Goal: Task Accomplishment & Management: Complete application form

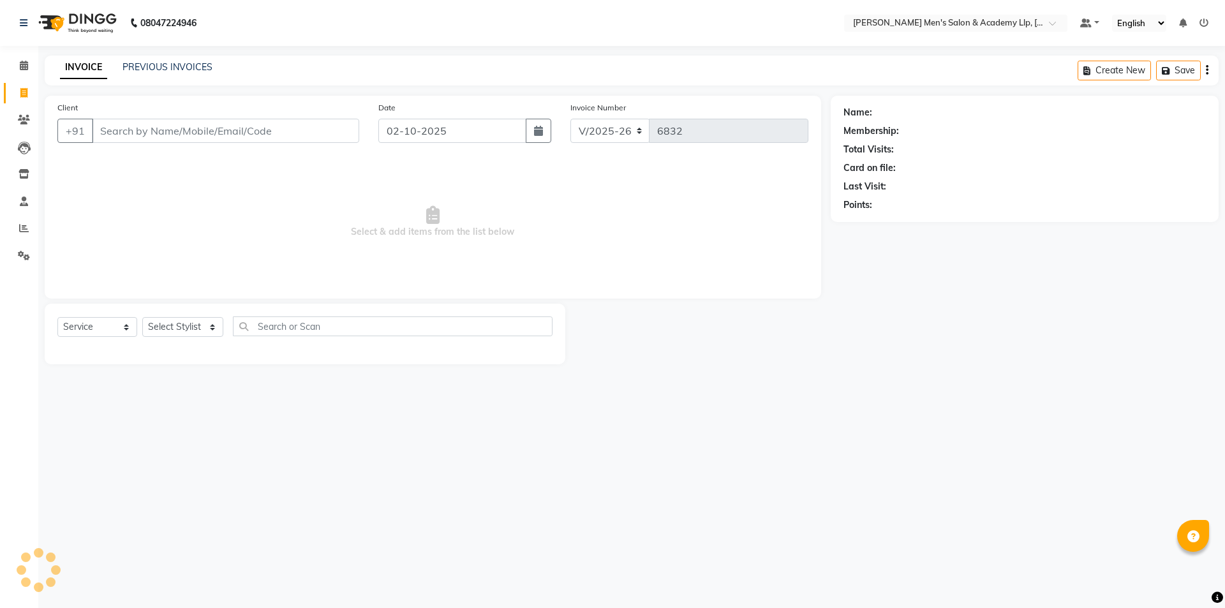
select select "8248"
select select "service"
click at [21, 226] on icon at bounding box center [24, 228] width 10 height 10
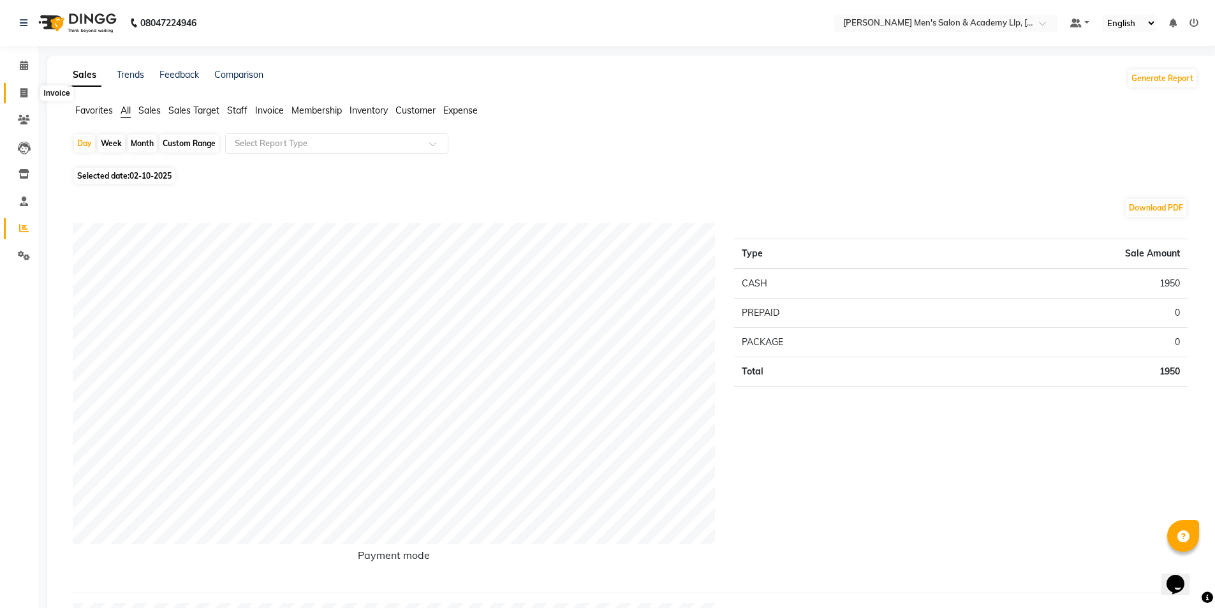
click at [15, 98] on span at bounding box center [24, 93] width 22 height 15
select select "service"
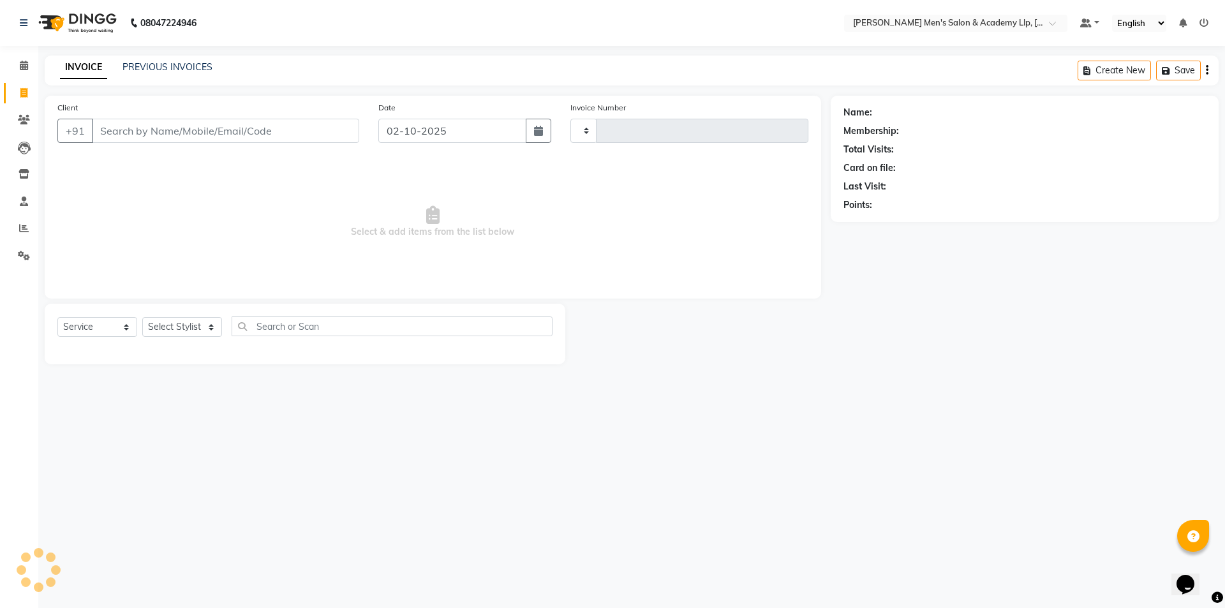
type input "6832"
select select "8248"
click at [158, 58] on div "INVOICE PREVIOUS INVOICES Create New Save" at bounding box center [632, 70] width 1174 height 30
click at [143, 66] on link "PREVIOUS INVOICES" at bounding box center [167, 66] width 90 height 11
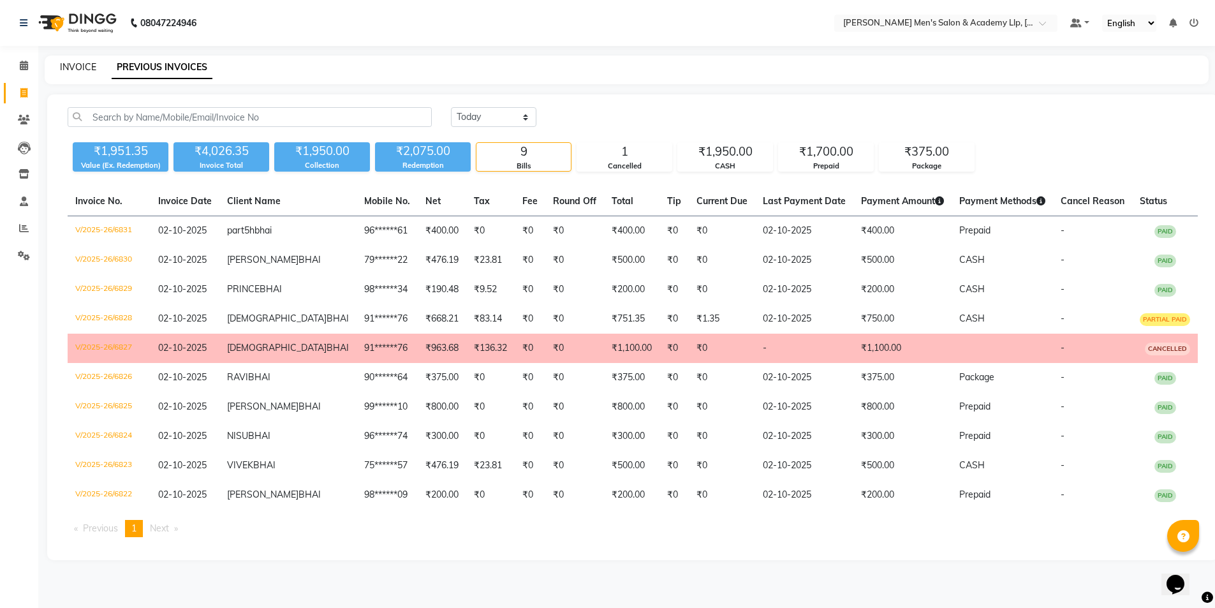
click at [75, 68] on link "INVOICE" at bounding box center [78, 66] width 36 height 11
select select "service"
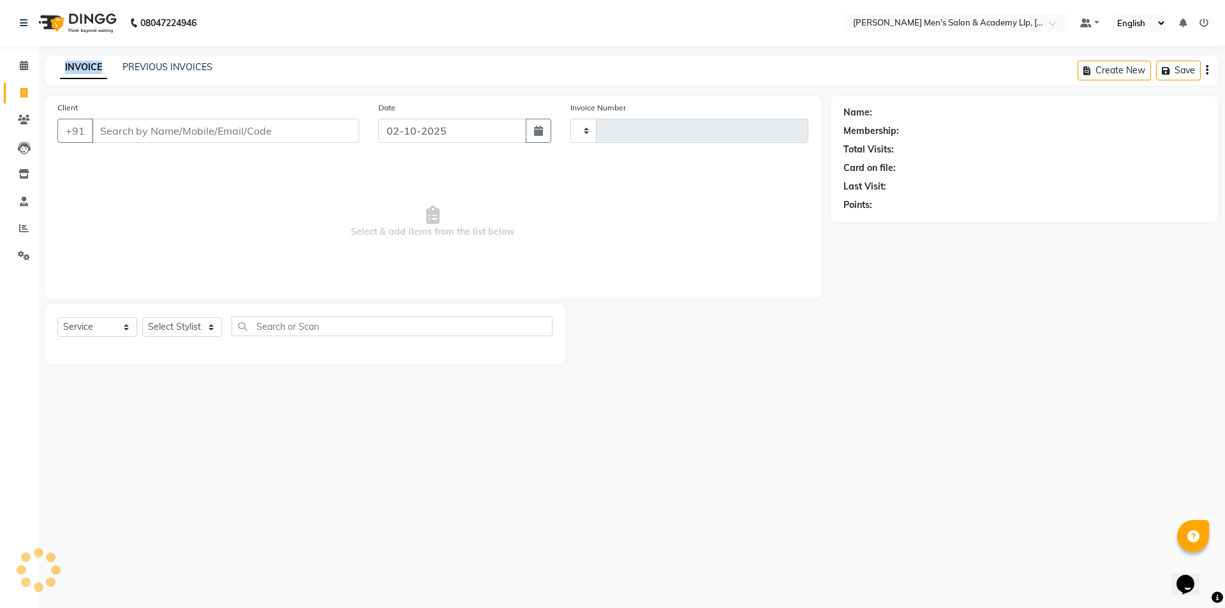
type input "6832"
select select "8248"
click at [22, 228] on icon at bounding box center [24, 228] width 10 height 10
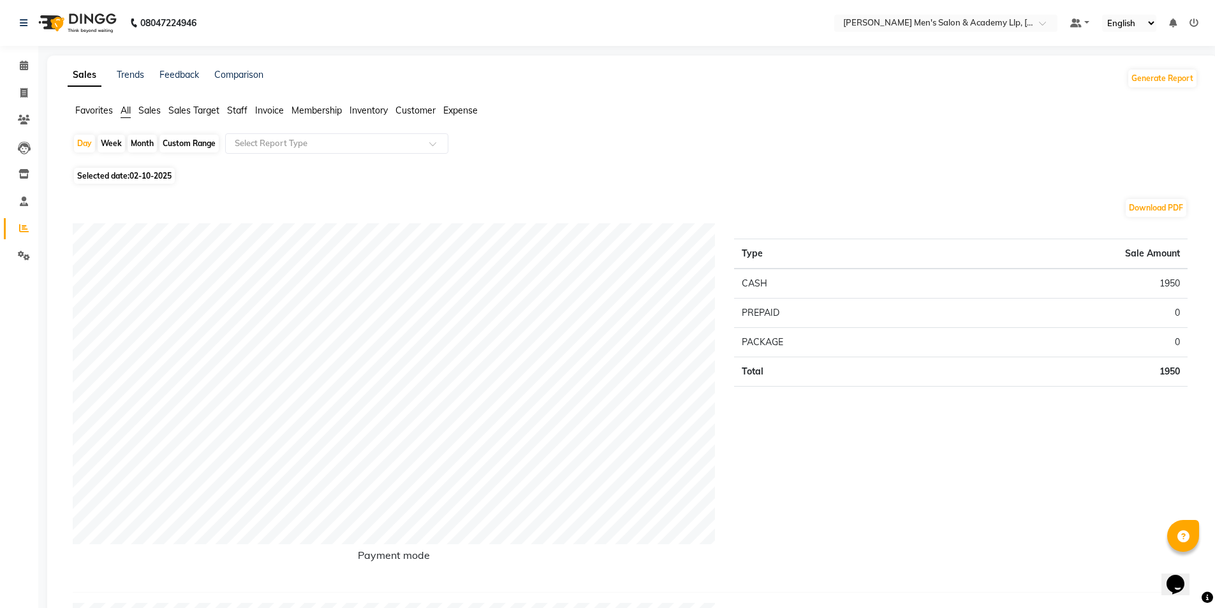
click at [155, 177] on span "02-10-2025" at bounding box center [150, 176] width 42 height 10
select select "10"
select select "2025"
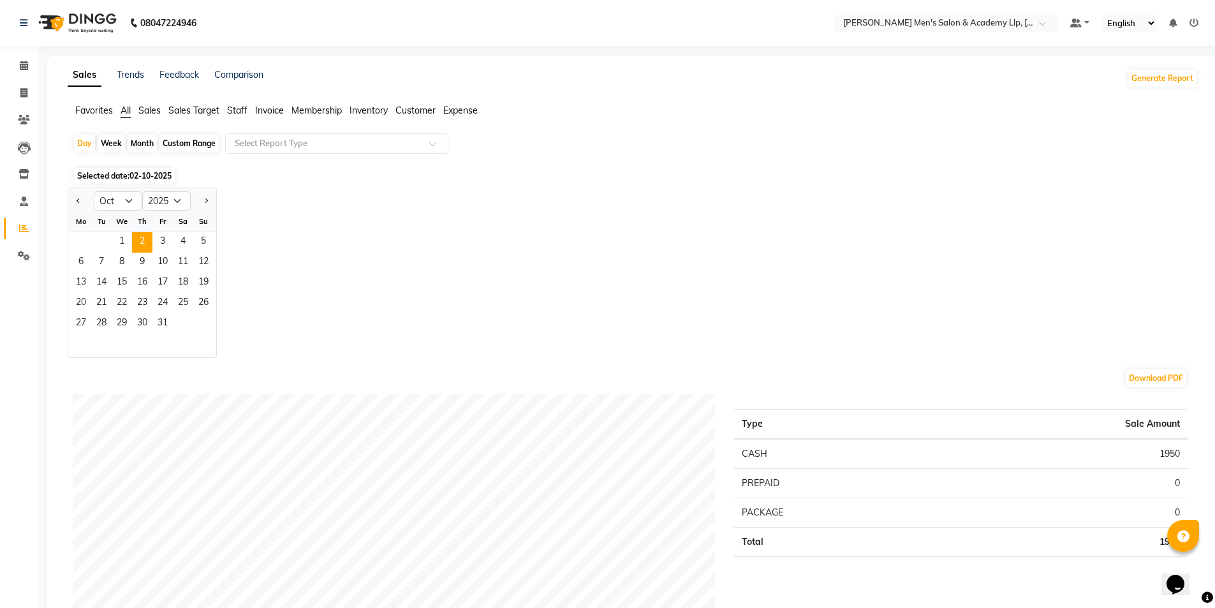
click at [186, 141] on div "Custom Range" at bounding box center [188, 144] width 59 height 18
select select "10"
select select "2025"
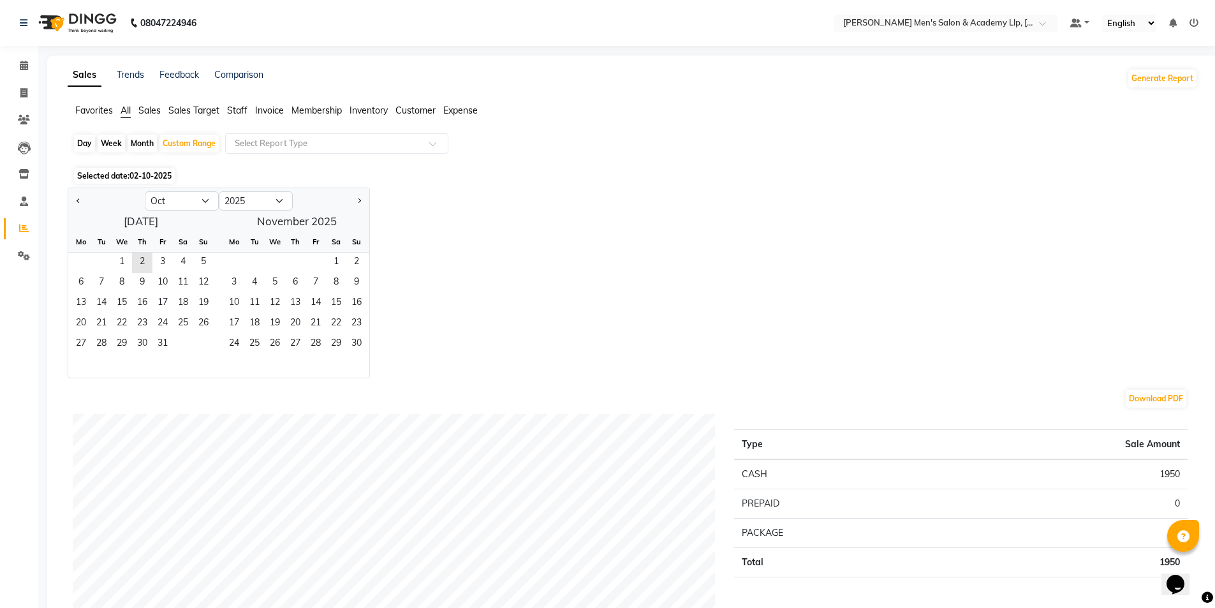
click at [71, 195] on div at bounding box center [106, 201] width 77 height 20
click at [77, 199] on button "Previous month" at bounding box center [78, 201] width 10 height 20
click at [81, 198] on button "Previous month" at bounding box center [78, 201] width 10 height 20
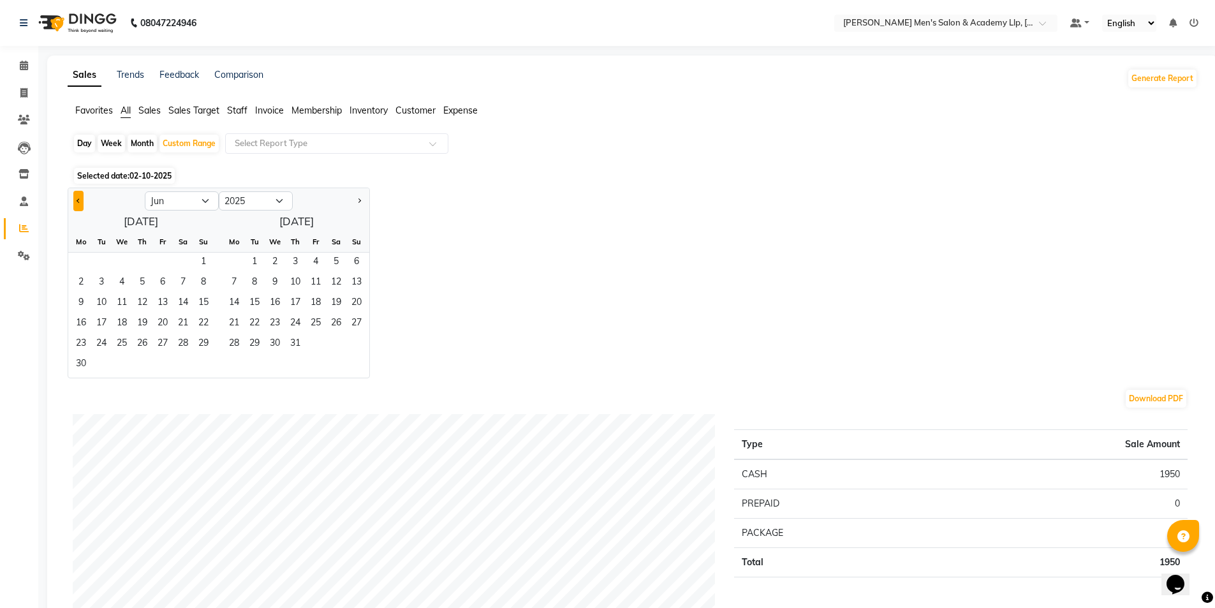
click at [81, 198] on button "Previous month" at bounding box center [78, 201] width 10 height 20
select select "5"
click at [137, 268] on span "1" at bounding box center [142, 263] width 20 height 20
click at [175, 335] on span "31" at bounding box center [183, 344] width 20 height 20
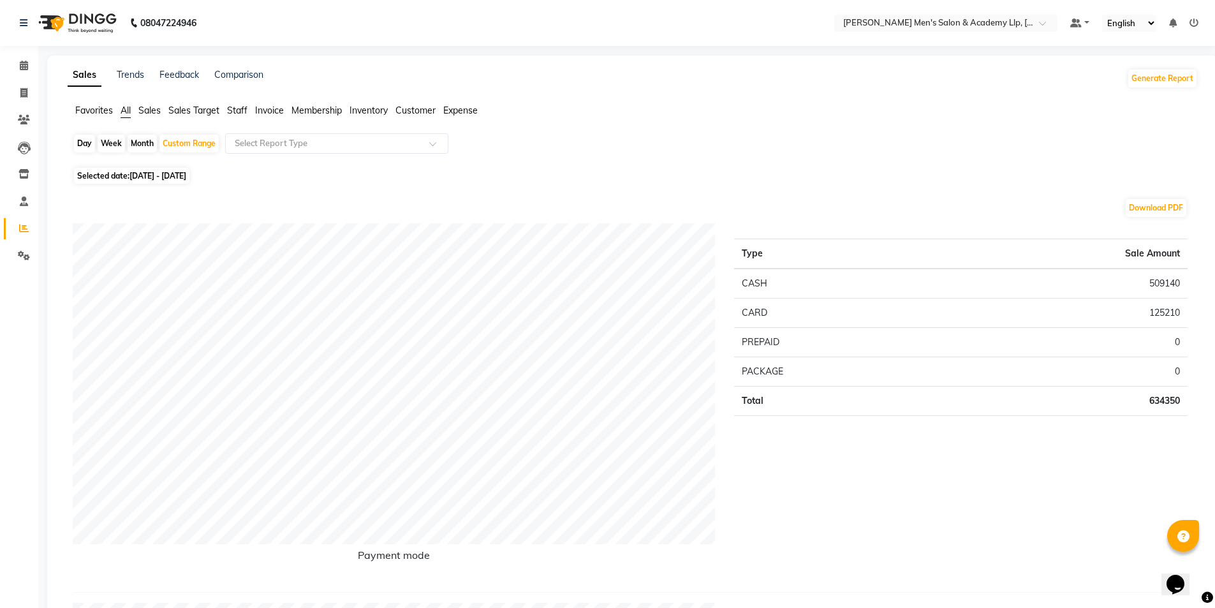
click at [170, 175] on span "01-05-2025 - 31-05-2025" at bounding box center [157, 176] width 57 height 10
select select "5"
select select "2025"
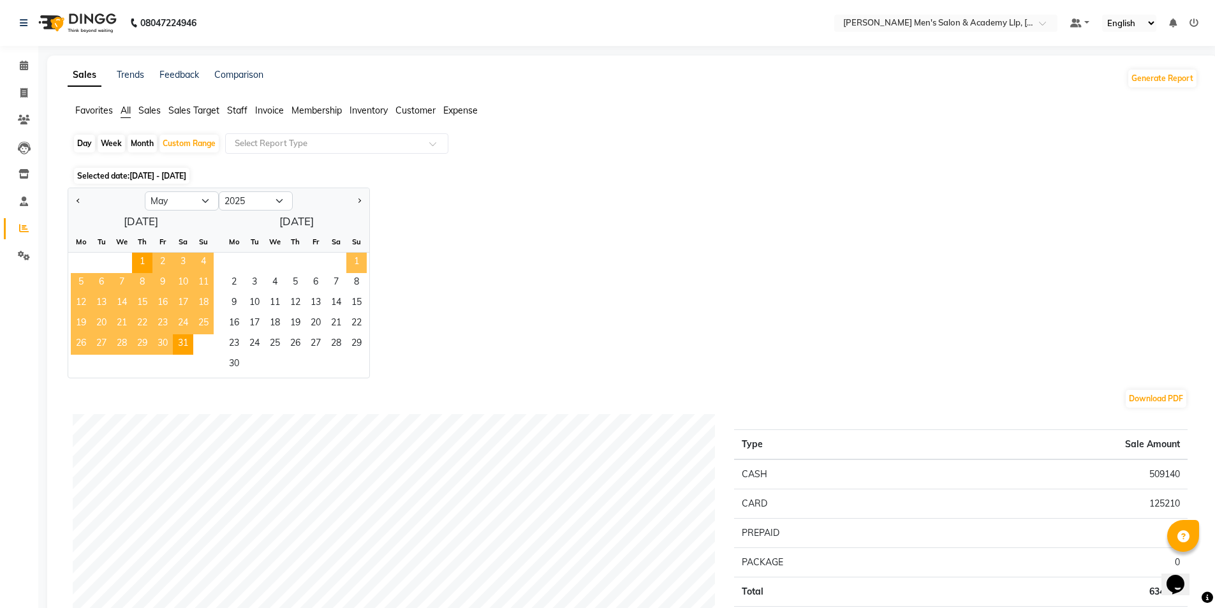
click at [353, 258] on span "1" at bounding box center [356, 263] width 20 height 20
select select "6"
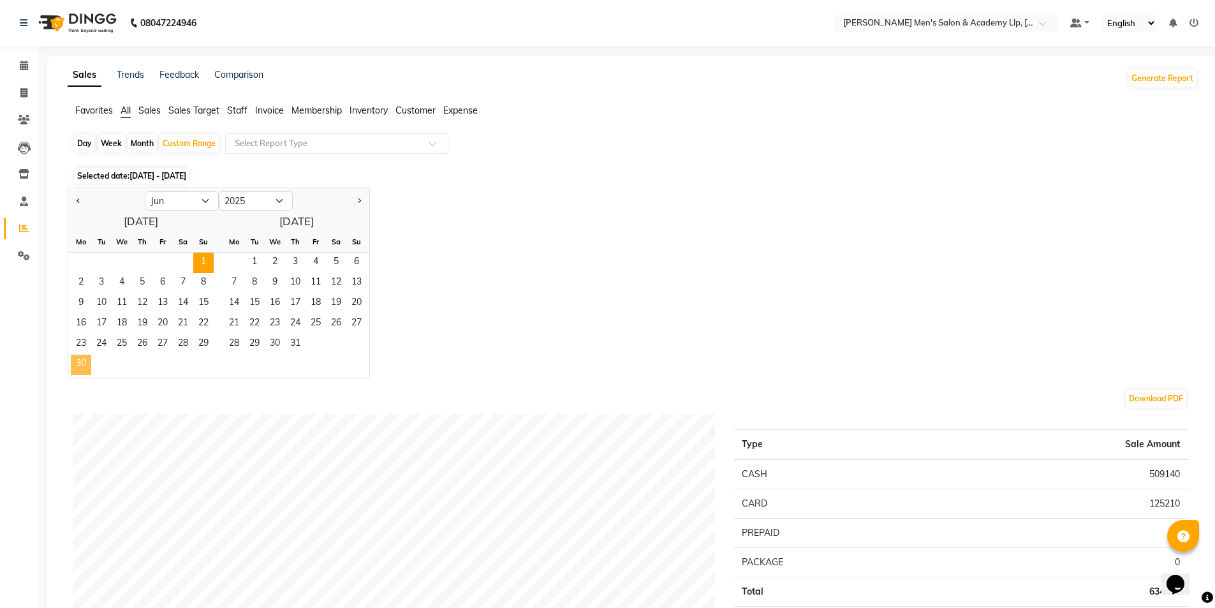
click at [84, 364] on span "30" at bounding box center [81, 365] width 20 height 20
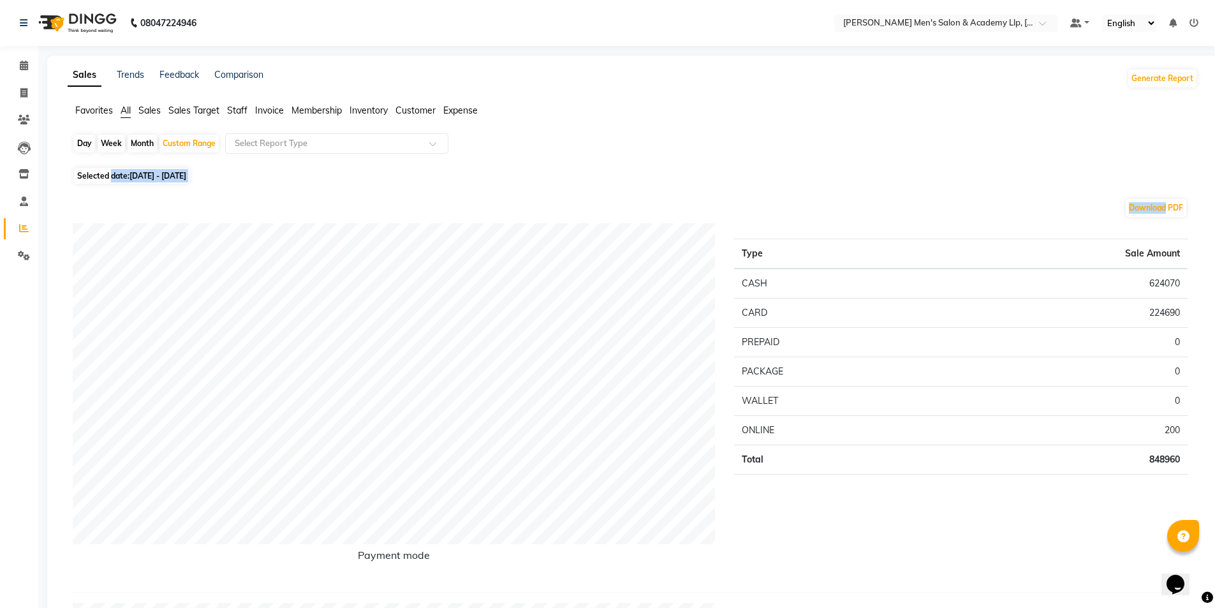
drag, startPoint x: 119, startPoint y: 182, endPoint x: 157, endPoint y: 161, distance: 44.0
click at [189, 169] on span "Selected date: 01-06-2025 - 30-06-2025" at bounding box center [131, 176] width 115 height 16
select select "6"
select select "2025"
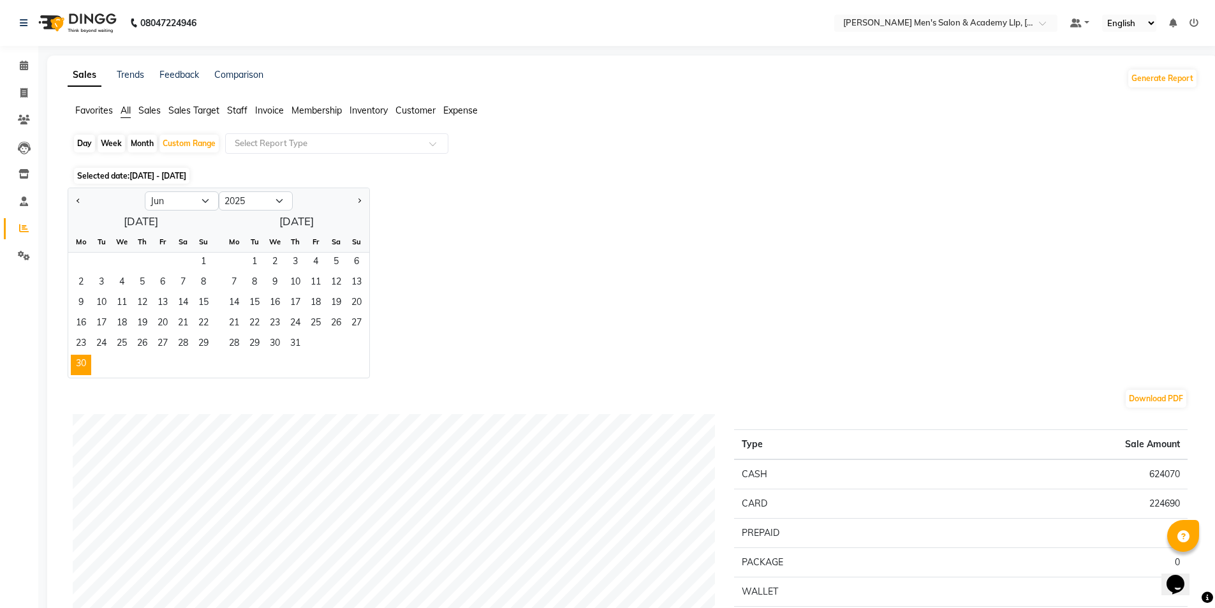
drag, startPoint x: 647, startPoint y: 307, endPoint x: 447, endPoint y: 239, distance: 211.0
click at [646, 307] on div "Jan Feb Mar Apr May Jun Jul Aug Sep Oct Nov Dec 2015 2016 2017 2018 2019 2020 2…" at bounding box center [633, 283] width 1130 height 191
click at [202, 263] on span "1" at bounding box center [203, 263] width 20 height 20
click at [80, 351] on span "23" at bounding box center [81, 344] width 20 height 20
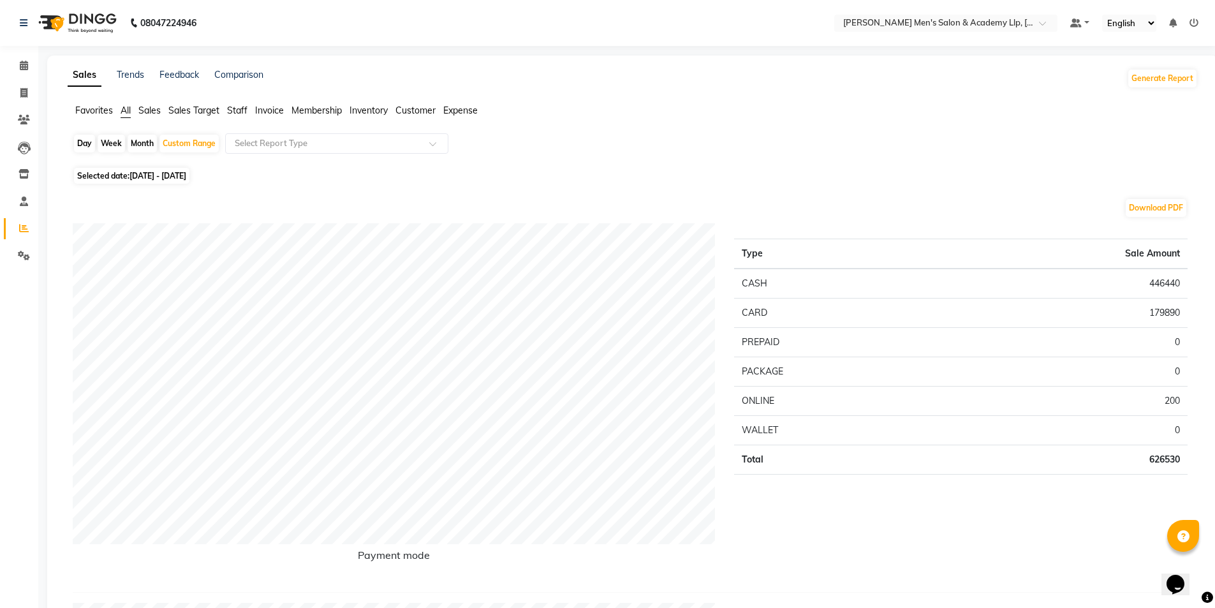
click at [158, 175] on span "01-06-2025 - 23-06-2025" at bounding box center [157, 176] width 57 height 10
select select "6"
select select "2025"
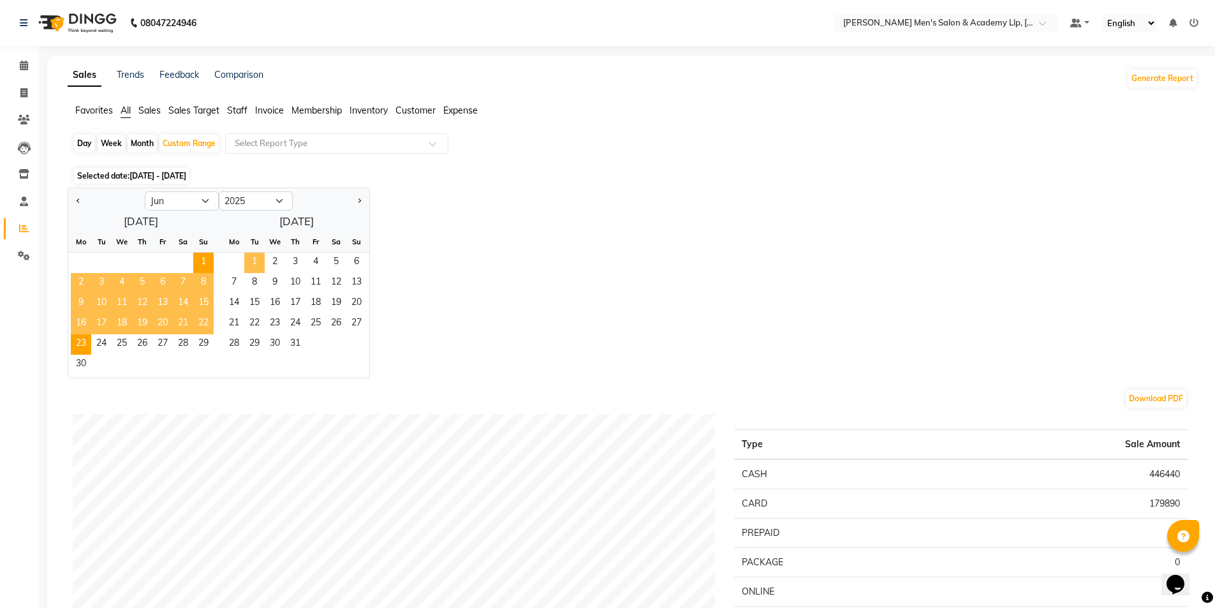
click at [256, 261] on span "1" at bounding box center [254, 263] width 20 height 20
select select "7"
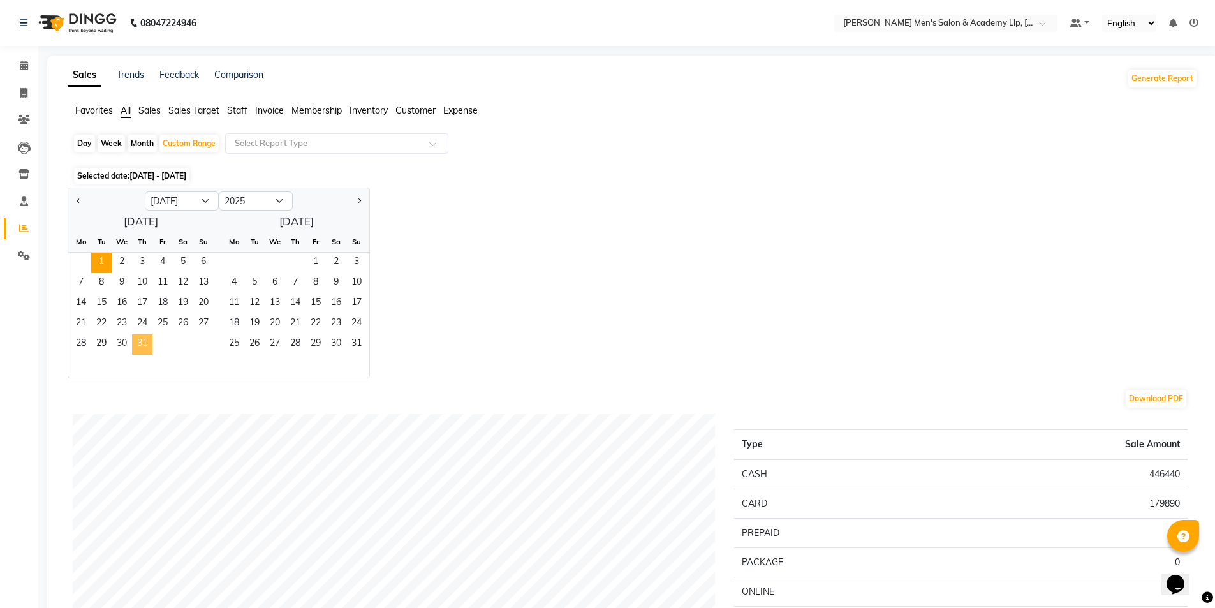
click at [148, 339] on span "31" at bounding box center [142, 344] width 20 height 20
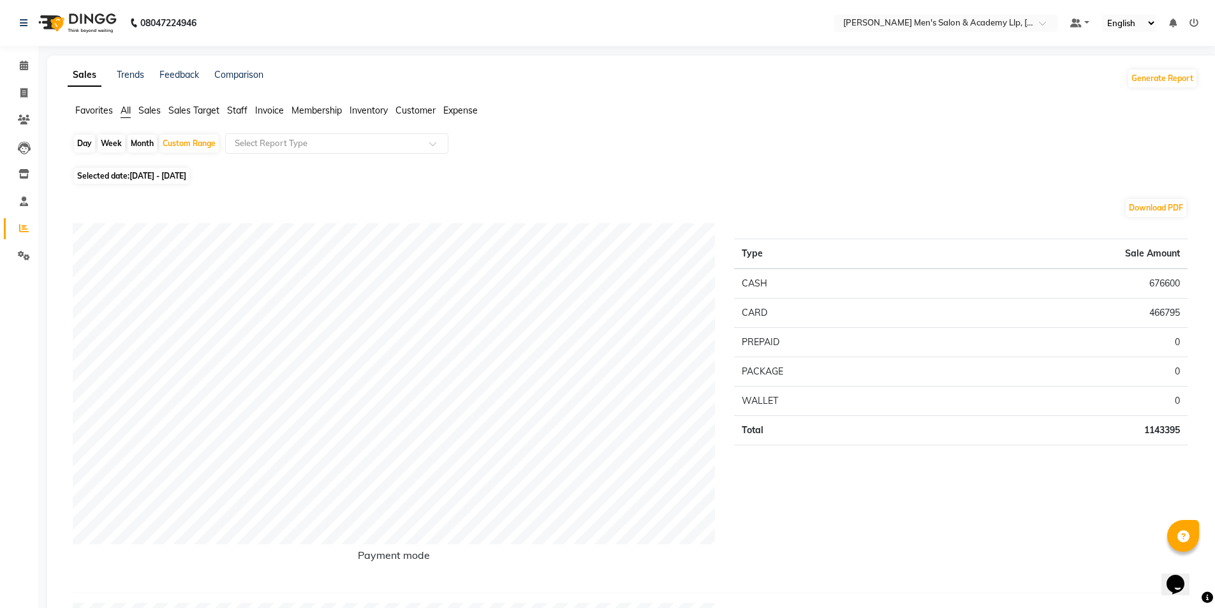
click at [234, 108] on span "Staff" at bounding box center [237, 110] width 20 height 11
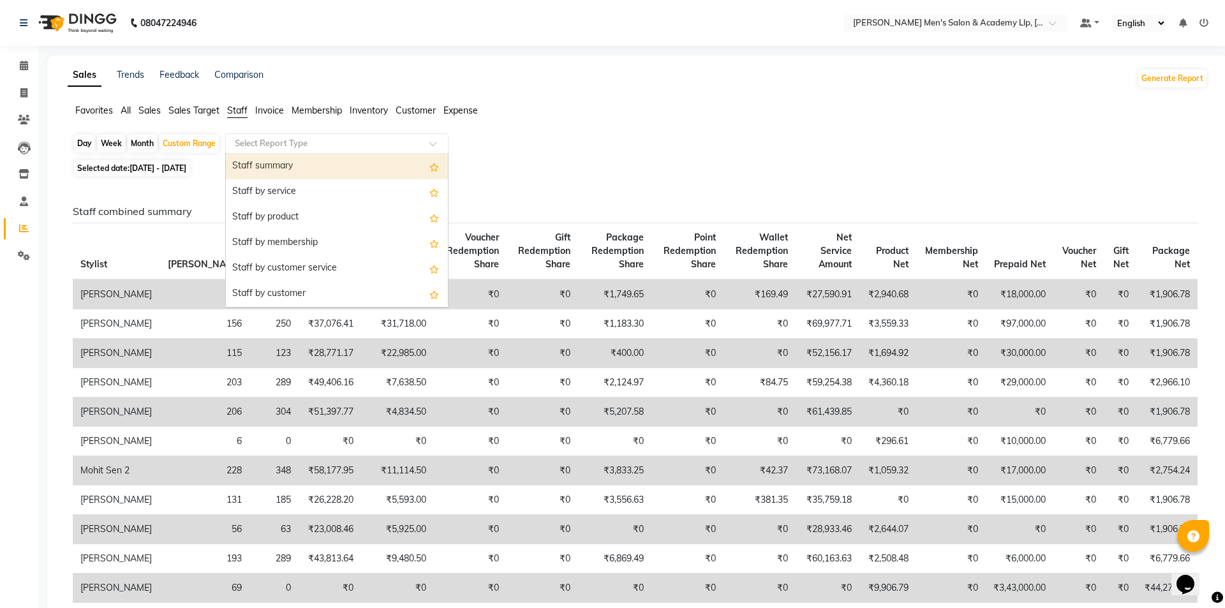
click at [253, 135] on div "Select Report Type" at bounding box center [336, 143] width 223 height 20
click at [273, 171] on div "Staff summary" at bounding box center [337, 167] width 222 height 26
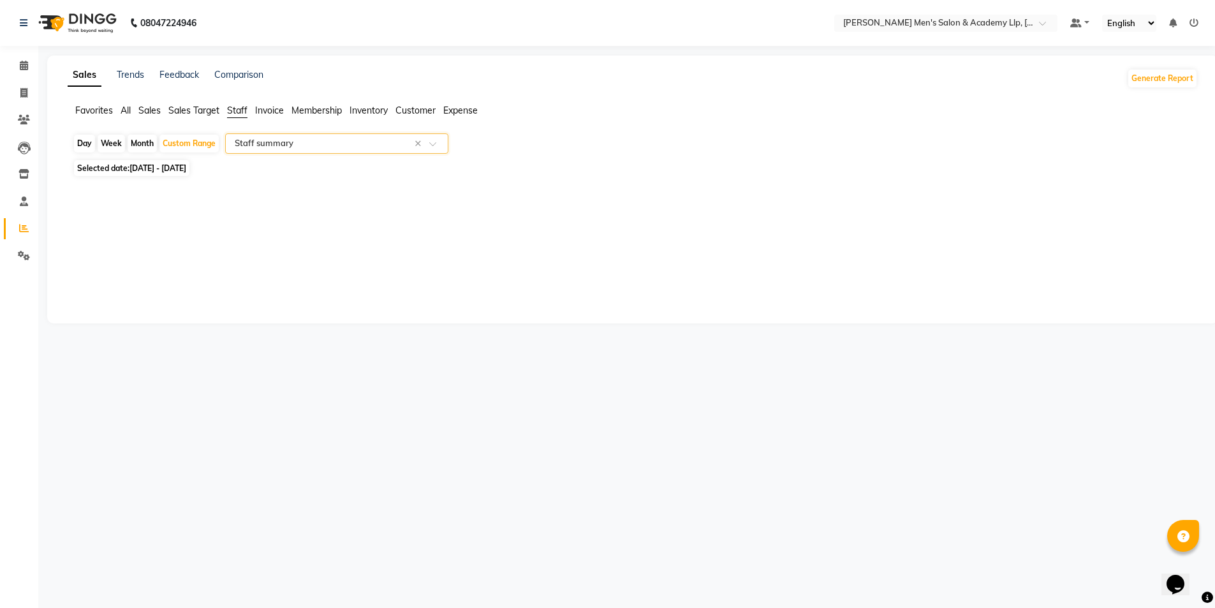
select select "full_report"
select select "csv"
click at [140, 163] on span "01-07-2025 - 31-07-2025" at bounding box center [157, 168] width 57 height 10
select select "7"
select select "2025"
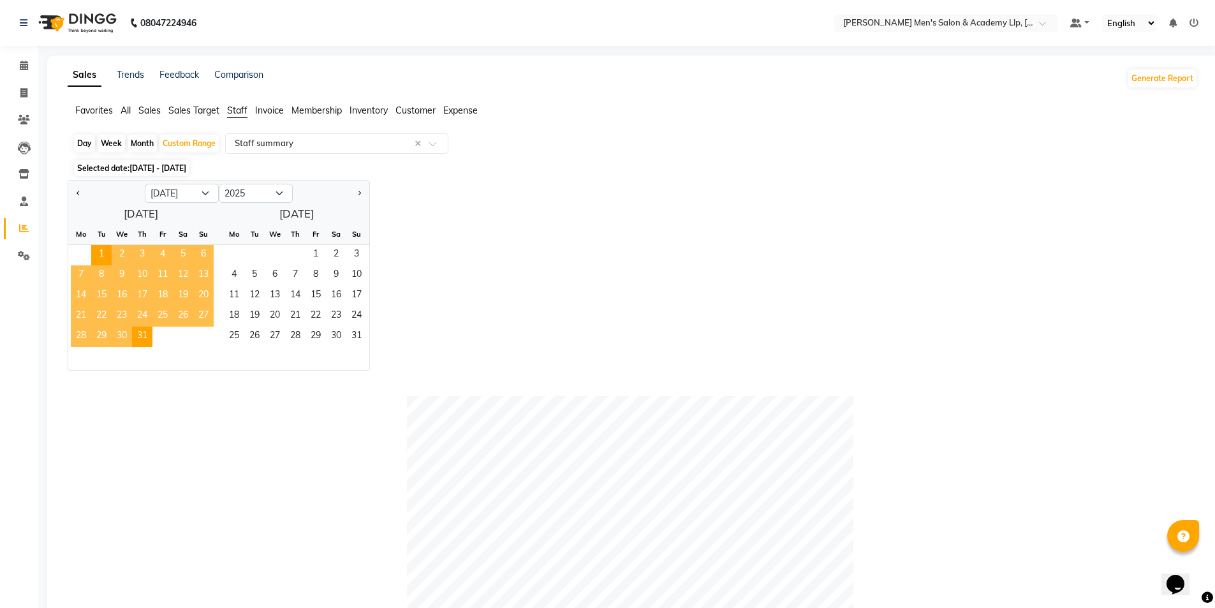
click at [150, 265] on span "10" at bounding box center [142, 275] width 20 height 20
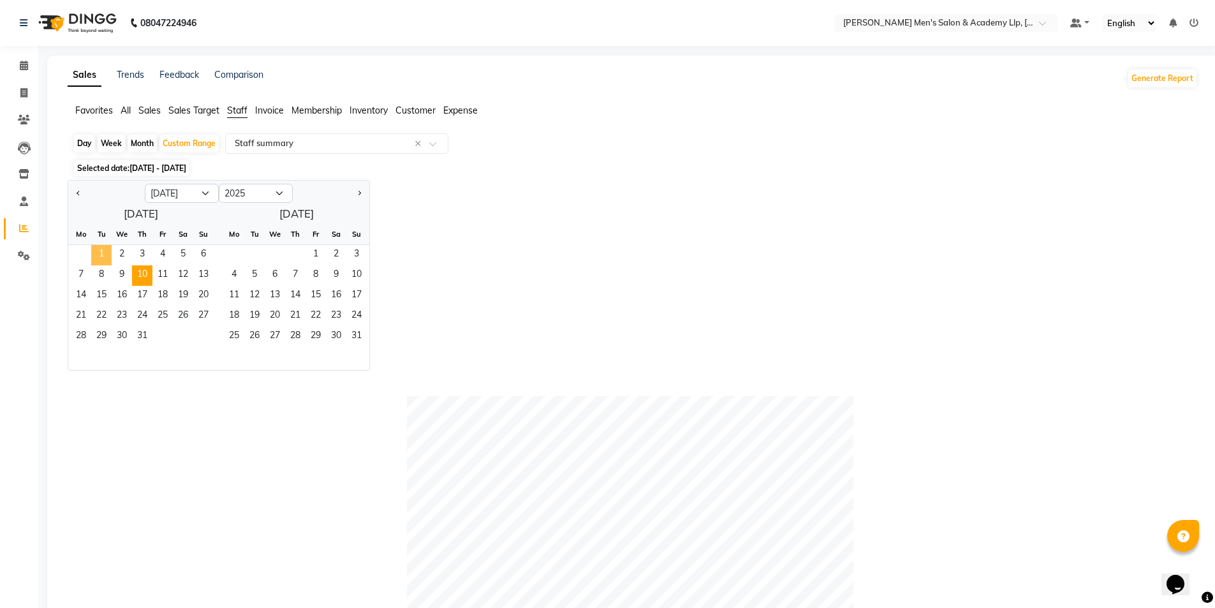
click at [105, 251] on span "1" at bounding box center [101, 255] width 20 height 20
click at [144, 274] on span "10" at bounding box center [142, 275] width 20 height 20
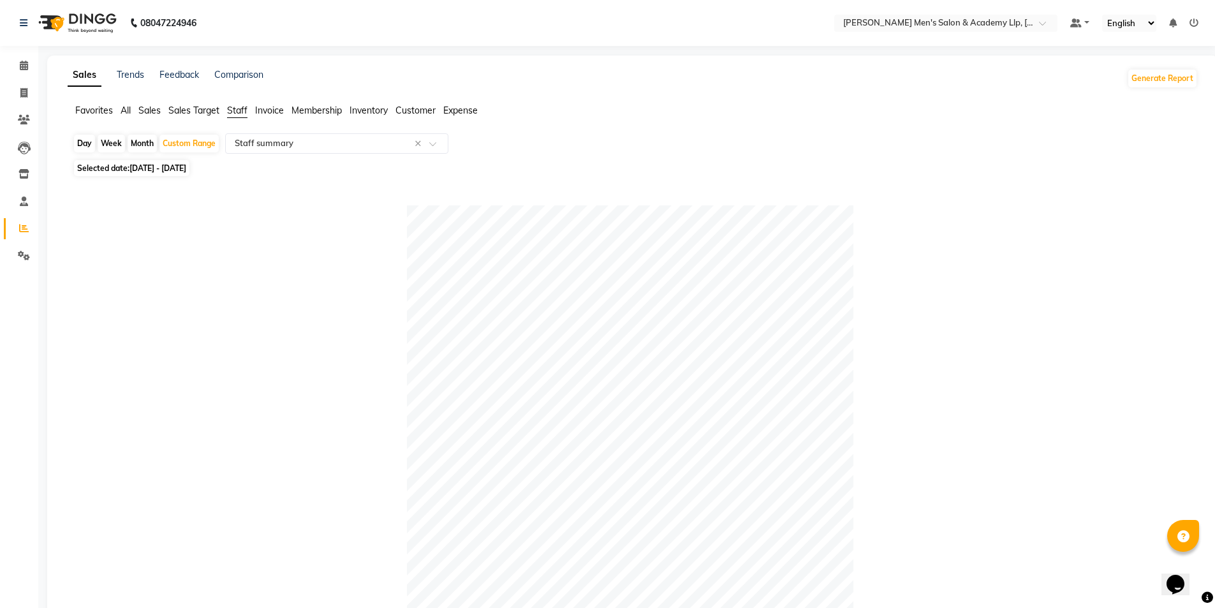
click at [126, 108] on span "All" at bounding box center [126, 110] width 10 height 11
click at [153, 176] on span "01-07-2025 - 10-07-2025" at bounding box center [157, 176] width 57 height 10
select select "7"
select select "2025"
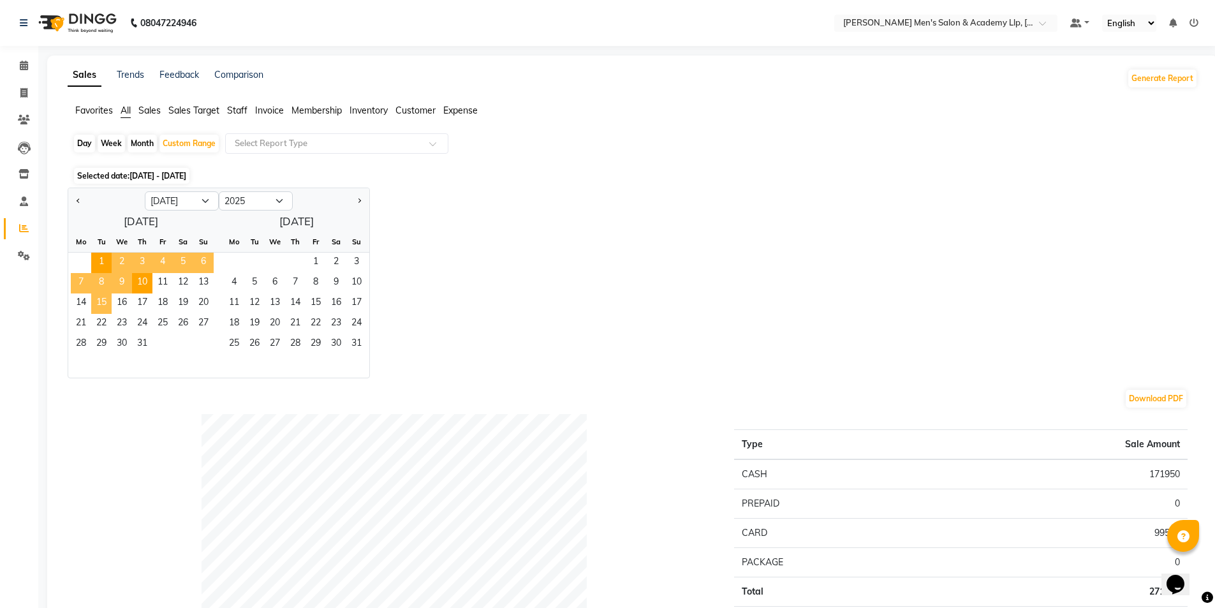
click at [108, 308] on span "15" at bounding box center [101, 303] width 20 height 20
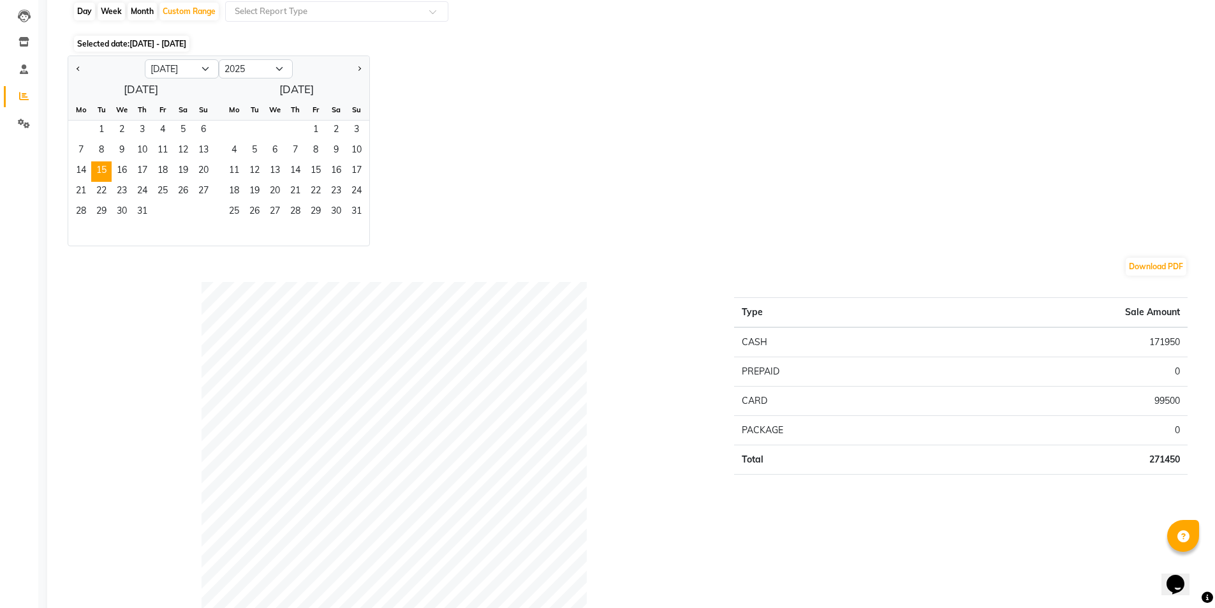
scroll to position [128, 0]
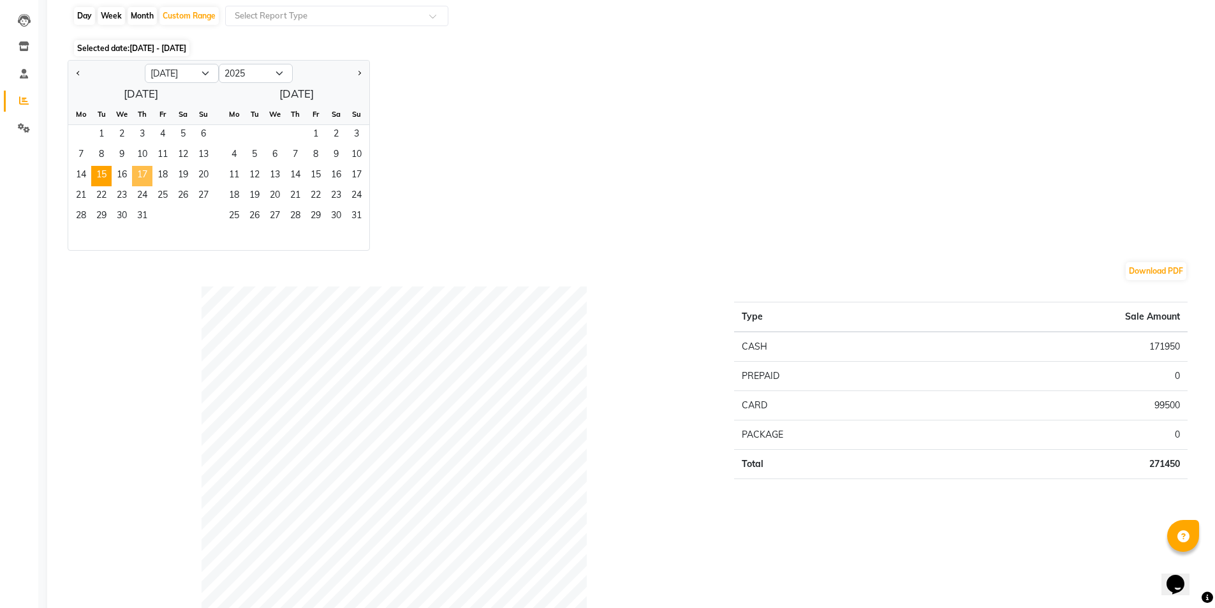
click at [138, 173] on span "17" at bounding box center [142, 176] width 20 height 20
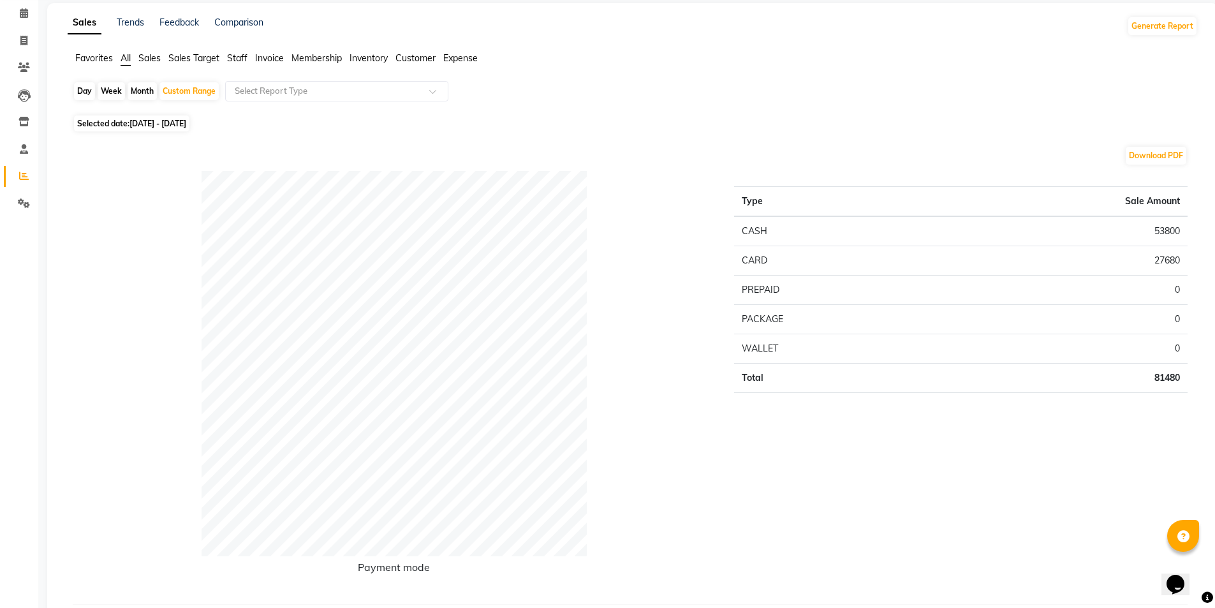
scroll to position [0, 0]
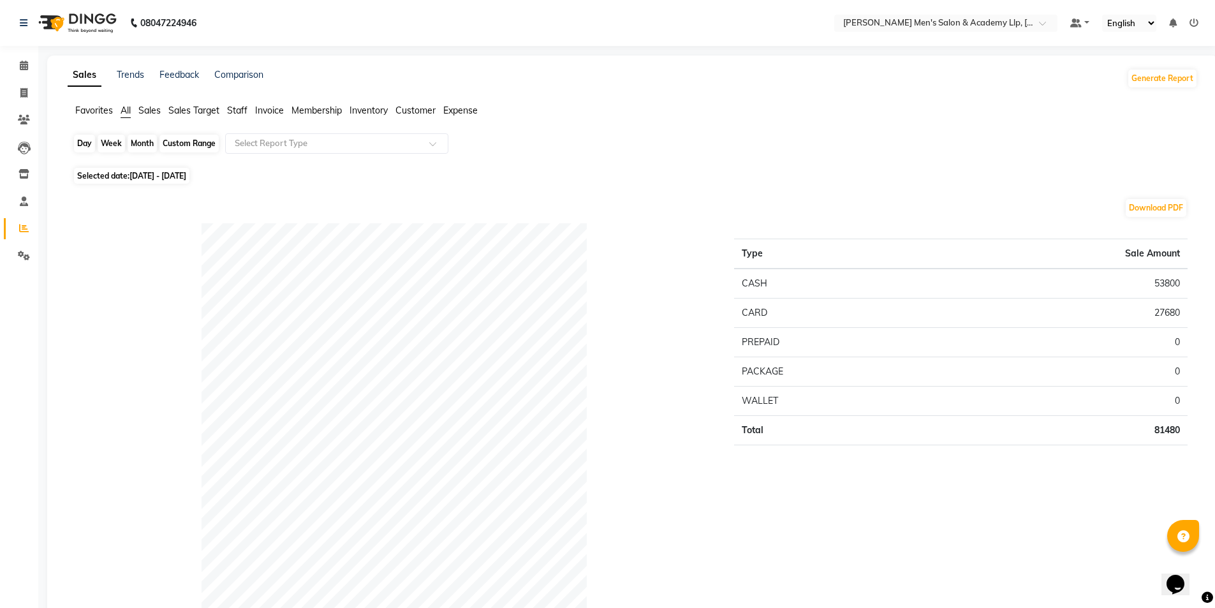
click at [182, 139] on div "Custom Range" at bounding box center [188, 144] width 59 height 18
select select "7"
select select "2025"
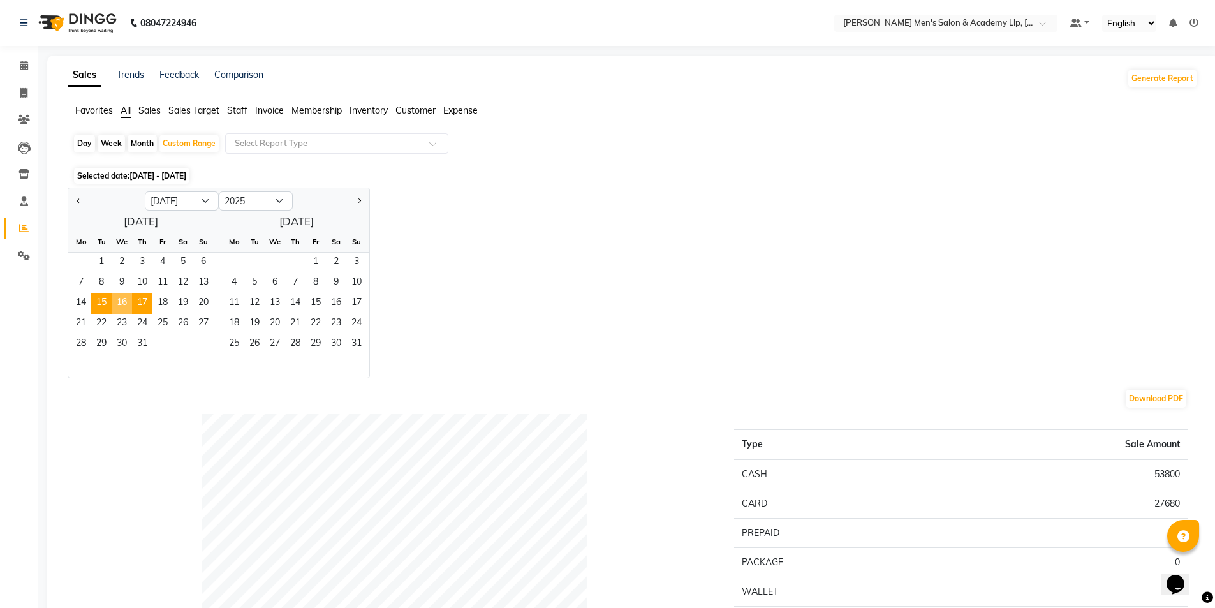
click at [121, 302] on span "16" at bounding box center [122, 303] width 20 height 20
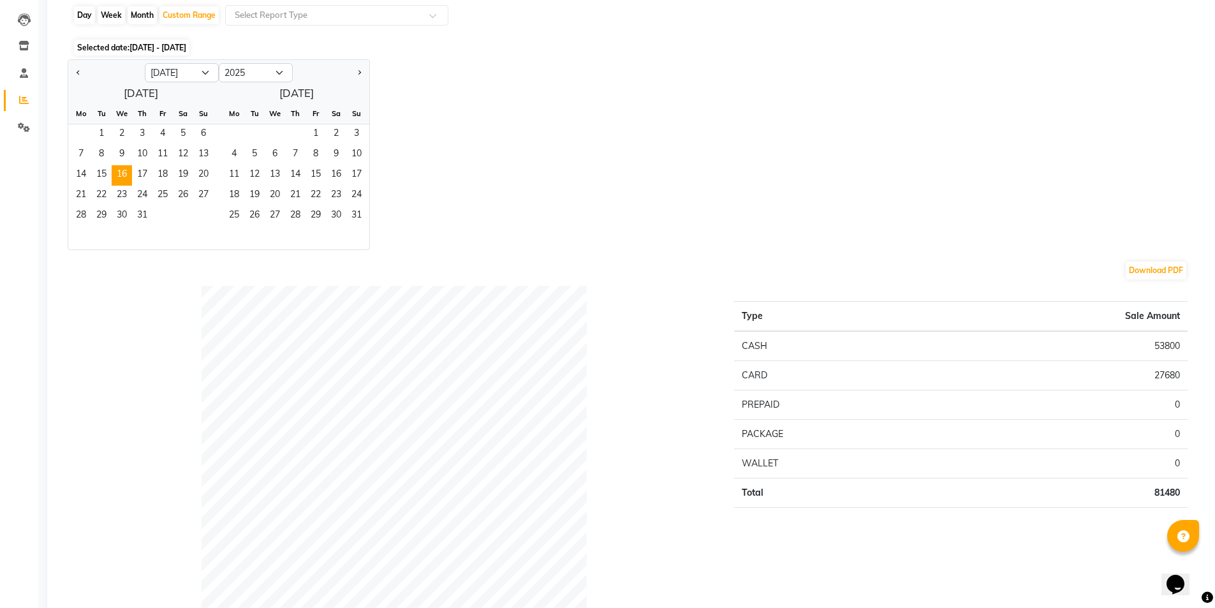
scroll to position [128, 0]
click at [101, 173] on span "15" at bounding box center [101, 176] width 20 height 20
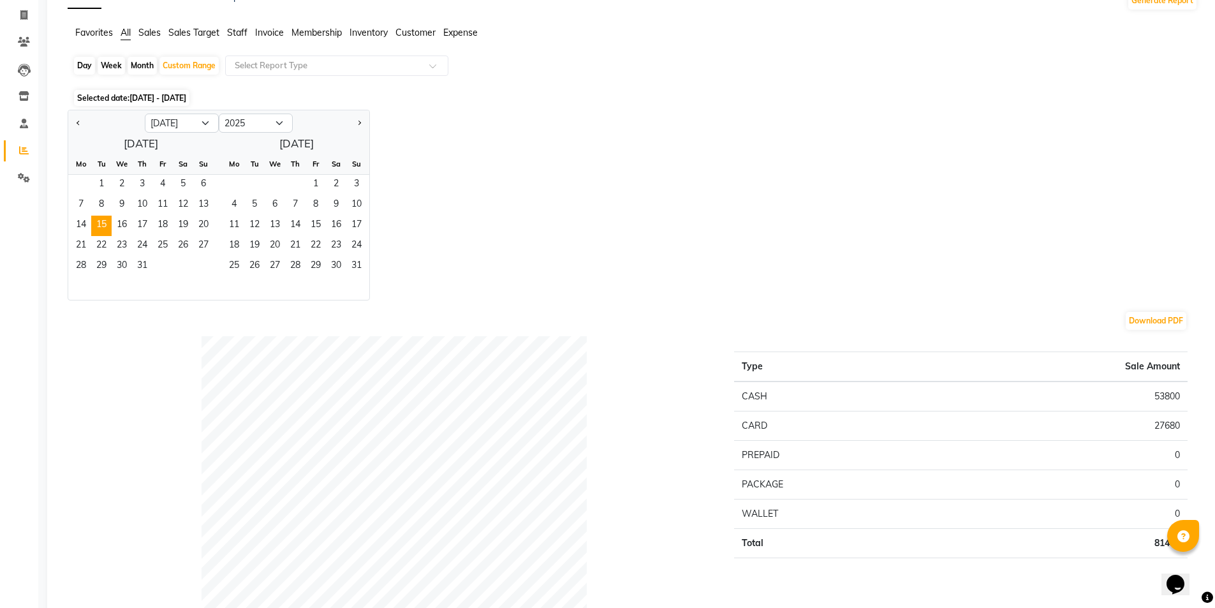
scroll to position [0, 0]
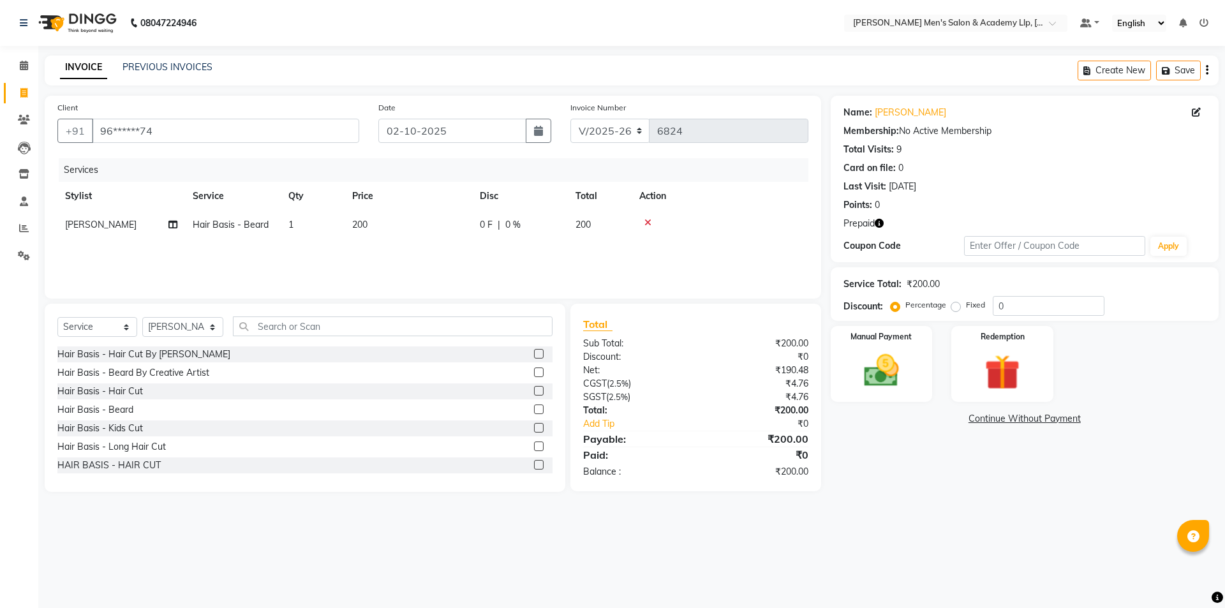
select select "8248"
select select "service"
select select "78791"
click at [880, 228] on button "button" at bounding box center [878, 223] width 9 height 13
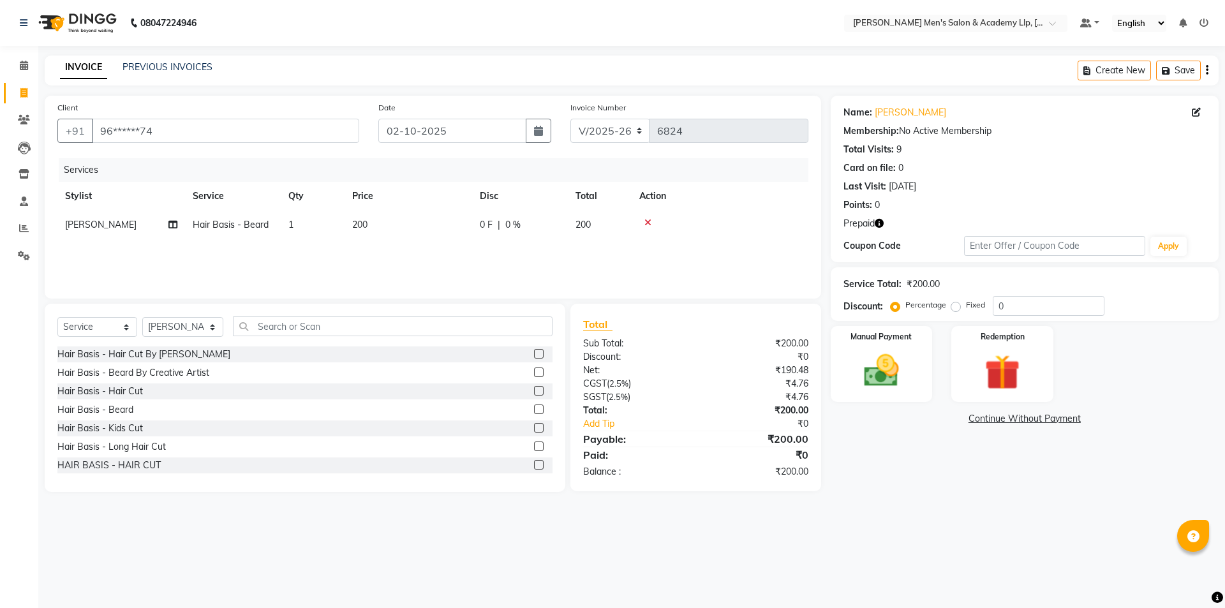
click at [880, 228] on button "button" at bounding box center [878, 223] width 9 height 13
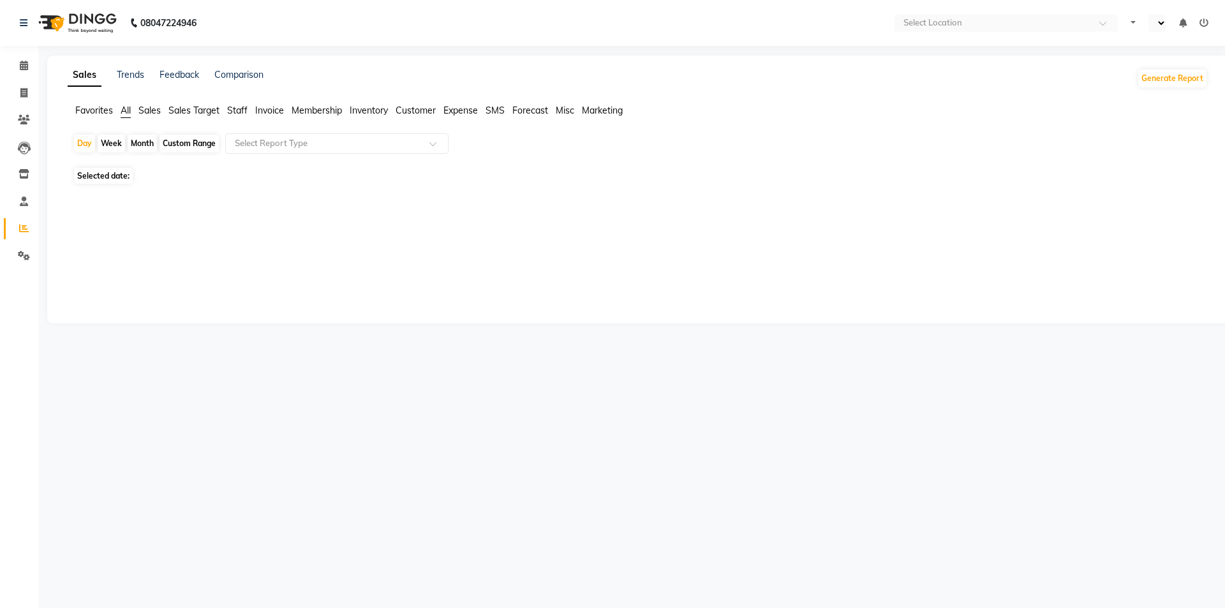
select select "en"
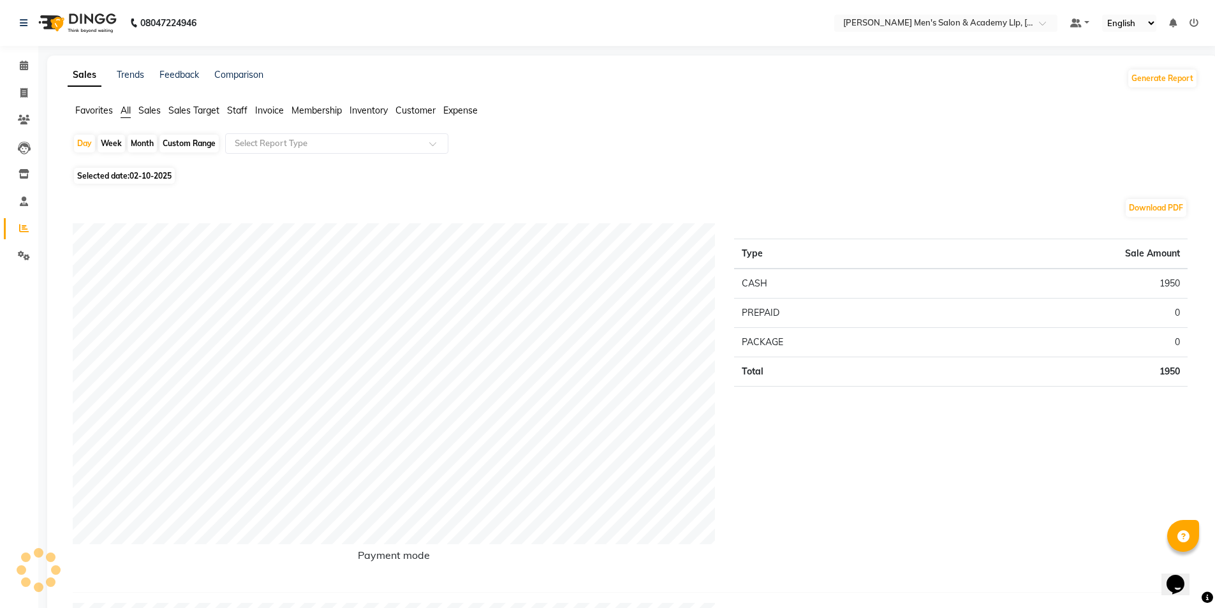
click at [145, 175] on span "02-10-2025" at bounding box center [150, 176] width 42 height 10
select select "10"
select select "2025"
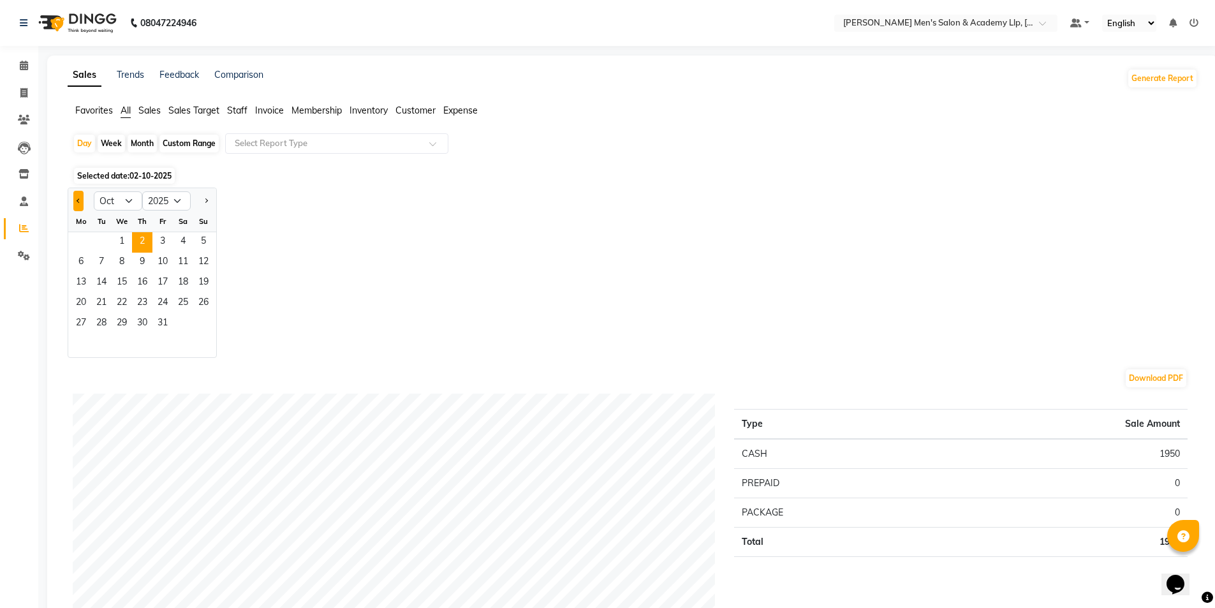
click at [82, 198] on button "Previous month" at bounding box center [78, 201] width 10 height 20
click at [83, 198] on button "Previous month" at bounding box center [78, 201] width 10 height 20
click at [83, 199] on button "Previous month" at bounding box center [78, 201] width 10 height 20
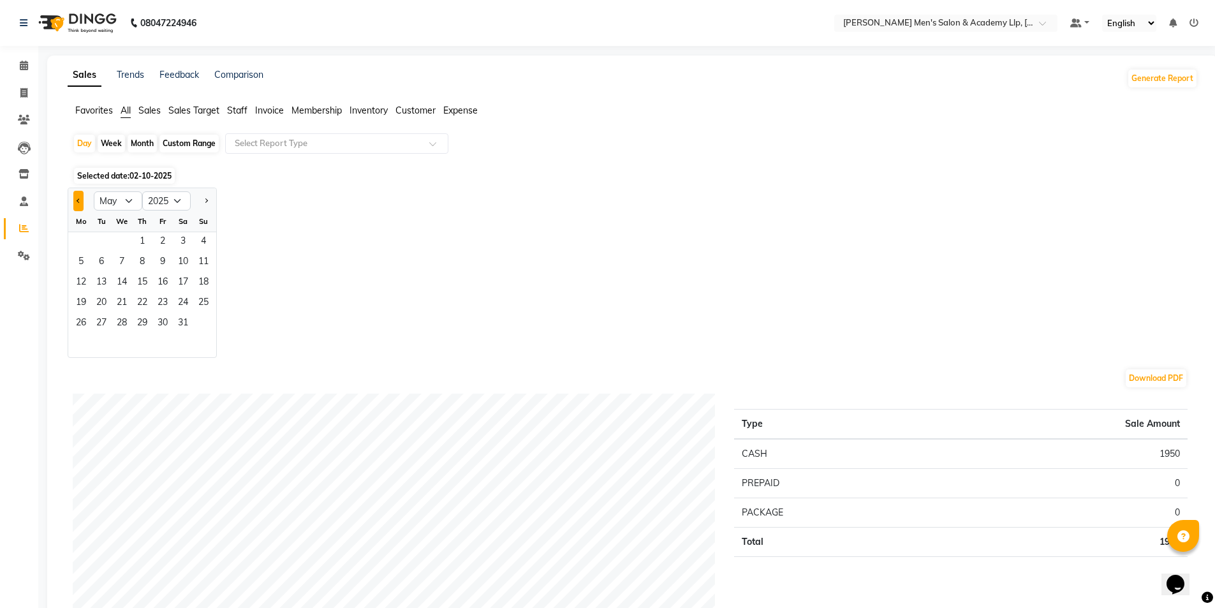
click at [83, 200] on button "Previous month" at bounding box center [78, 201] width 10 height 20
click at [203, 207] on button "Next month" at bounding box center [206, 201] width 10 height 20
click at [78, 198] on button "Previous month" at bounding box center [78, 201] width 10 height 20
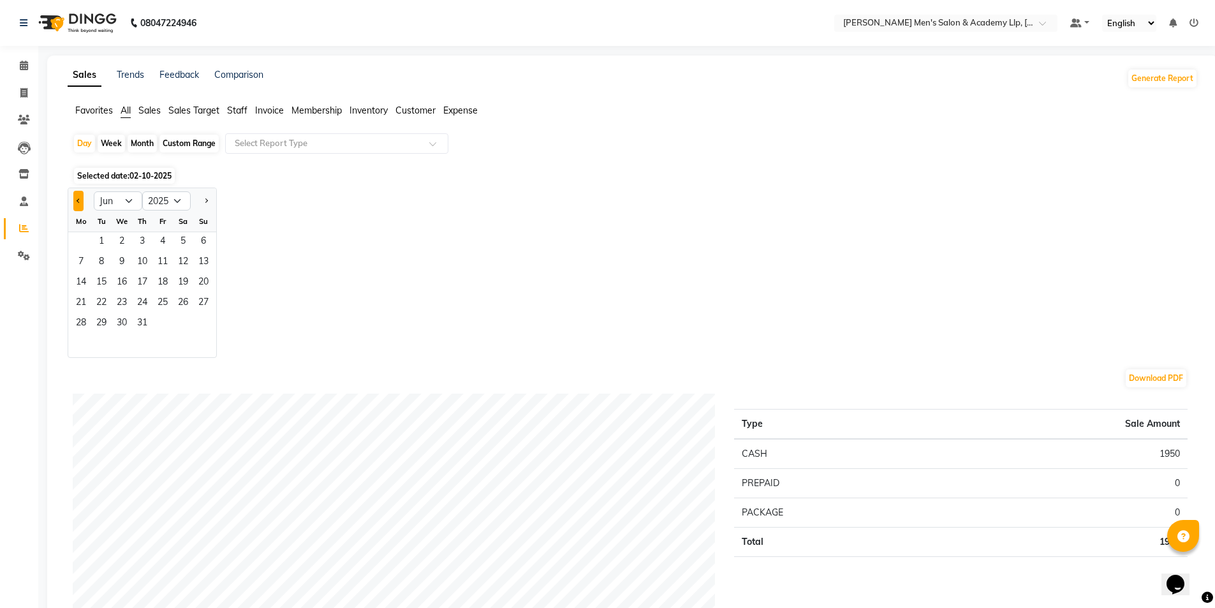
click at [78, 198] on button "Previous month" at bounding box center [78, 201] width 10 height 20
click at [207, 201] on span "Next month" at bounding box center [205, 200] width 4 height 4
select select "6"
click at [87, 298] on span "16" at bounding box center [81, 303] width 20 height 20
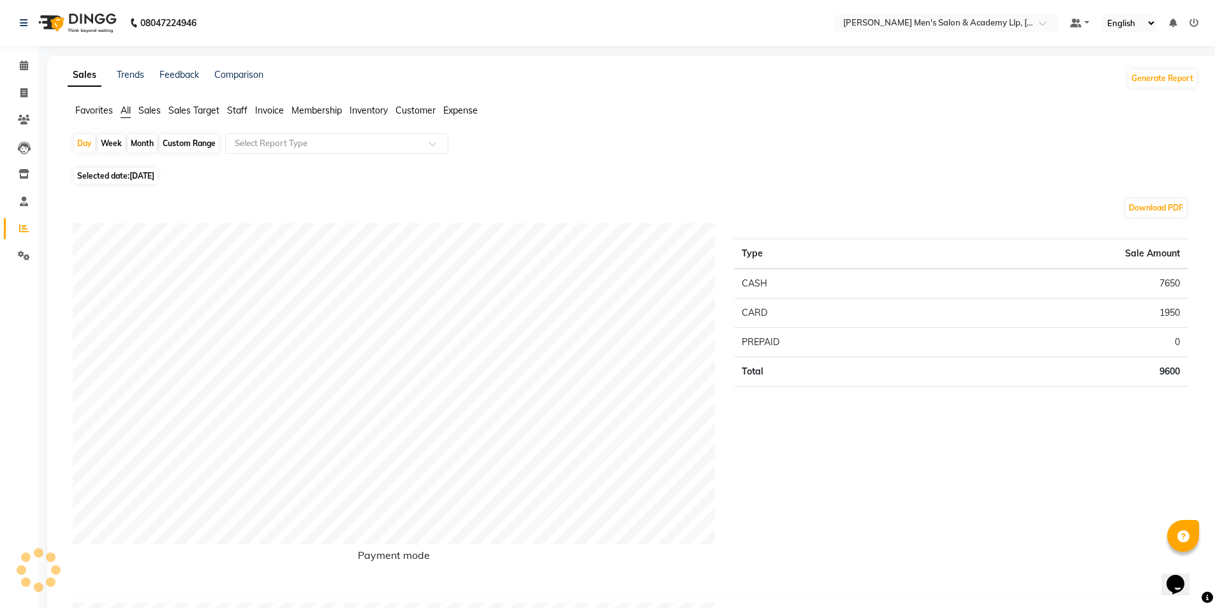
click at [129, 175] on span "Selected date: [DATE]" at bounding box center [116, 176] width 84 height 16
select select "6"
select select "2025"
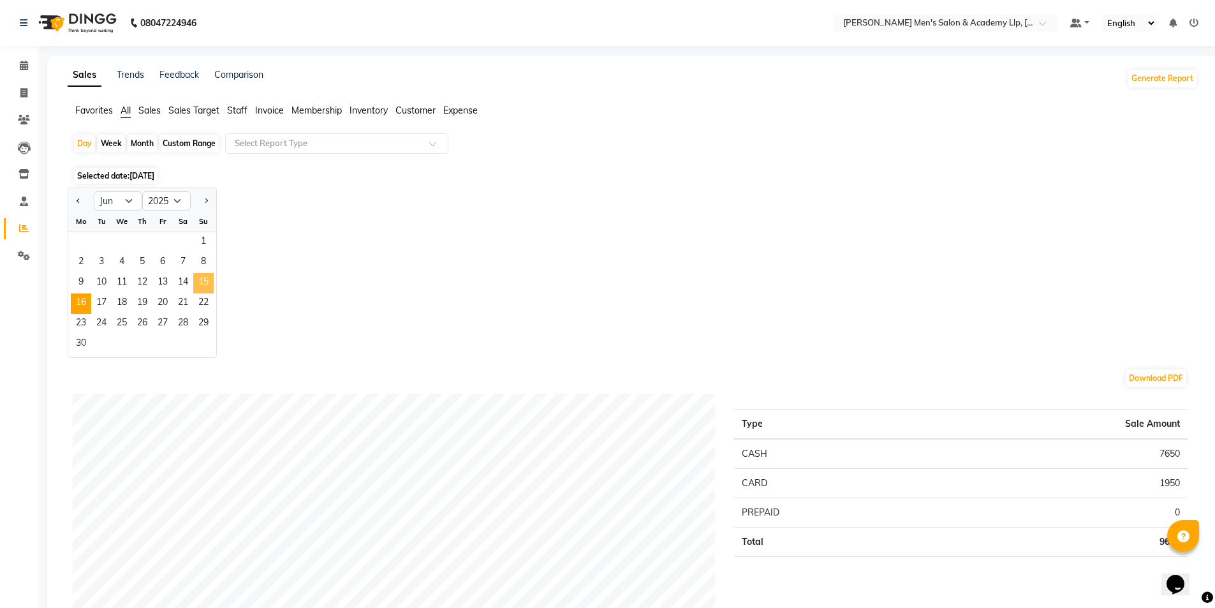
click at [204, 278] on span "15" at bounding box center [203, 283] width 20 height 20
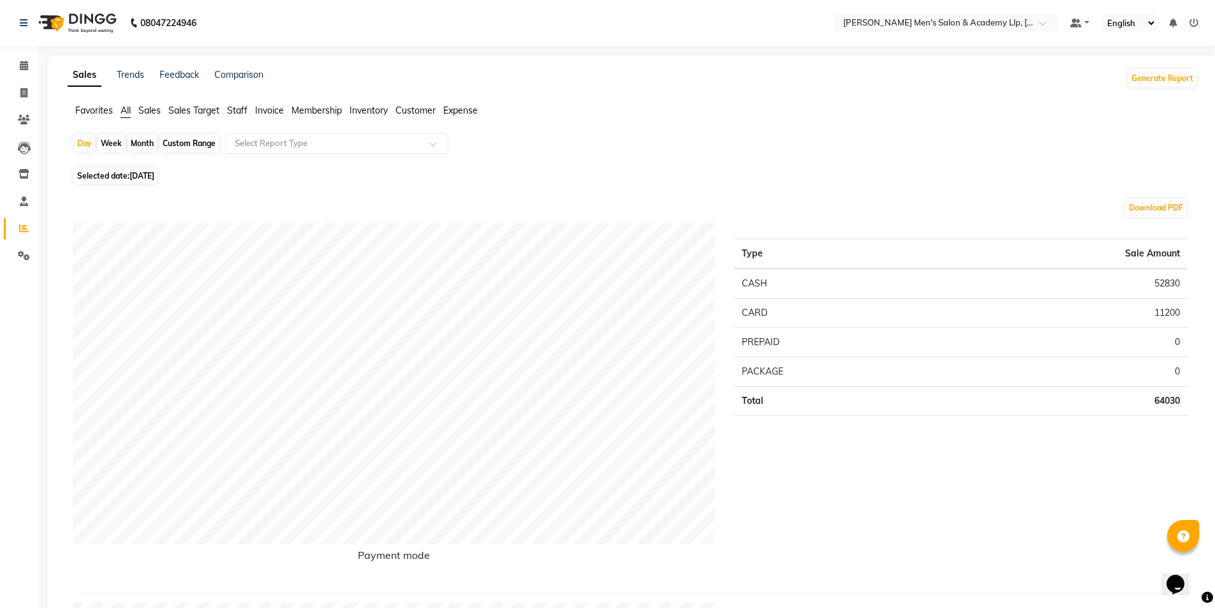
click at [149, 173] on span "[DATE]" at bounding box center [141, 176] width 25 height 10
select select "6"
select select "2025"
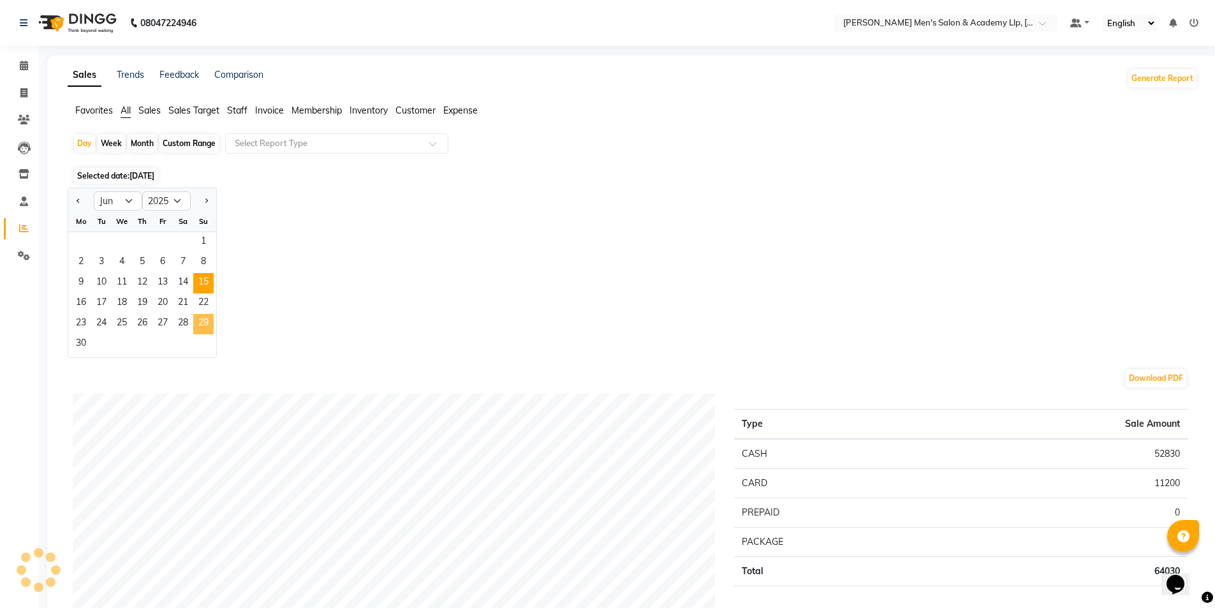
click at [200, 323] on span "29" at bounding box center [203, 324] width 20 height 20
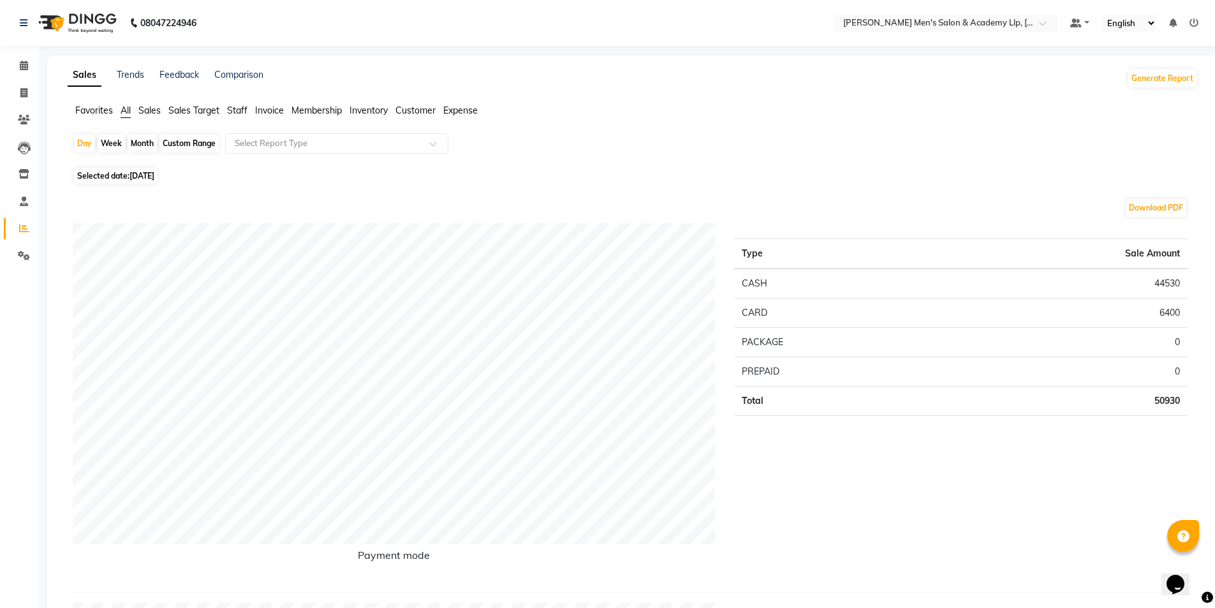
click at [140, 178] on span "[DATE]" at bounding box center [141, 176] width 25 height 10
select select "6"
select select "2025"
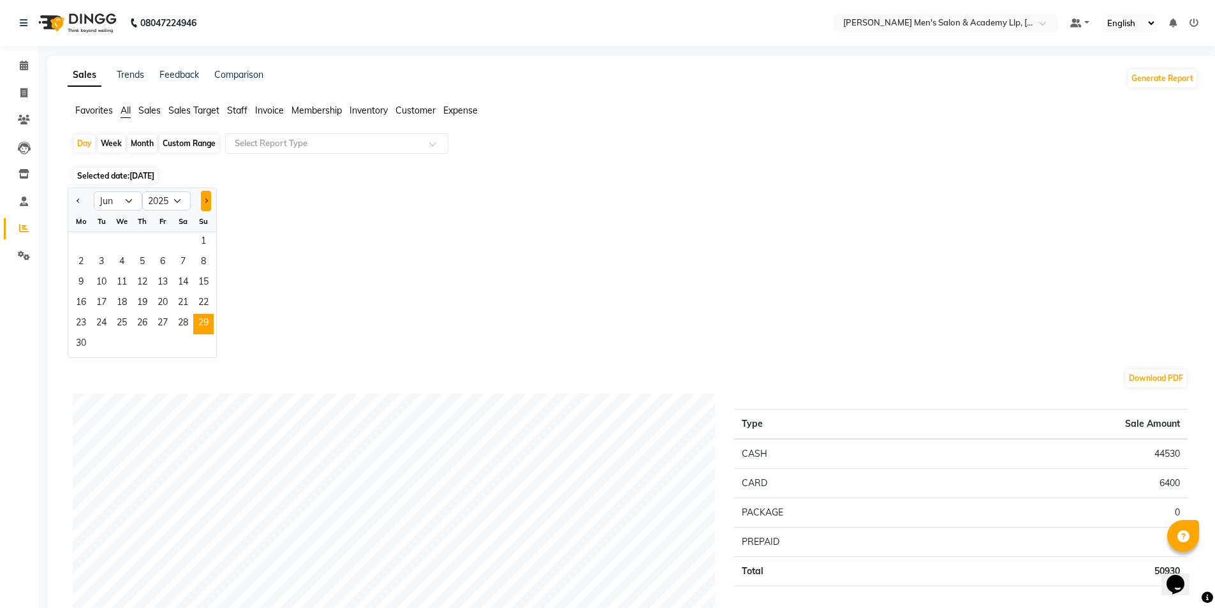
click at [202, 202] on button "Next month" at bounding box center [206, 201] width 10 height 20
select select "7"
click at [127, 277] on span "16" at bounding box center [122, 283] width 20 height 20
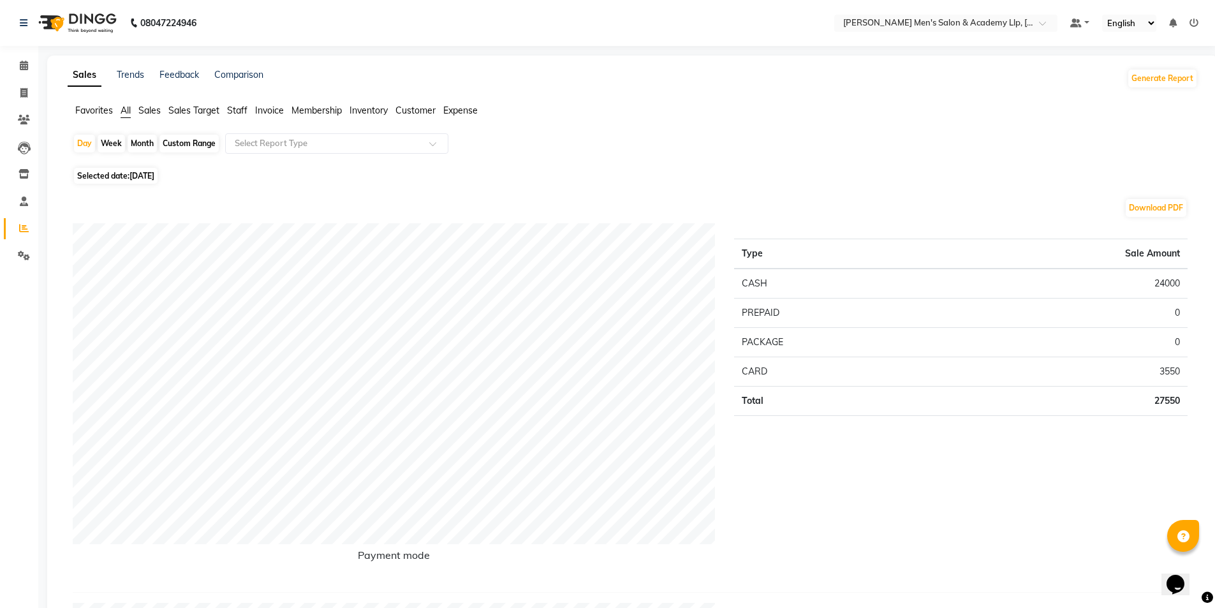
click at [154, 176] on span "[DATE]" at bounding box center [141, 176] width 25 height 10
select select "7"
select select "2025"
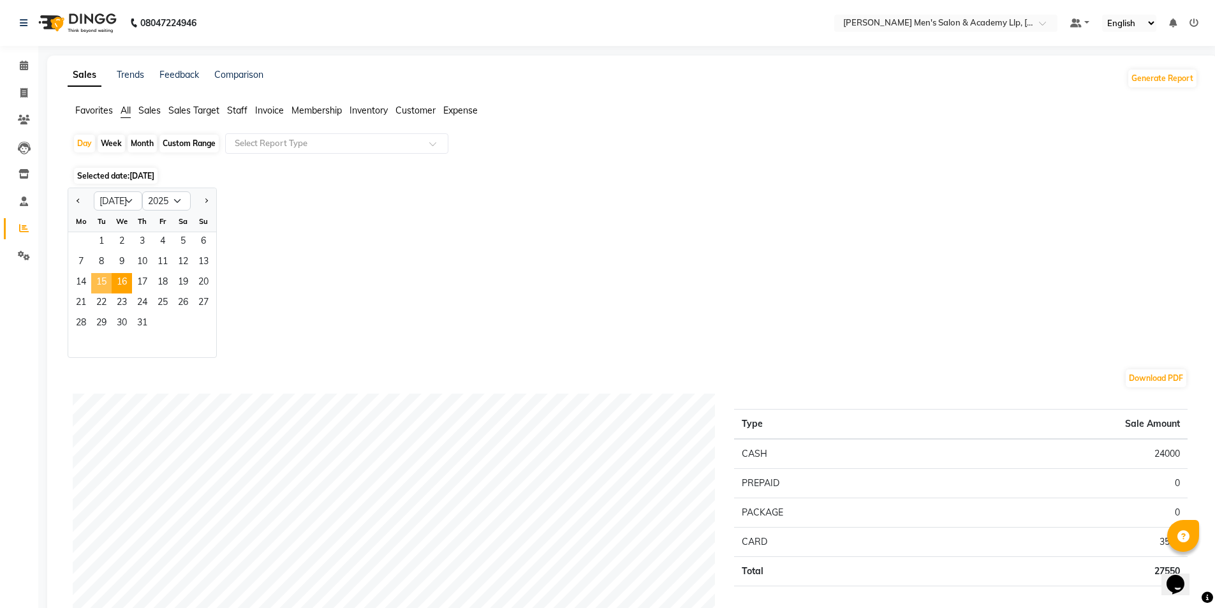
click at [105, 280] on span "15" at bounding box center [101, 283] width 20 height 20
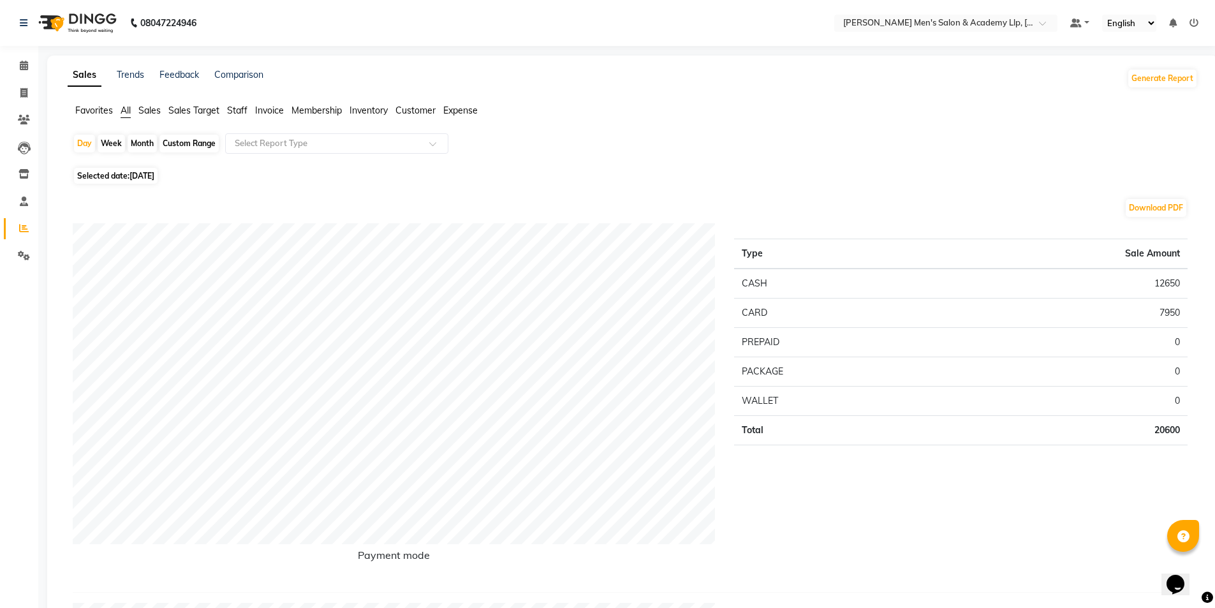
click at [158, 171] on span "Selected date: [DATE]" at bounding box center [116, 176] width 84 height 16
select select "7"
select select "2025"
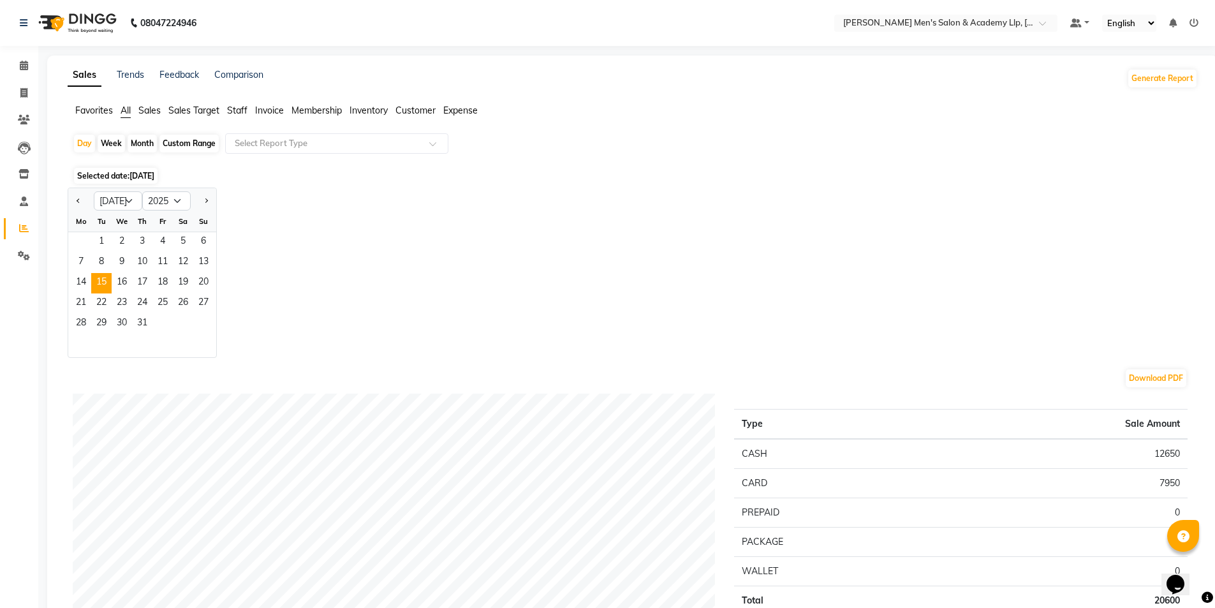
click at [232, 195] on div "Jan Feb Mar Apr May Jun [DATE] Aug Sep Oct Nov [DATE] 2016 2017 2018 2019 2020 …" at bounding box center [633, 273] width 1130 height 170
click at [16, 91] on span at bounding box center [24, 93] width 22 height 15
select select "service"
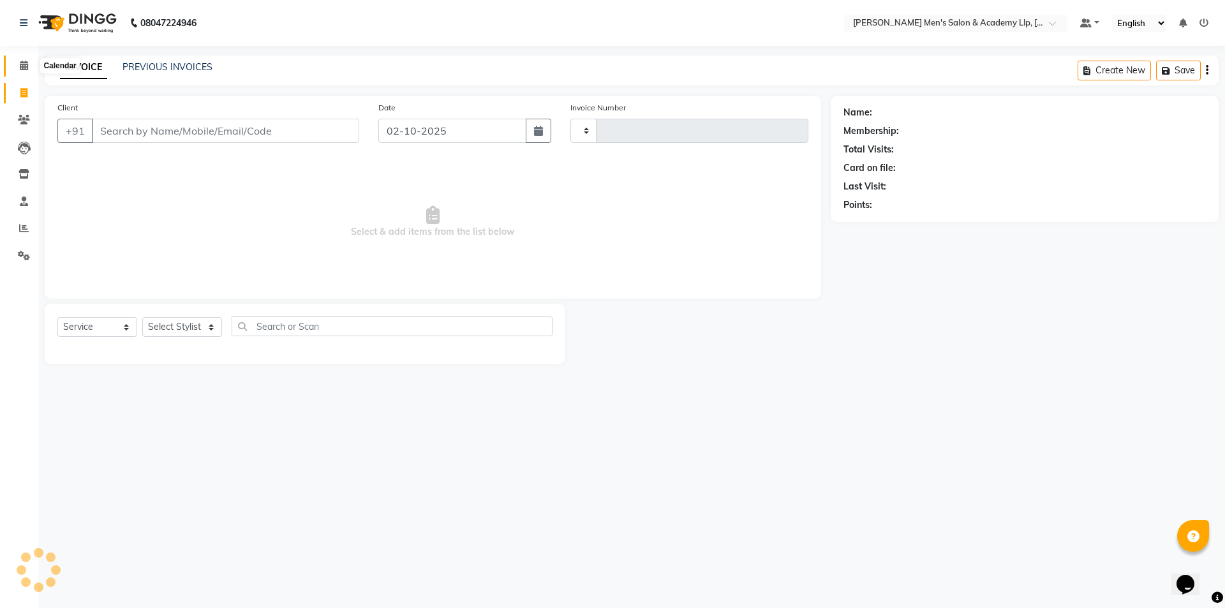
click at [18, 63] on span at bounding box center [24, 66] width 22 height 15
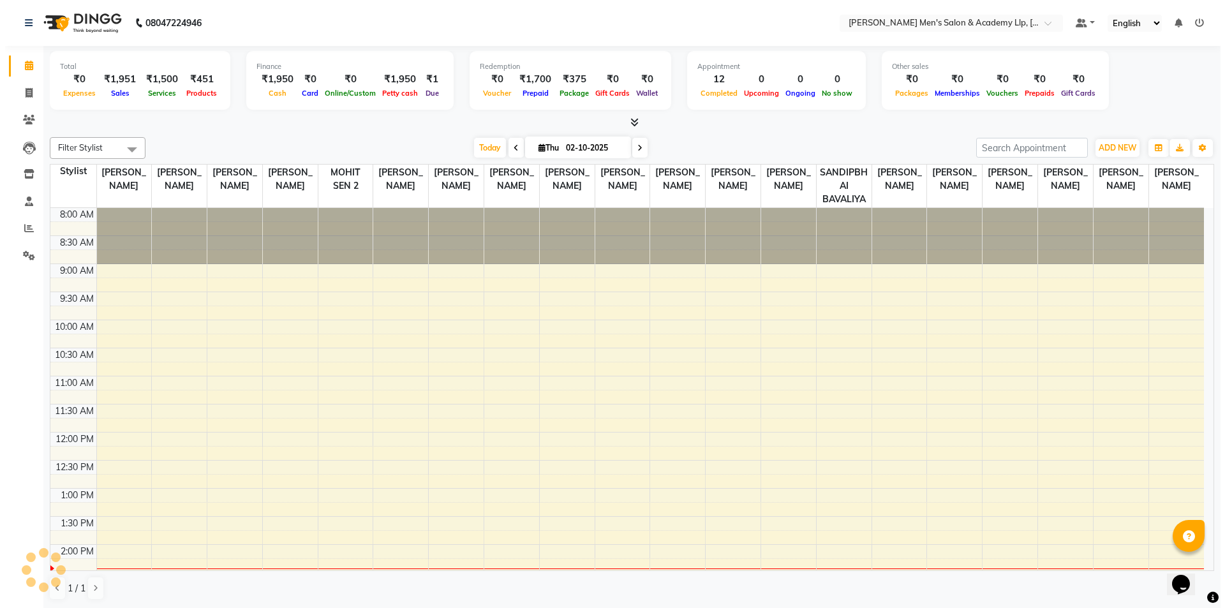
scroll to position [337, 0]
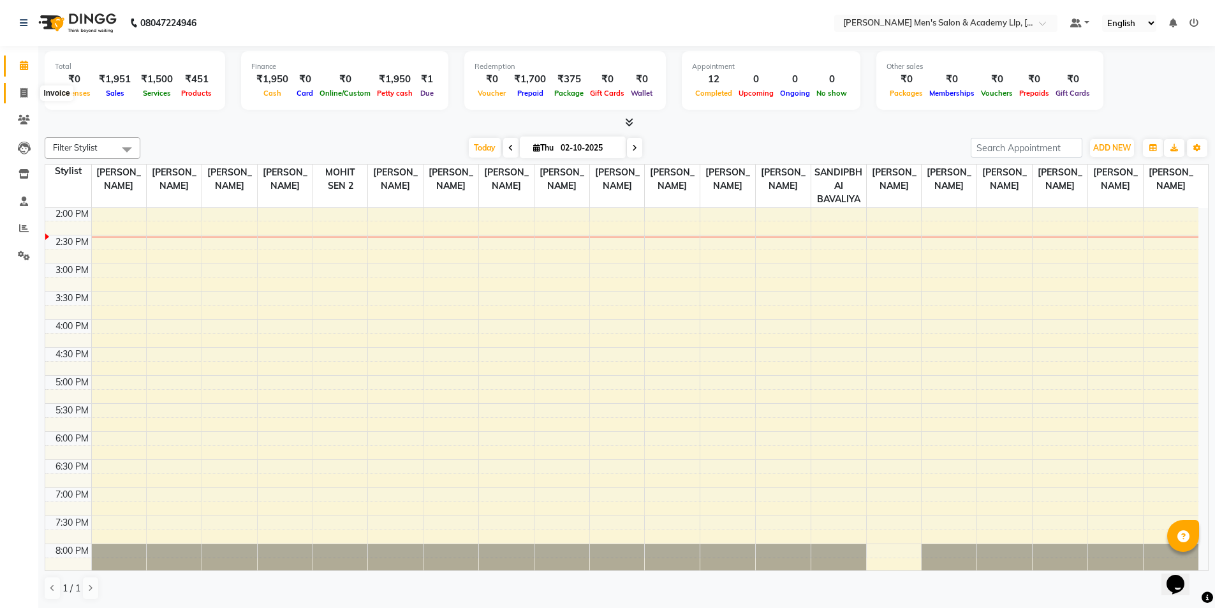
click at [22, 96] on icon at bounding box center [23, 93] width 7 height 10
select select "service"
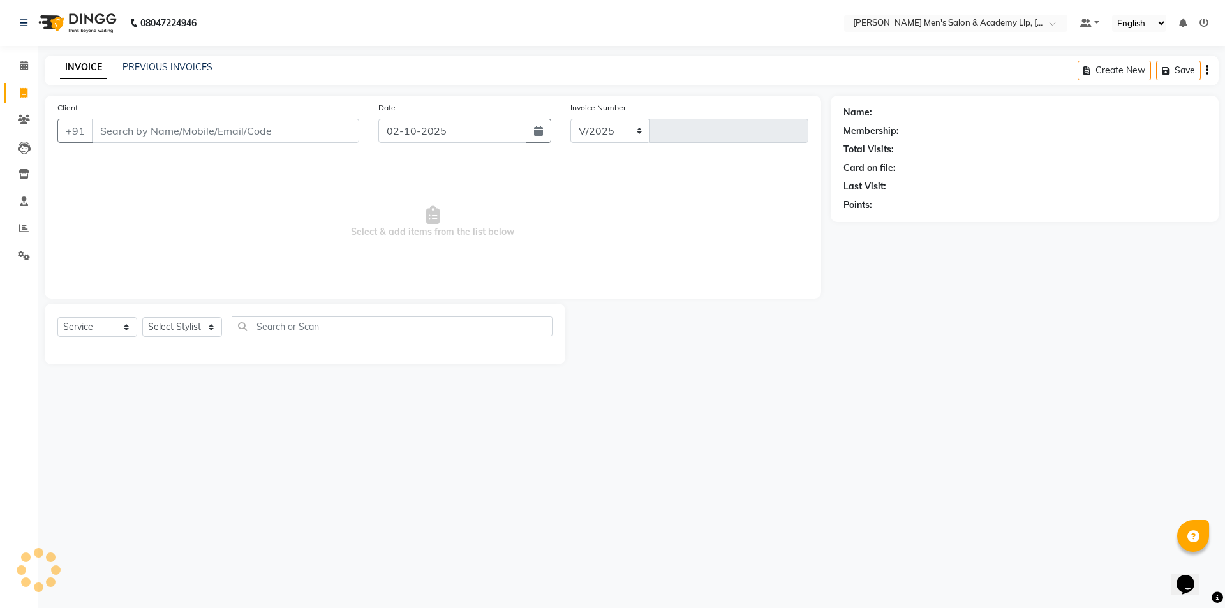
select select "8248"
type input "6832"
type input "8320329153"
click at [321, 131] on span "Add Client" at bounding box center [326, 130] width 50 height 13
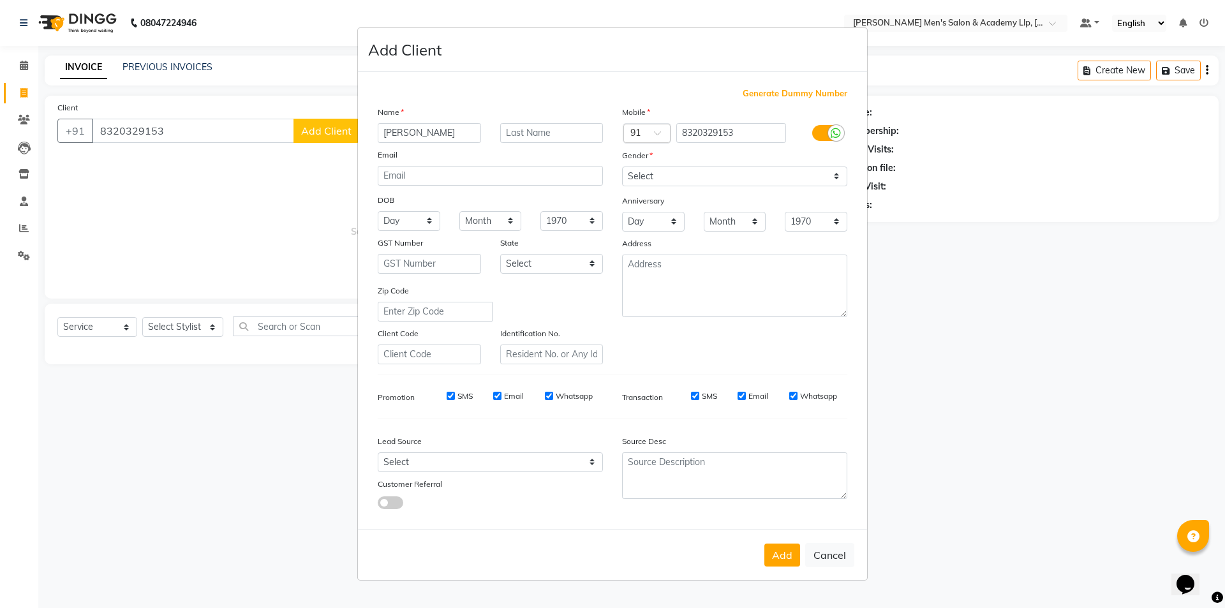
type input "[PERSON_NAME]"
type input "BHAI"
click at [648, 183] on select "Select [DEMOGRAPHIC_DATA] [DEMOGRAPHIC_DATA] Other Prefer Not To Say" at bounding box center [734, 176] width 225 height 20
select select "[DEMOGRAPHIC_DATA]"
click at [622, 166] on select "Select [DEMOGRAPHIC_DATA] [DEMOGRAPHIC_DATA] Other Prefer Not To Say" at bounding box center [734, 176] width 225 height 20
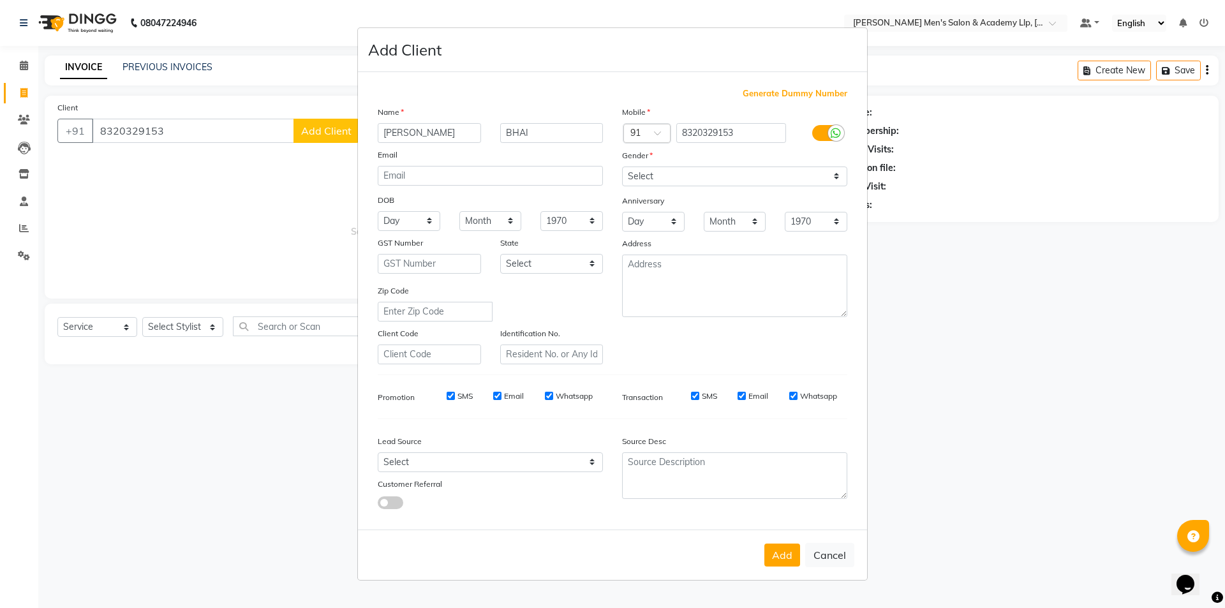
click at [782, 550] on button "Add" at bounding box center [782, 554] width 36 height 23
type input "83******53"
select select
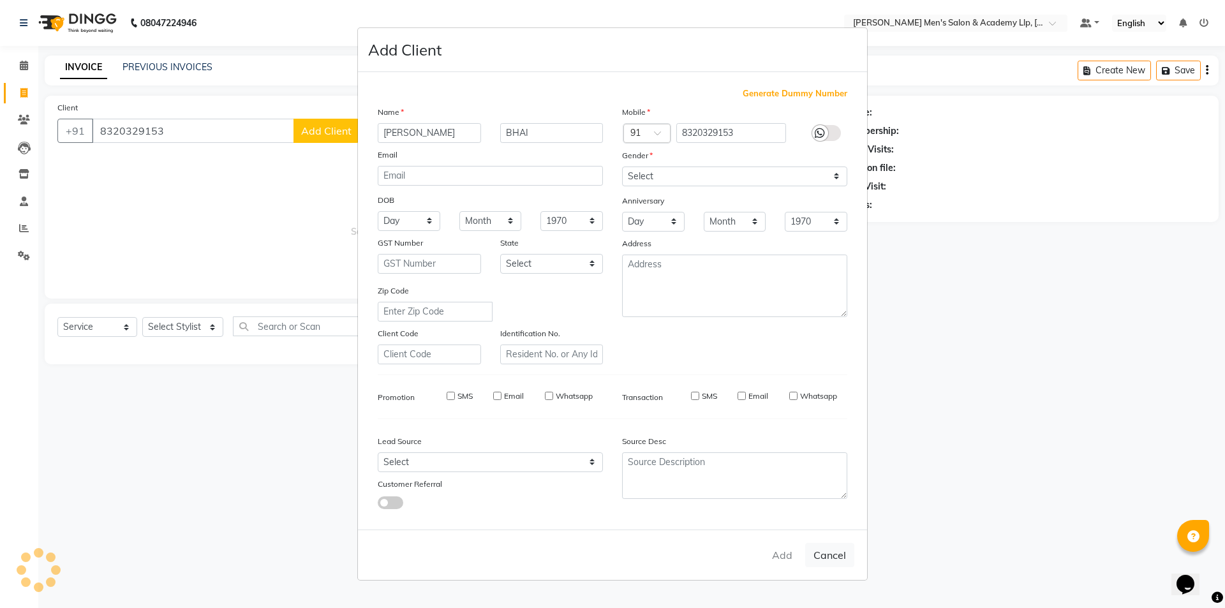
select select
checkbox input "false"
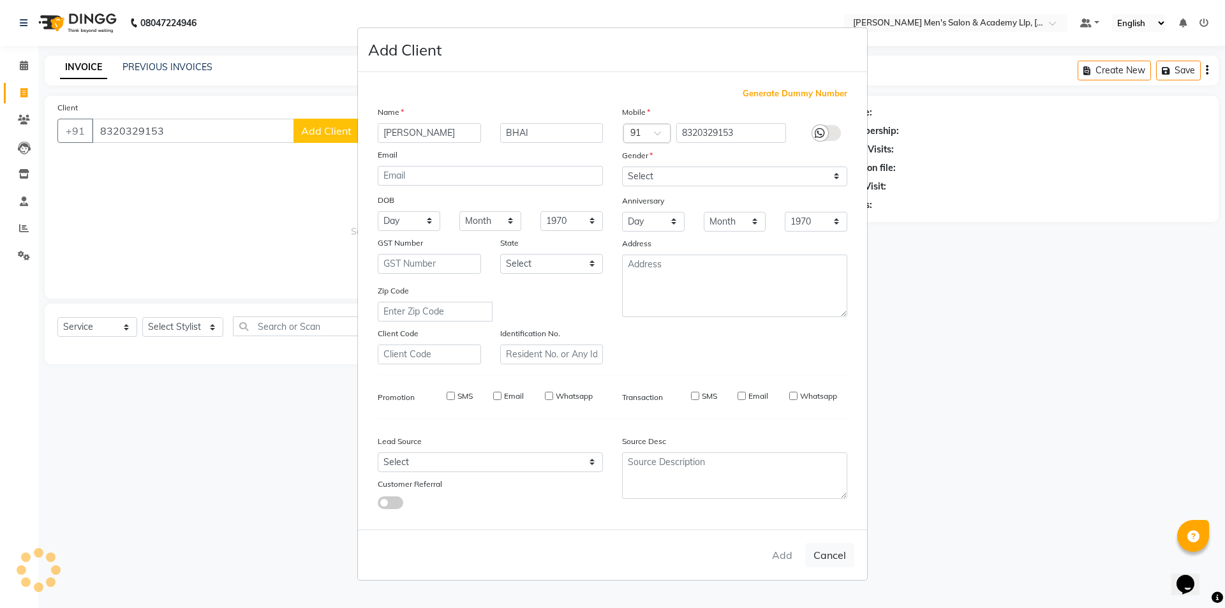
checkbox input "false"
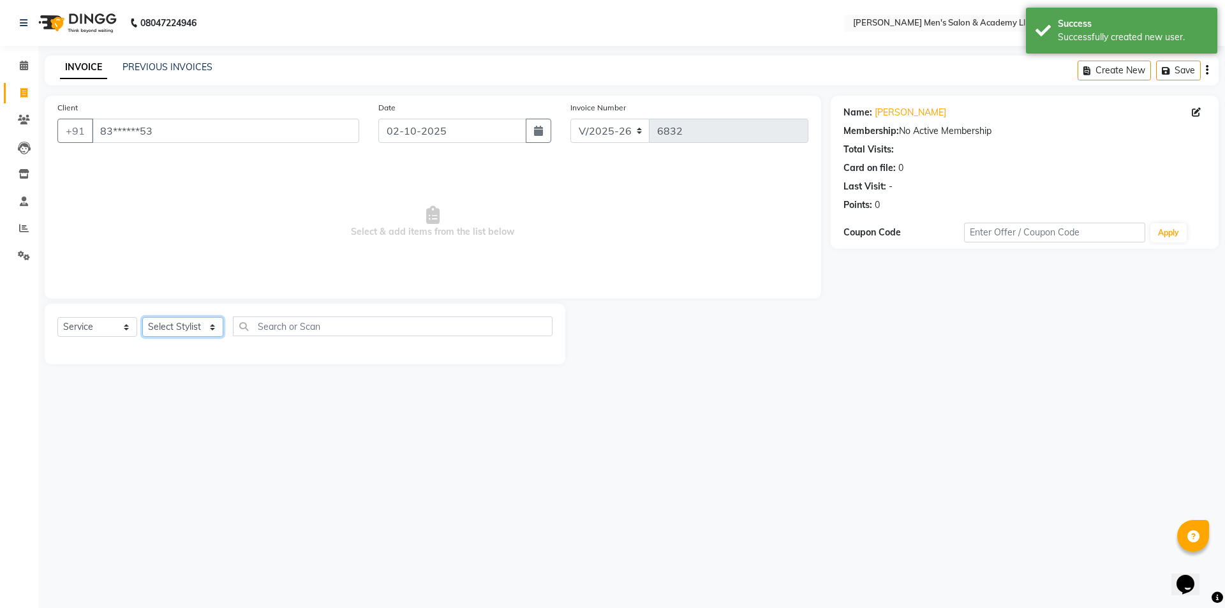
click at [191, 325] on select "Select Stylist ABHISHEK SEN AKKI SEN [PERSON_NAME] [PERSON_NAME] [PERSON_NAME] …" at bounding box center [182, 327] width 81 height 20
select select "84131"
click at [142, 317] on select "Select Stylist ABHISHEK SEN AKKI SEN [PERSON_NAME] [PERSON_NAME] [PERSON_NAME] …" at bounding box center [182, 327] width 81 height 20
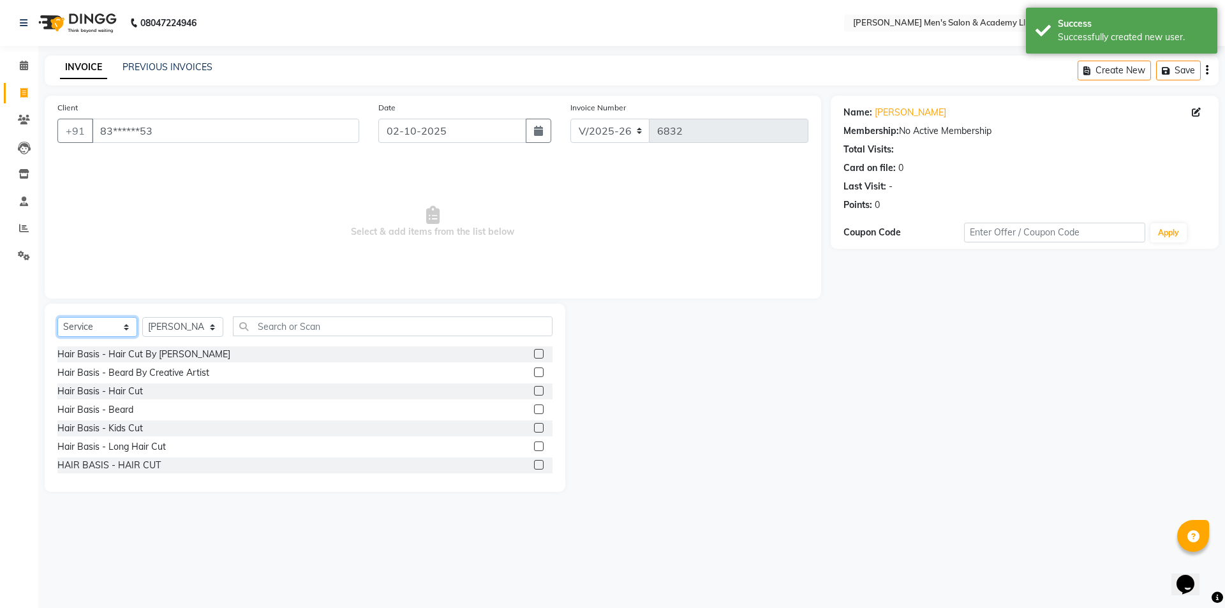
click at [107, 328] on select "Select Service Product Membership Package Voucher Prepaid Gift Card" at bounding box center [97, 327] width 80 height 20
select select "P"
click at [57, 317] on select "Select Service Product Membership Package Voucher Prepaid Gift Card" at bounding box center [97, 327] width 80 height 20
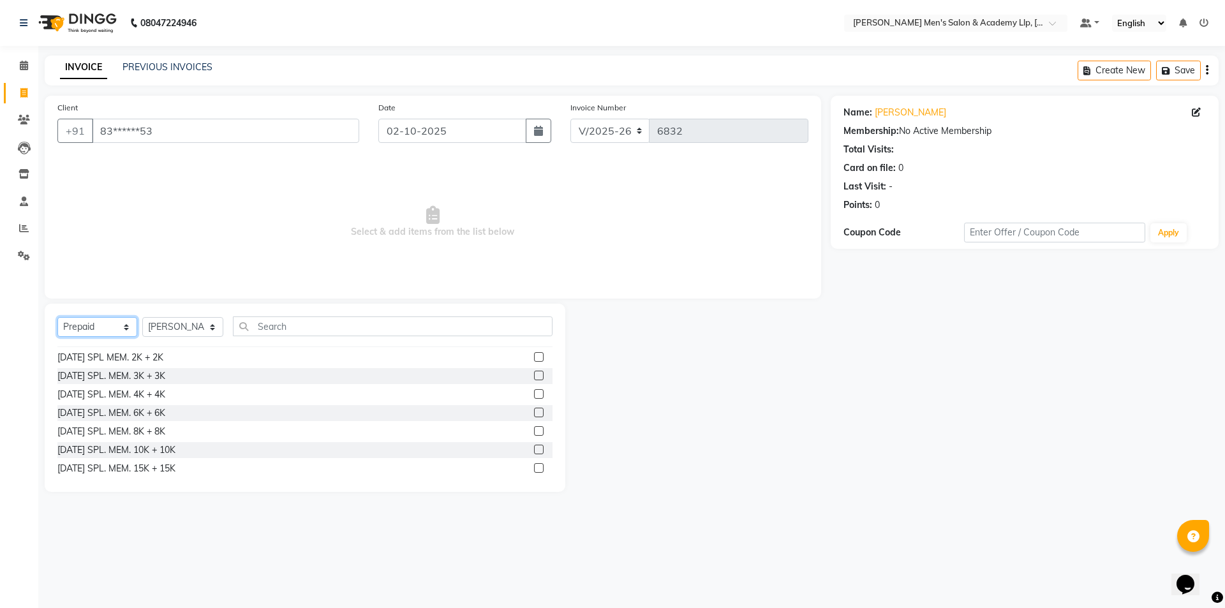
scroll to position [659, 0]
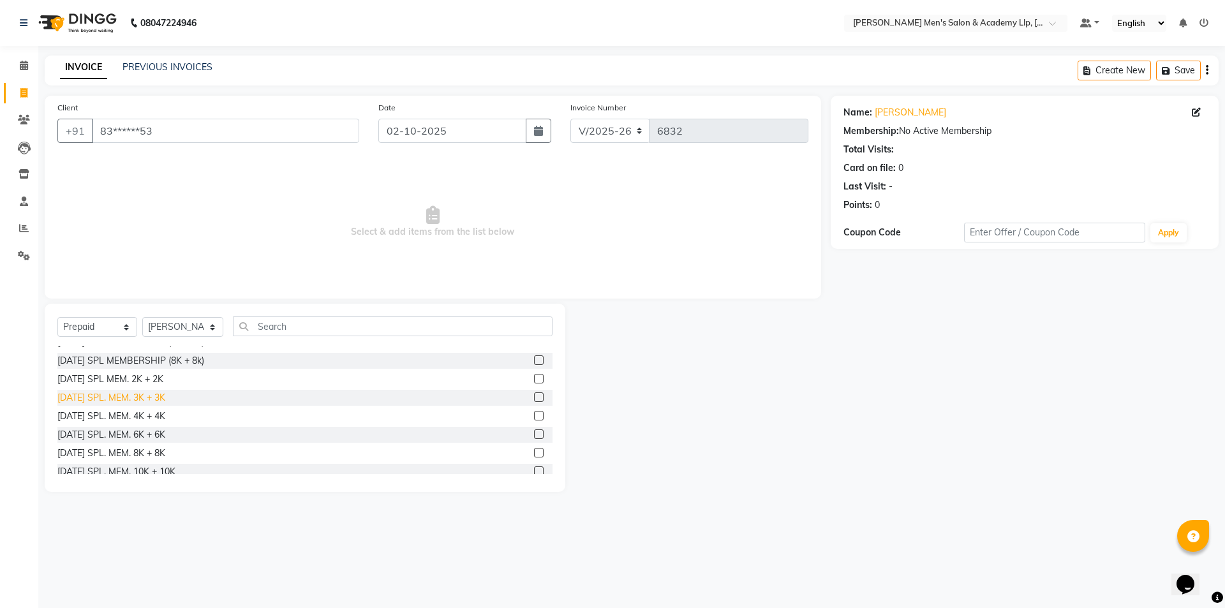
click at [152, 400] on div "[DATE] SPL. MEM. 3K + 3K" at bounding box center [111, 397] width 108 height 13
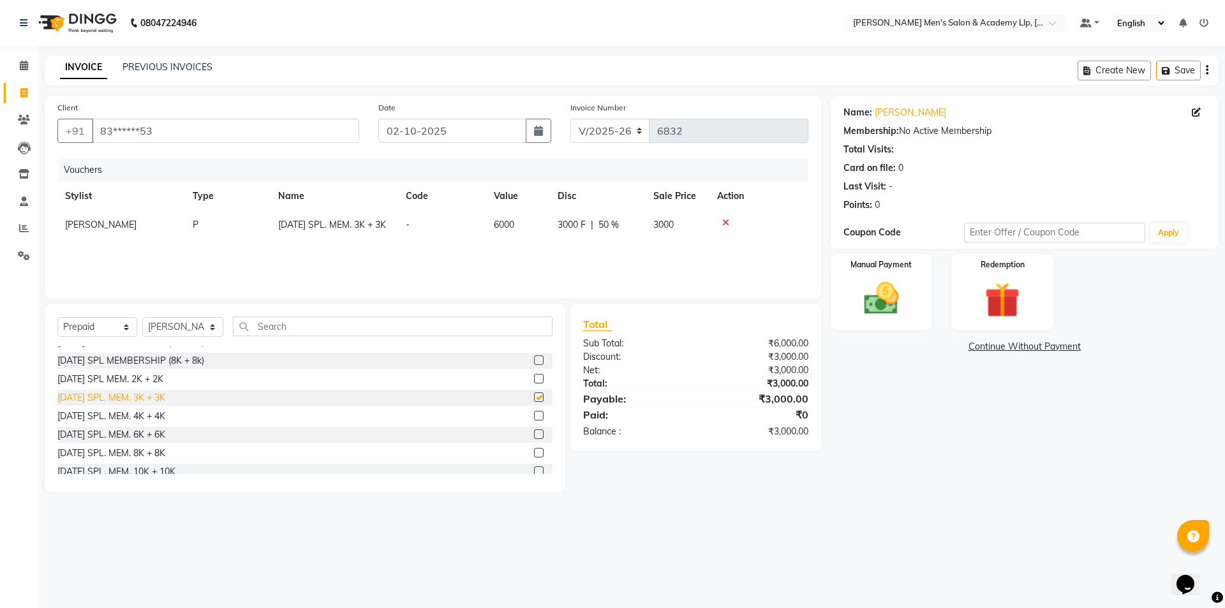
checkbox input "false"
click at [908, 314] on div "Manual Payment" at bounding box center [881, 292] width 106 height 78
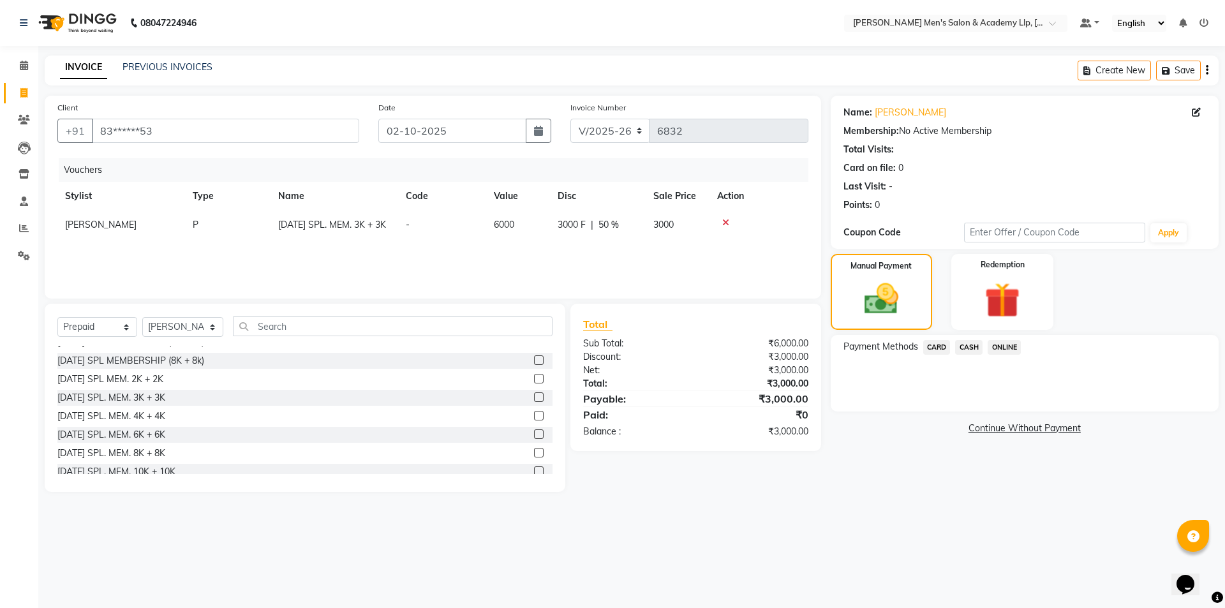
click at [927, 345] on span "CARD" at bounding box center [936, 347] width 27 height 15
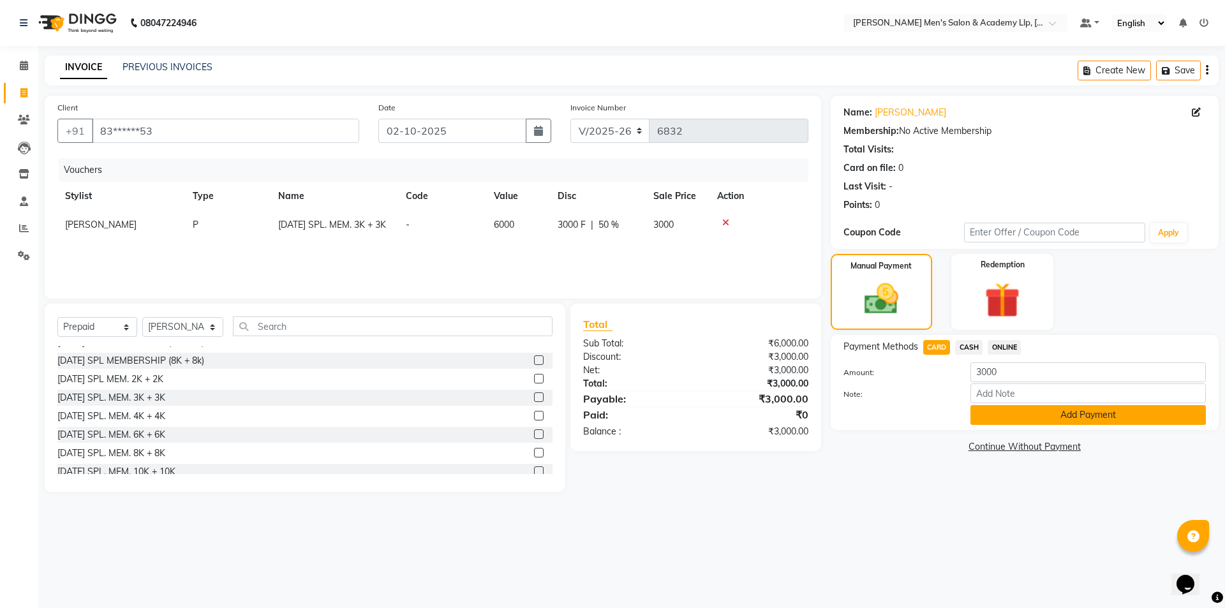
click at [1022, 423] on button "Add Payment" at bounding box center [1087, 415] width 235 height 20
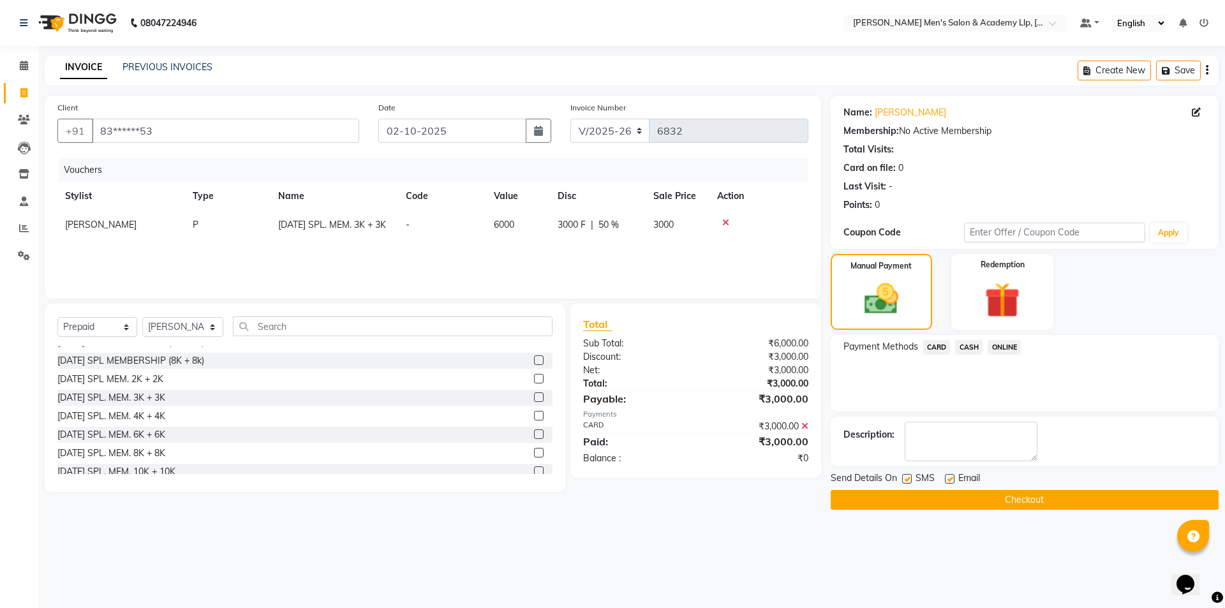
click at [946, 478] on label at bounding box center [950, 479] width 10 height 10
click at [946, 478] on input "checkbox" at bounding box center [949, 479] width 8 height 8
checkbox input "false"
click at [929, 501] on button "Checkout" at bounding box center [1024, 500] width 388 height 20
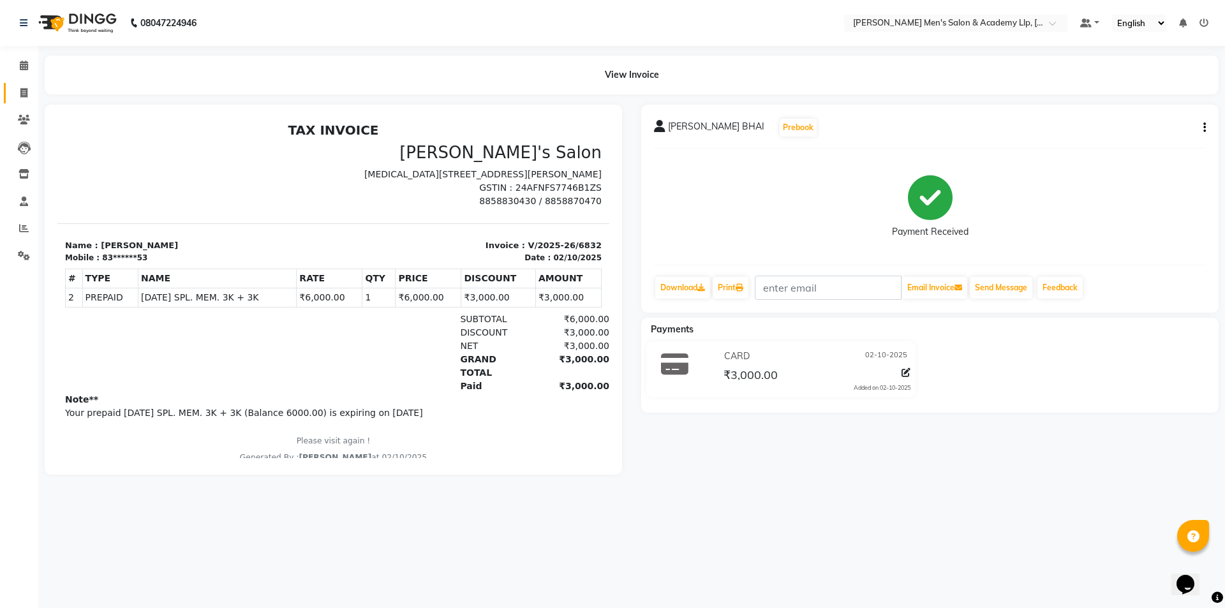
click at [20, 101] on link "Invoice" at bounding box center [19, 93] width 31 height 21
select select "service"
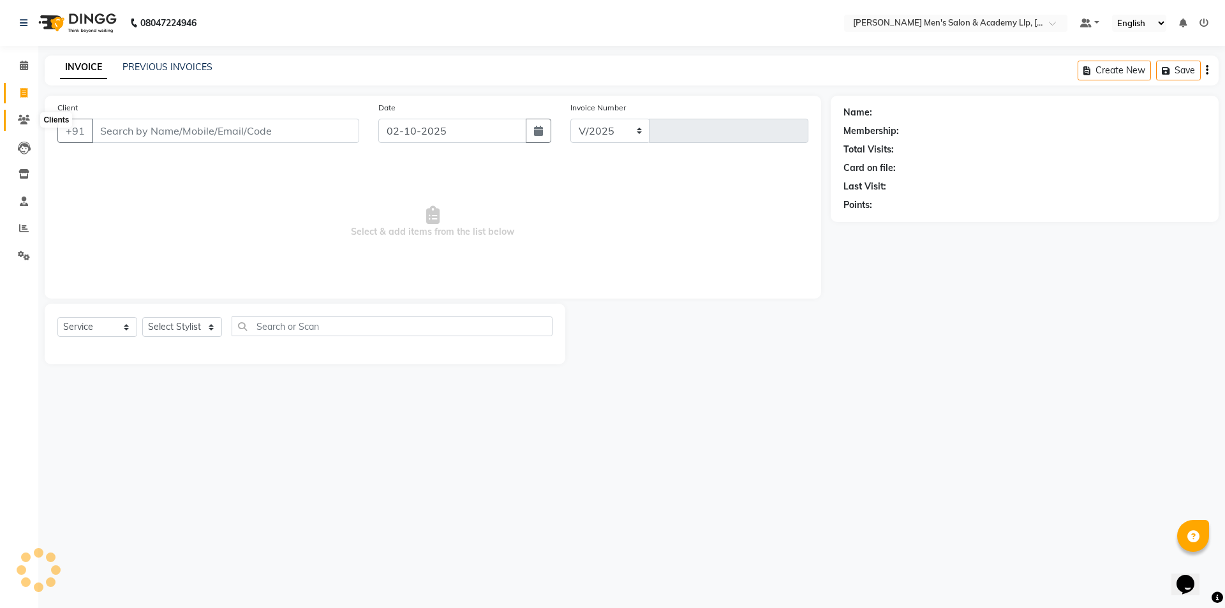
select select "8248"
type input "6833"
click at [20, 119] on icon at bounding box center [24, 120] width 12 height 10
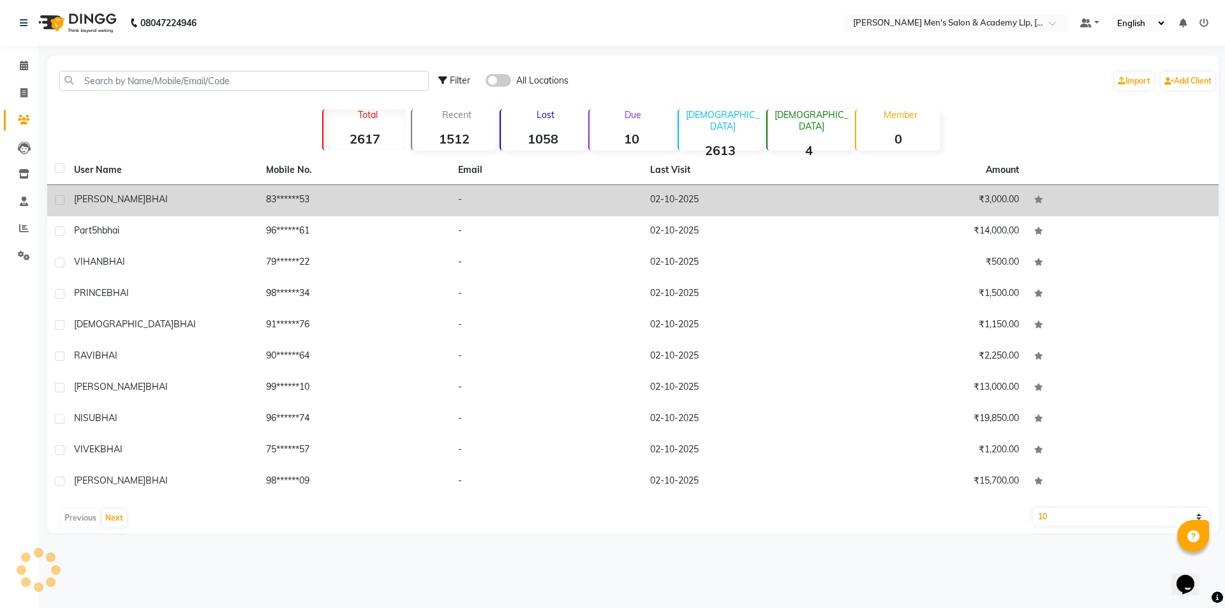
click at [362, 203] on td "83******53" at bounding box center [354, 200] width 192 height 31
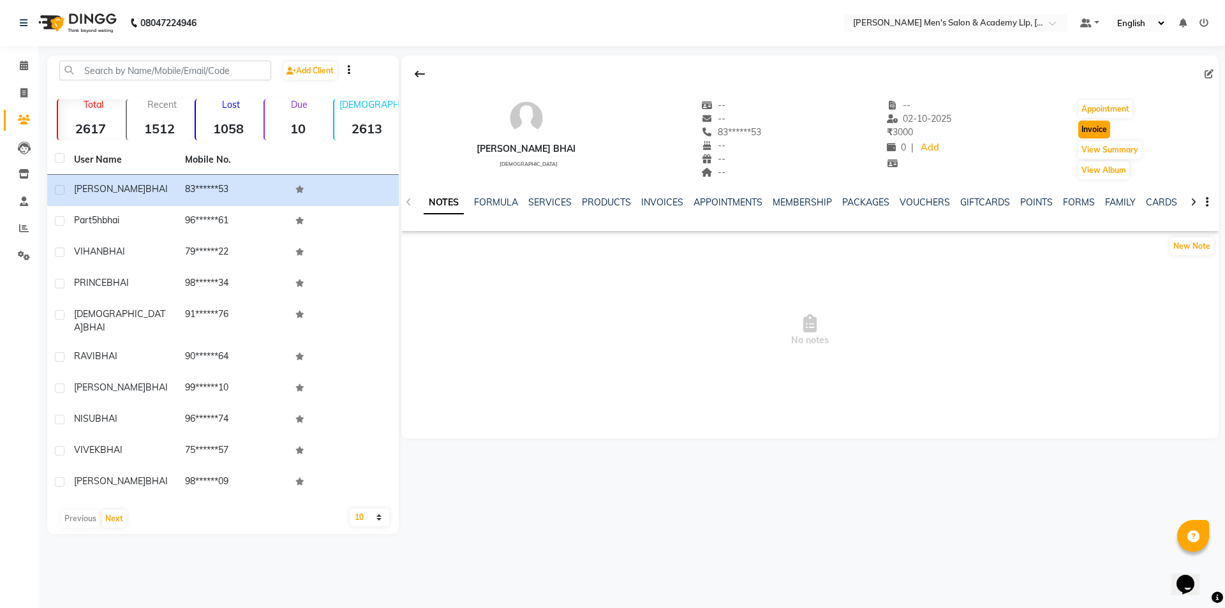
click at [1084, 133] on button "Invoice" at bounding box center [1094, 130] width 32 height 18
select select "service"
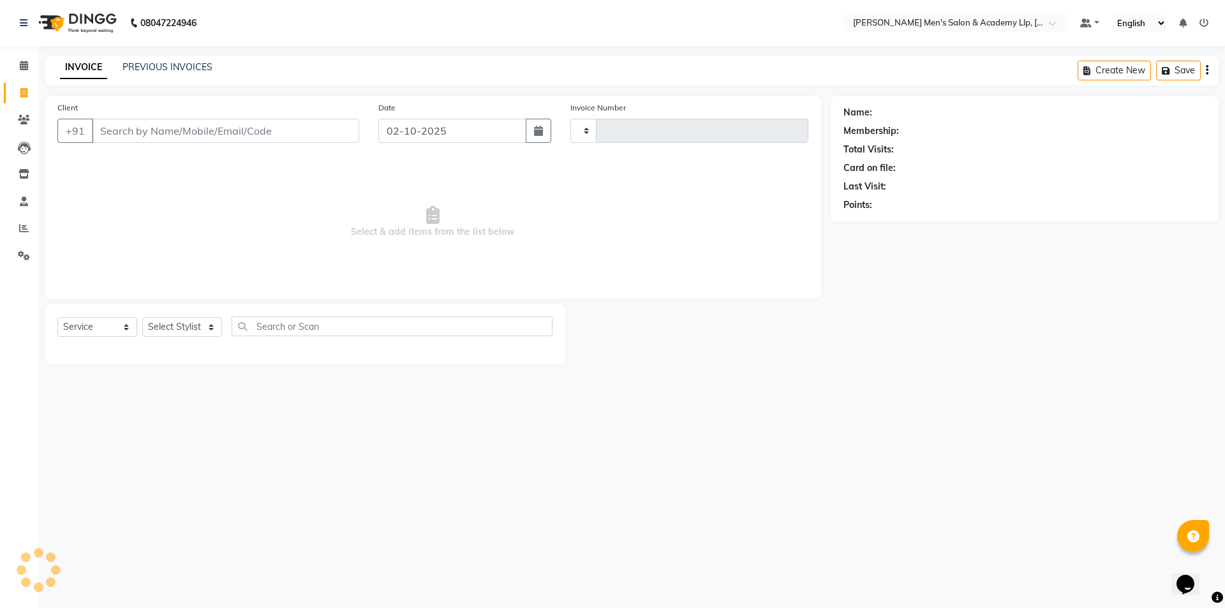
type input "6833"
select select "8248"
type input "83******53"
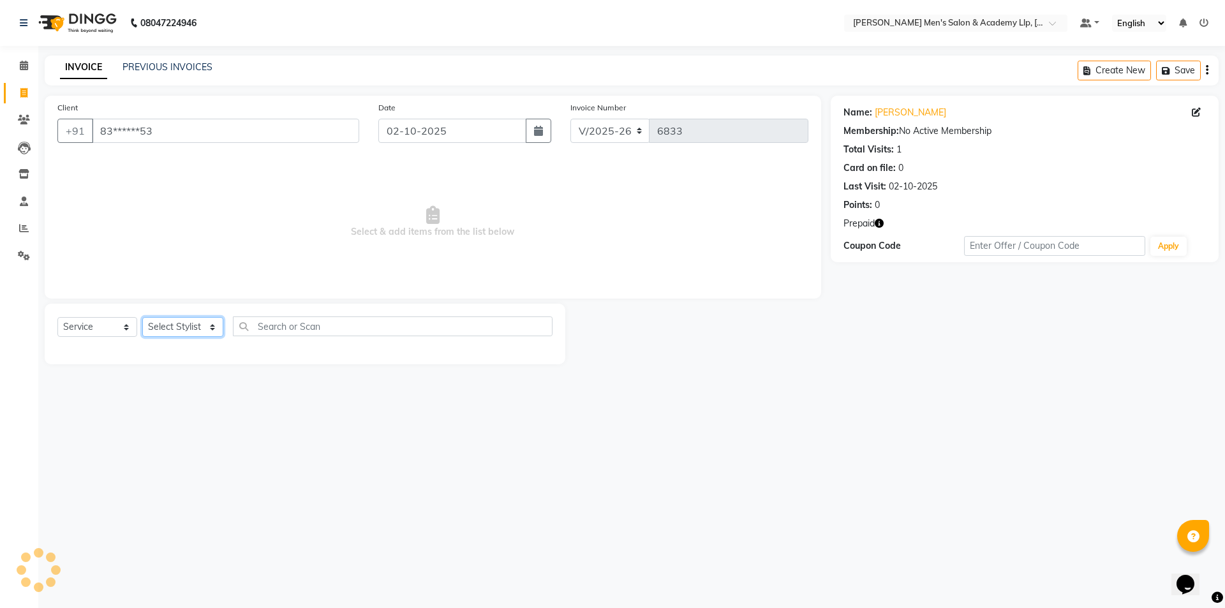
click at [155, 330] on select "Select Stylist ABHISHEK SEN AKKI SEN [PERSON_NAME] [PERSON_NAME] [PERSON_NAME] …" at bounding box center [182, 327] width 81 height 20
select select "84131"
click at [142, 317] on select "Select Stylist ABHISHEK SEN AKKI SEN [PERSON_NAME] [PERSON_NAME] [PERSON_NAME] …" at bounding box center [182, 327] width 81 height 20
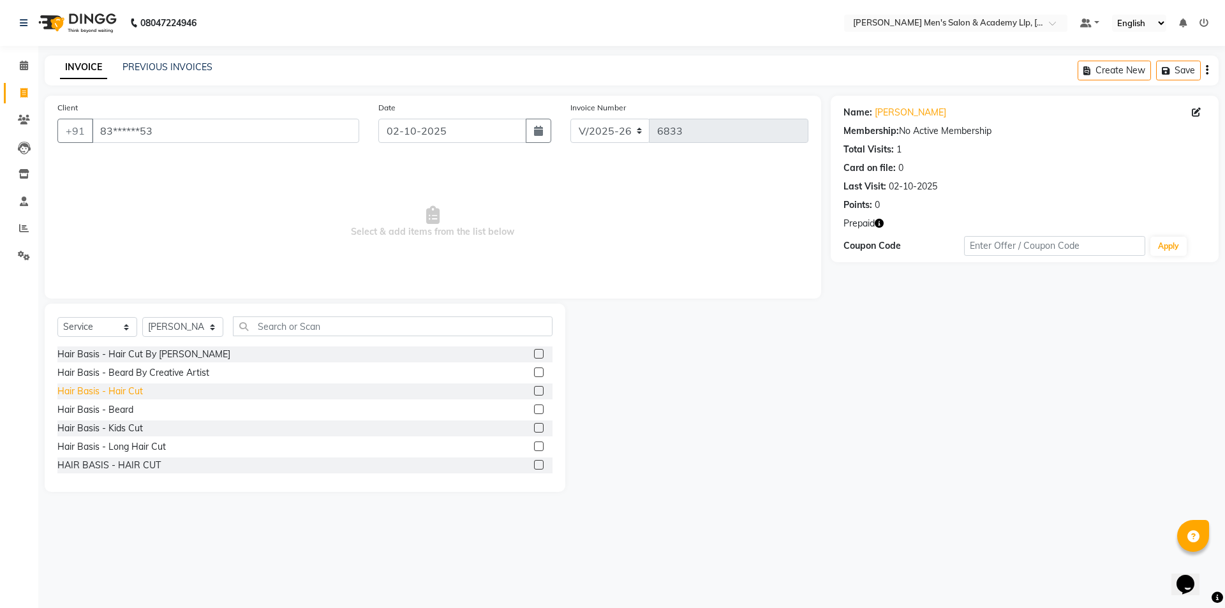
click at [135, 388] on div "Hair Basis - Hair Cut" at bounding box center [99, 391] width 85 height 13
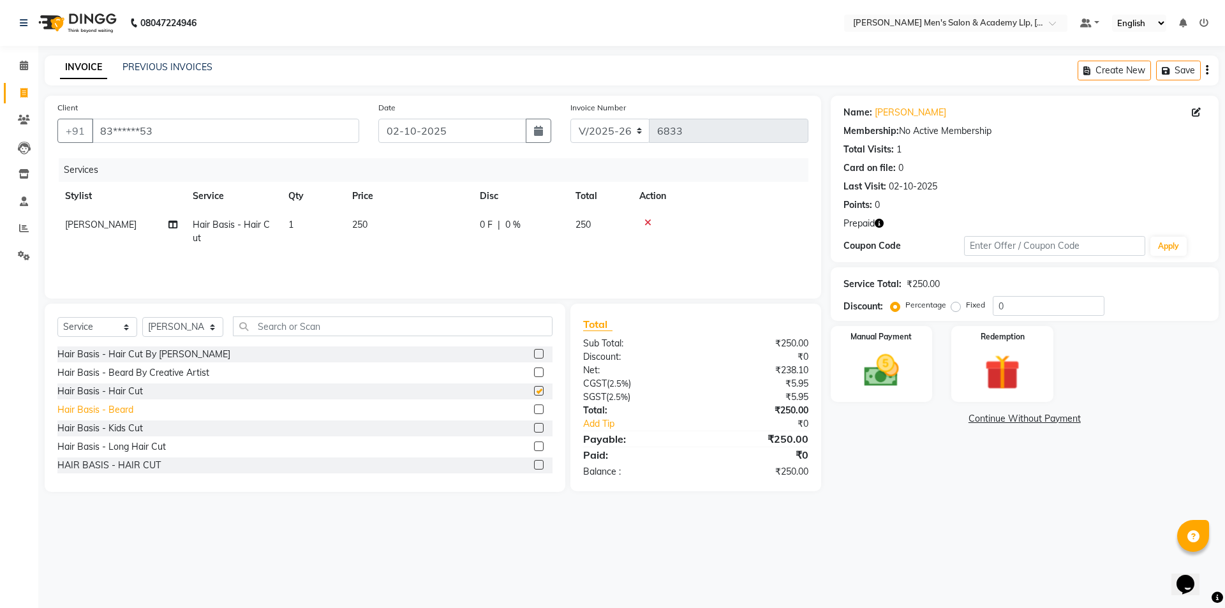
checkbox input "false"
click at [118, 406] on div "Hair Basis - Beard" at bounding box center [95, 409] width 76 height 13
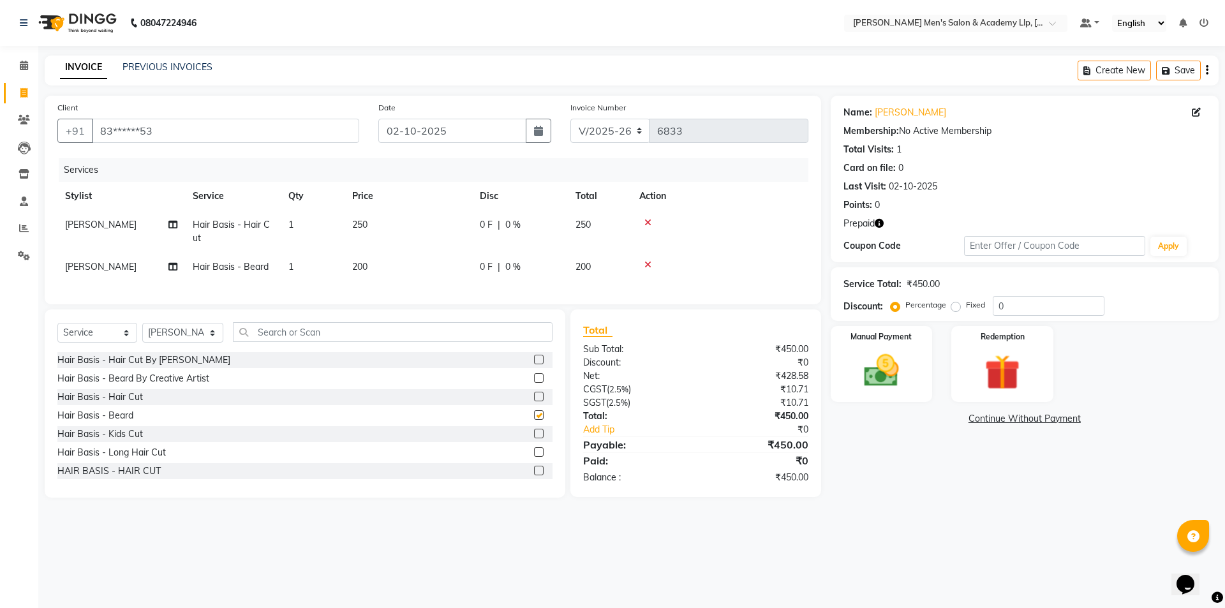
checkbox input "false"
click at [437, 237] on td "250" at bounding box center [408, 231] width 128 height 42
select select "84131"
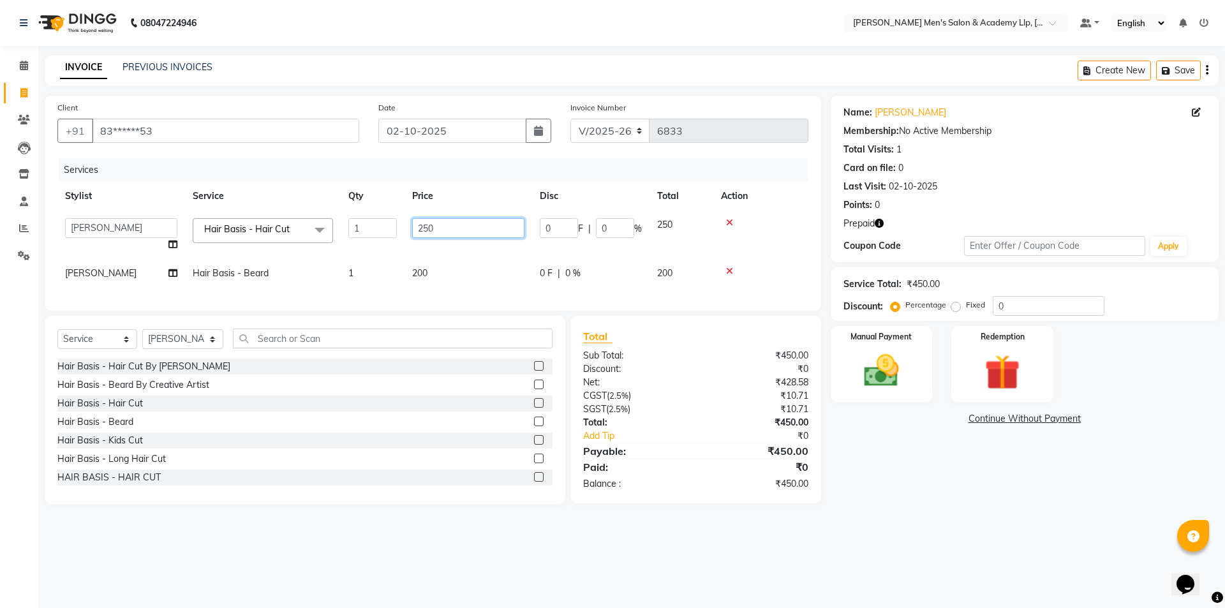
click at [449, 233] on input "250" at bounding box center [468, 228] width 112 height 20
type input "2"
type input "300"
click at [938, 482] on div "Name: [PERSON_NAME] Membership: No Active Membership Total Visits: 1 Card on fi…" at bounding box center [1028, 300] width 397 height 408
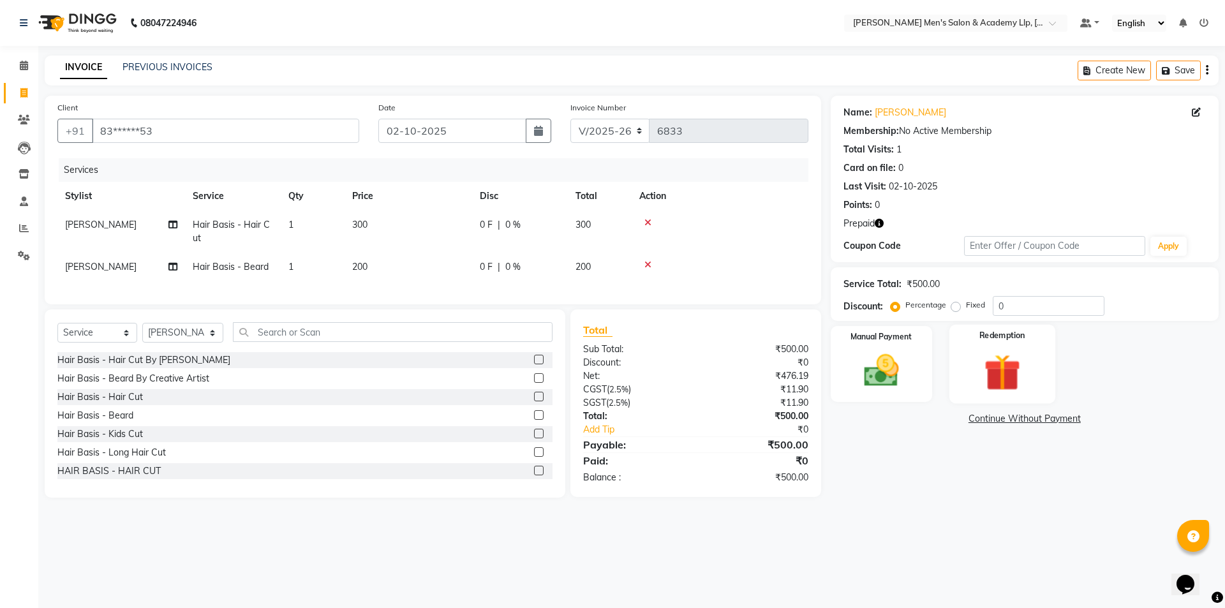
click at [1026, 366] on img at bounding box center [1001, 372] width 59 height 45
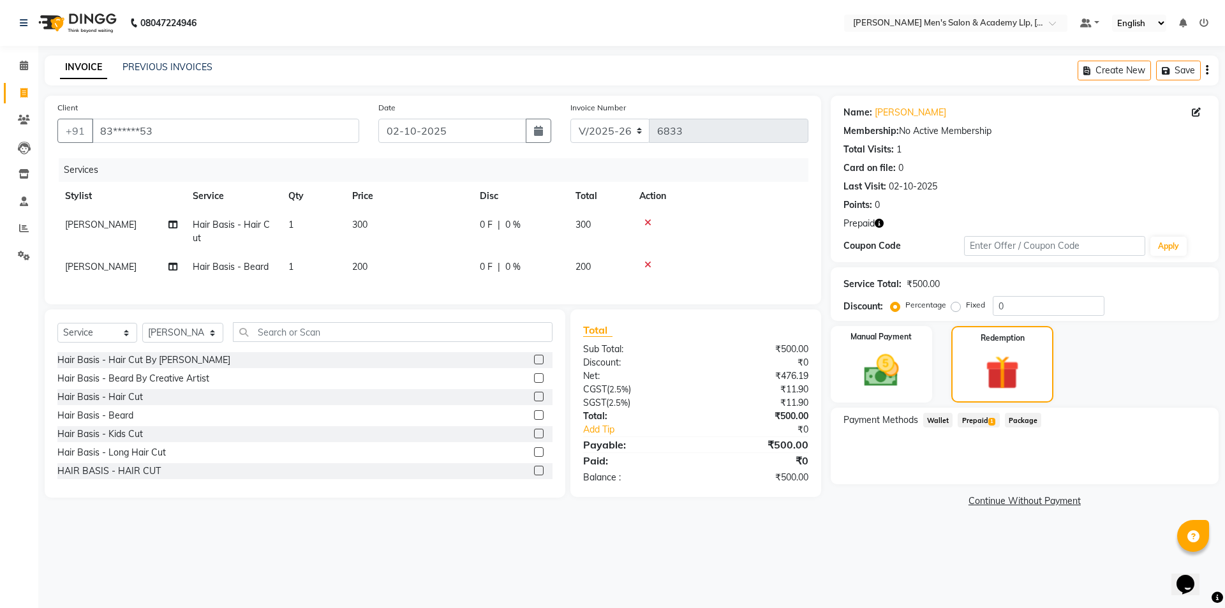
click at [983, 422] on span "Prepaid 1" at bounding box center [977, 420] width 41 height 15
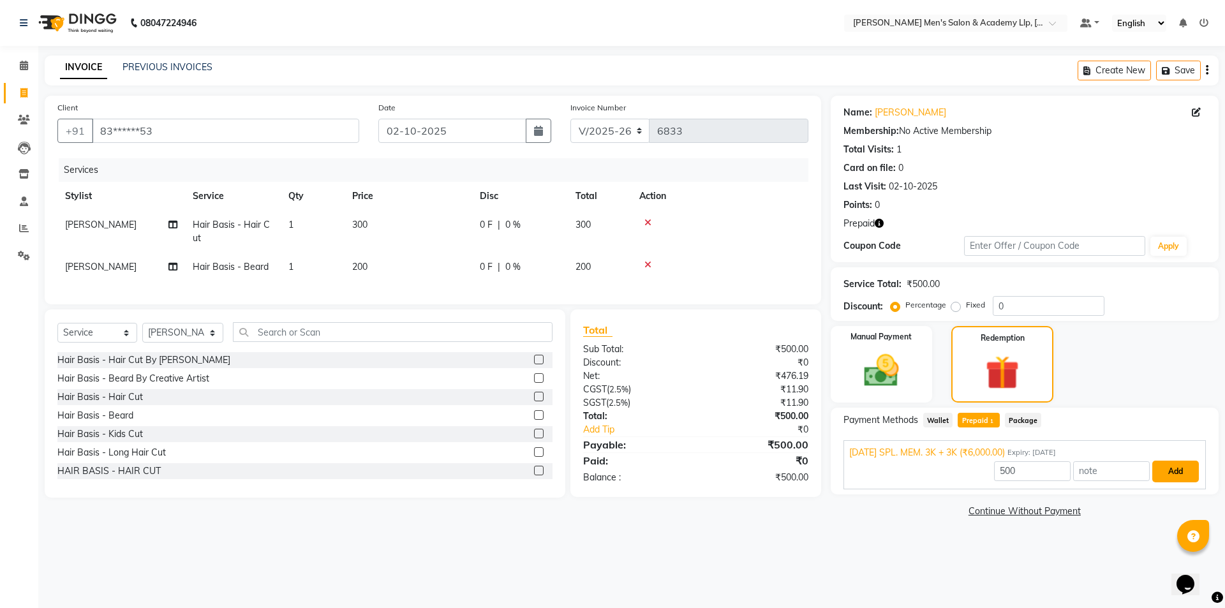
click at [1174, 474] on button "Add" at bounding box center [1175, 471] width 47 height 22
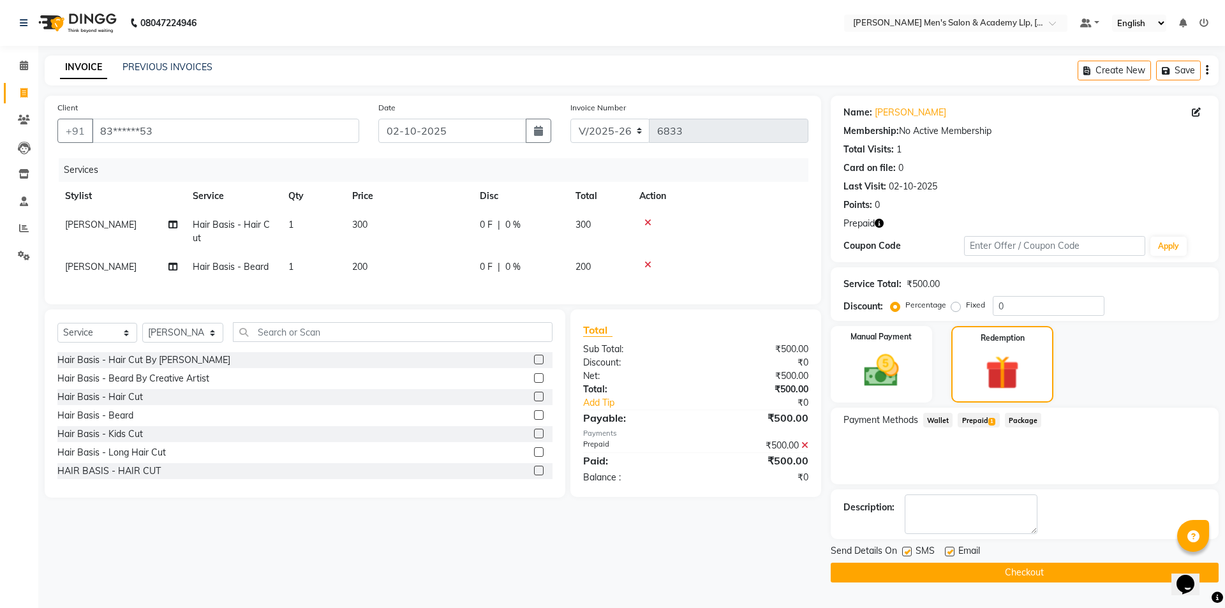
click at [950, 554] on label at bounding box center [950, 552] width 10 height 10
click at [950, 554] on input "checkbox" at bounding box center [949, 552] width 8 height 8
checkbox input "false"
click at [945, 570] on button "Checkout" at bounding box center [1024, 573] width 388 height 20
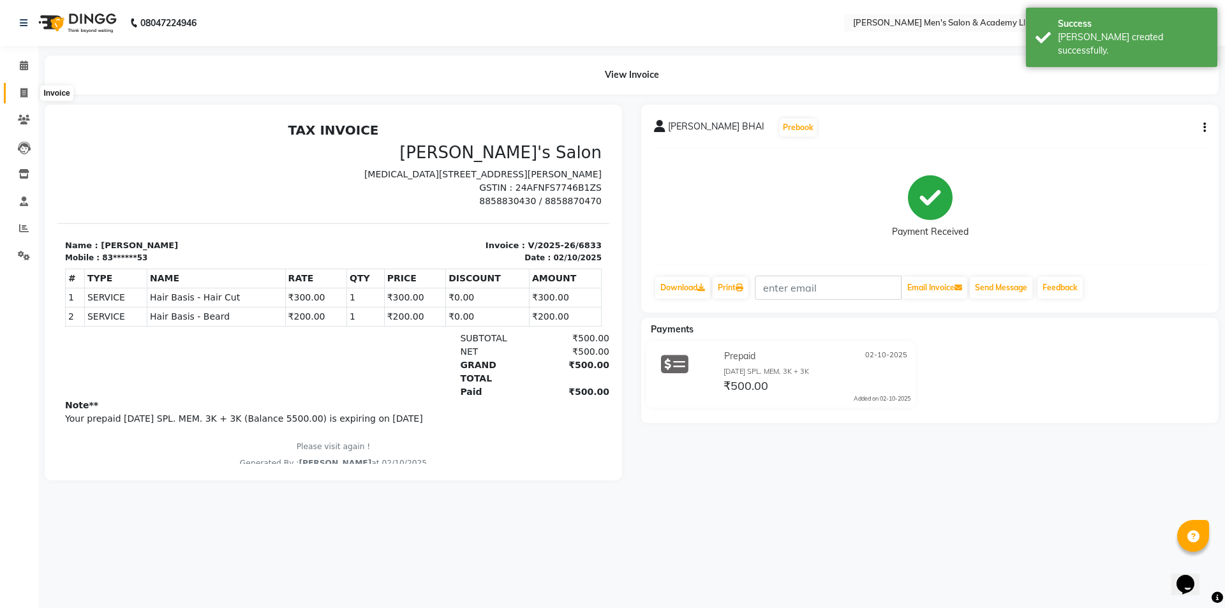
click at [30, 89] on span at bounding box center [24, 93] width 22 height 15
select select "8248"
select select "service"
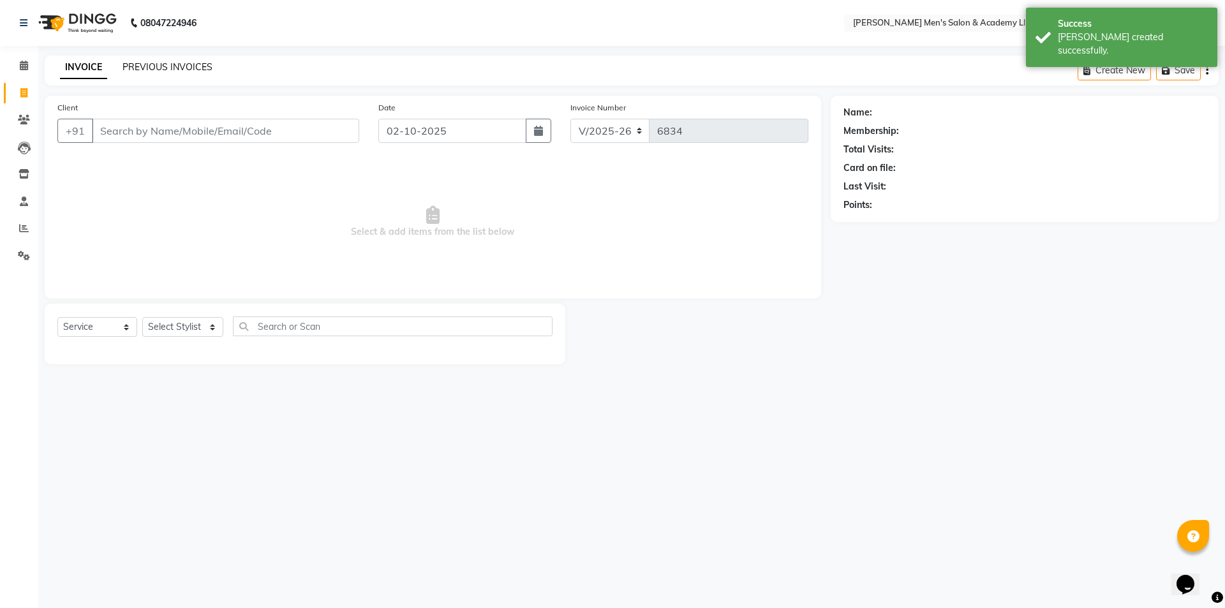
click at [158, 61] on link "PREVIOUS INVOICES" at bounding box center [167, 66] width 90 height 11
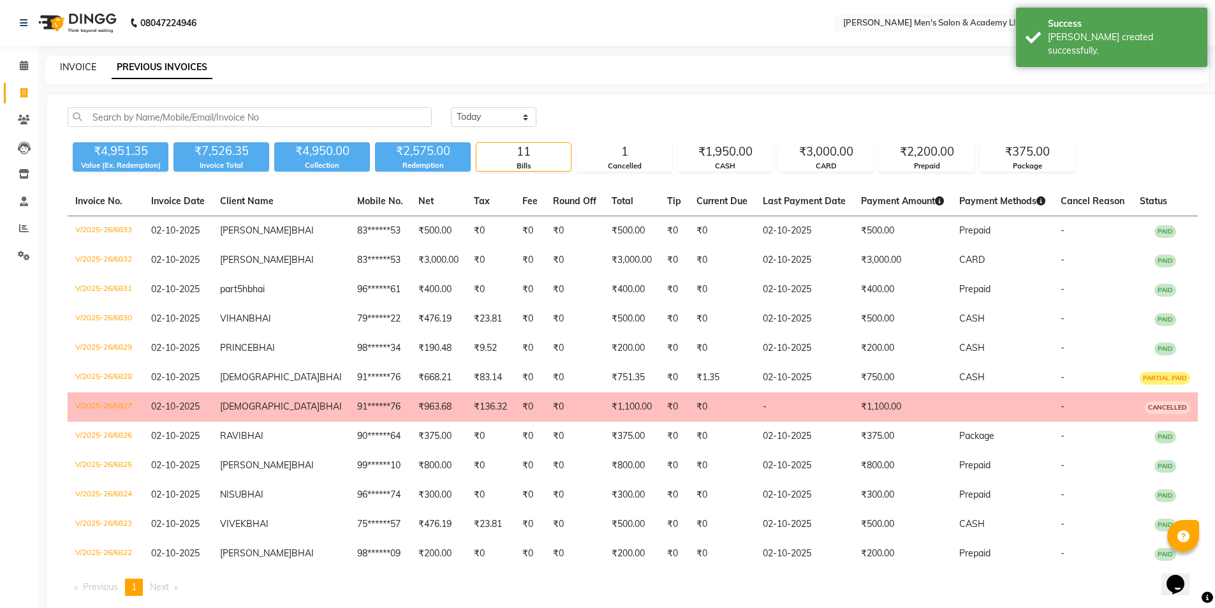
click at [80, 64] on link "INVOICE" at bounding box center [78, 66] width 36 height 11
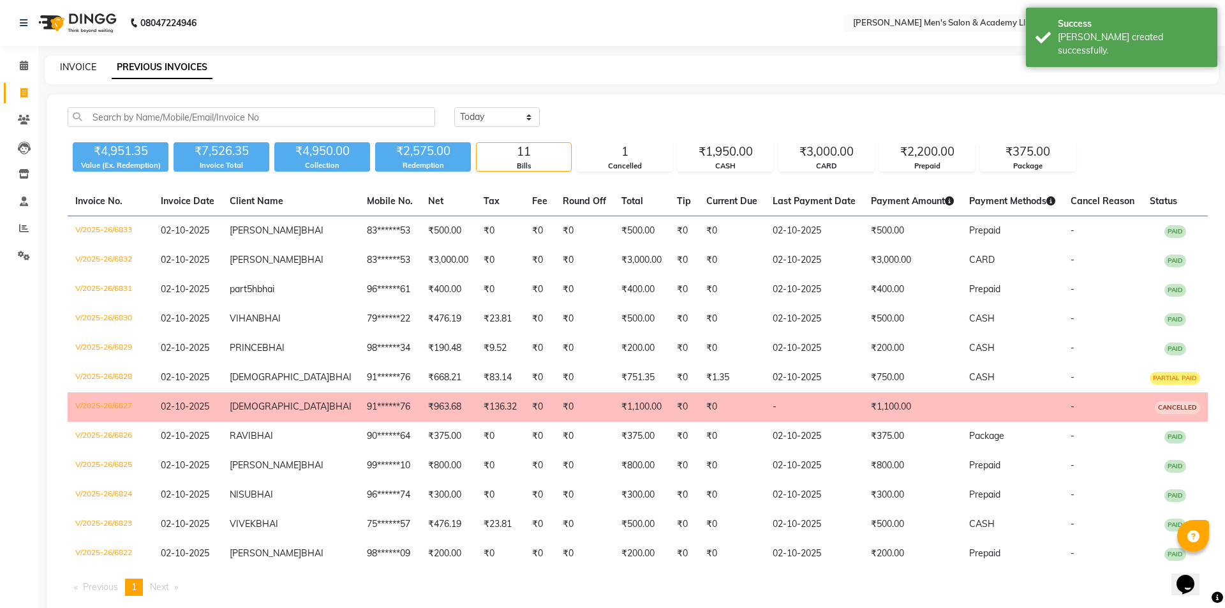
select select "service"
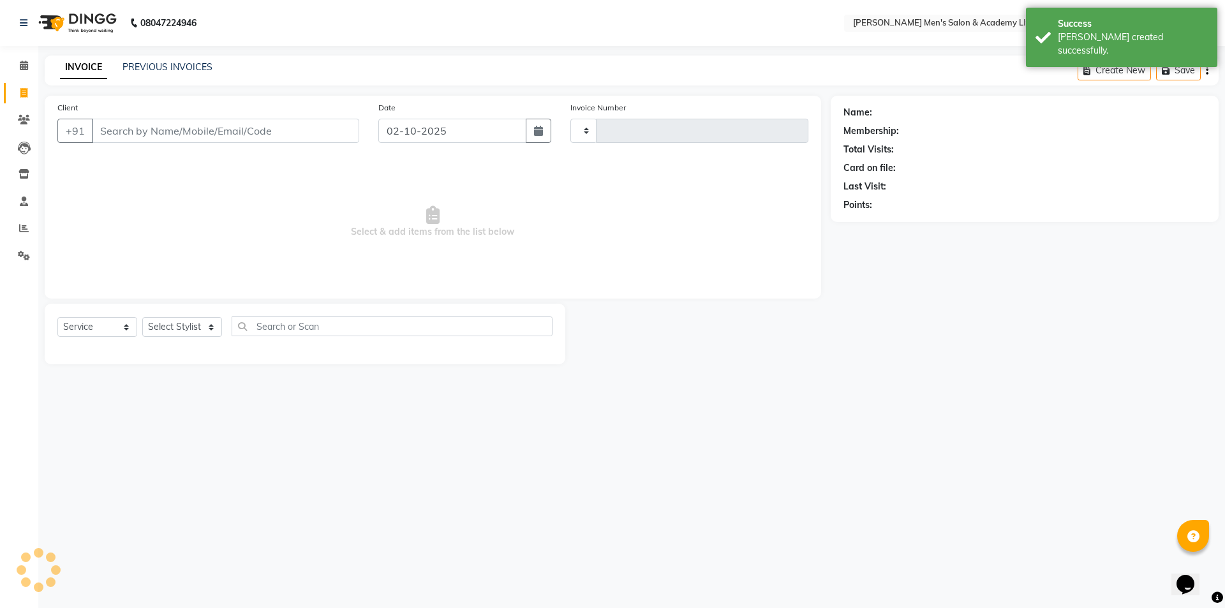
type input "6834"
select select "8248"
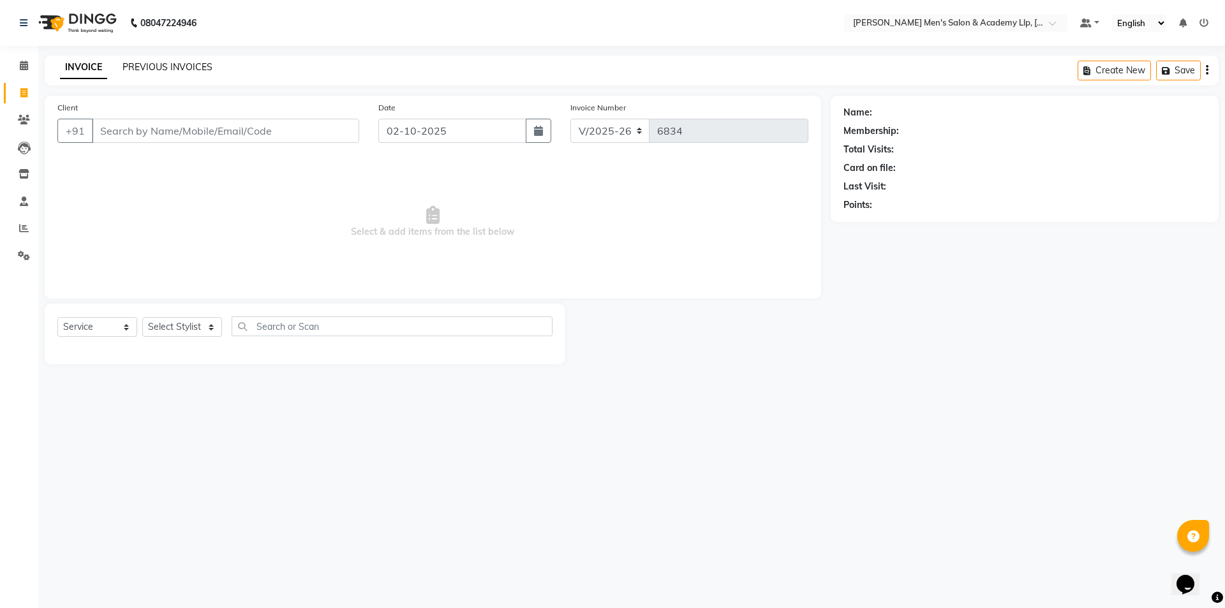
click at [159, 68] on link "PREVIOUS INVOICES" at bounding box center [167, 66] width 90 height 11
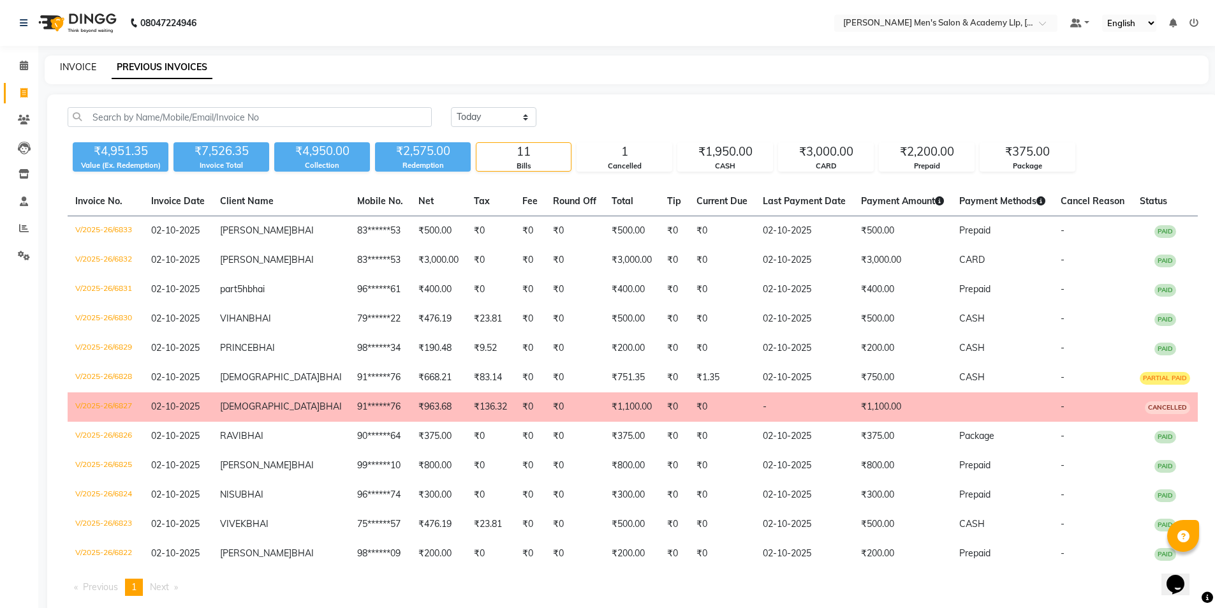
click at [86, 69] on link "INVOICE" at bounding box center [78, 66] width 36 height 11
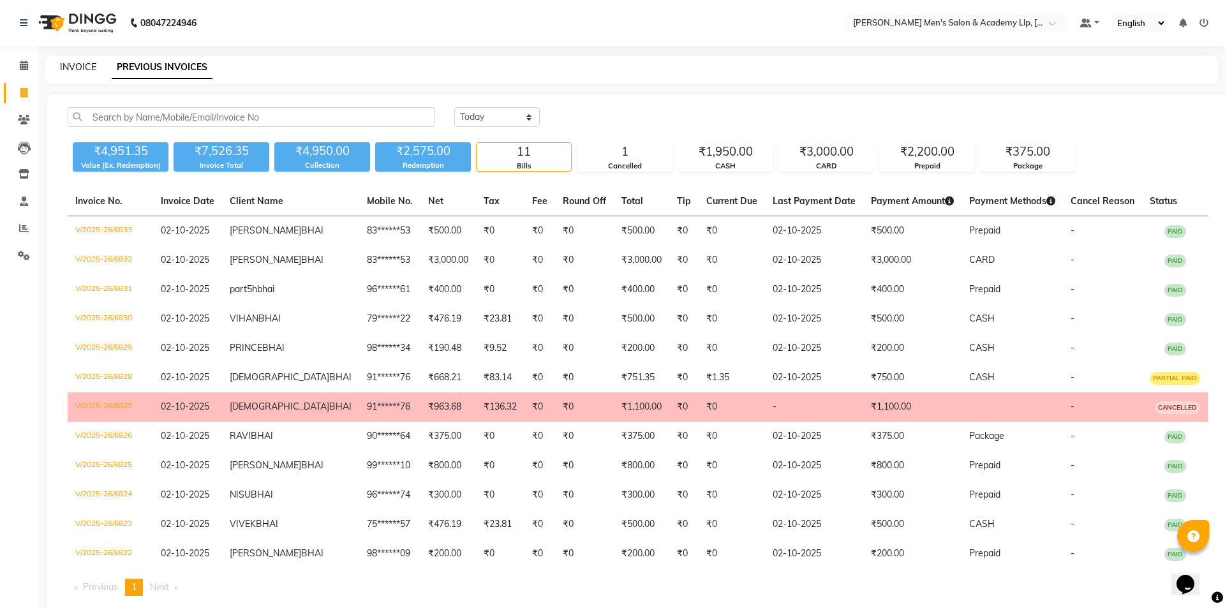
select select "8248"
select select "service"
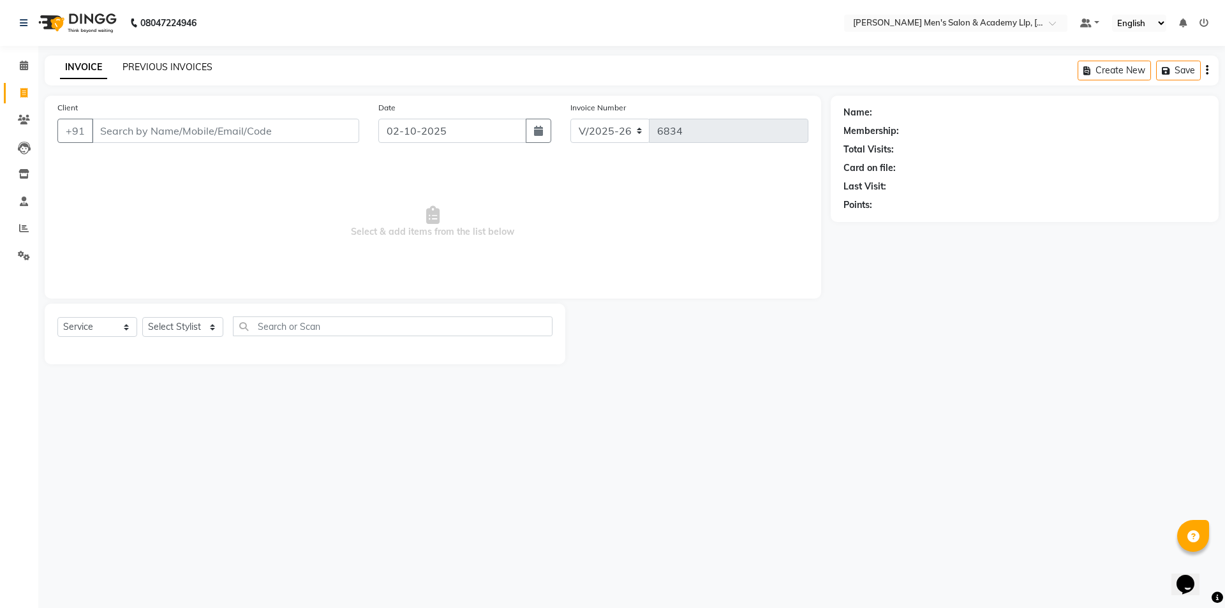
click at [159, 69] on link "PREVIOUS INVOICES" at bounding box center [167, 66] width 90 height 11
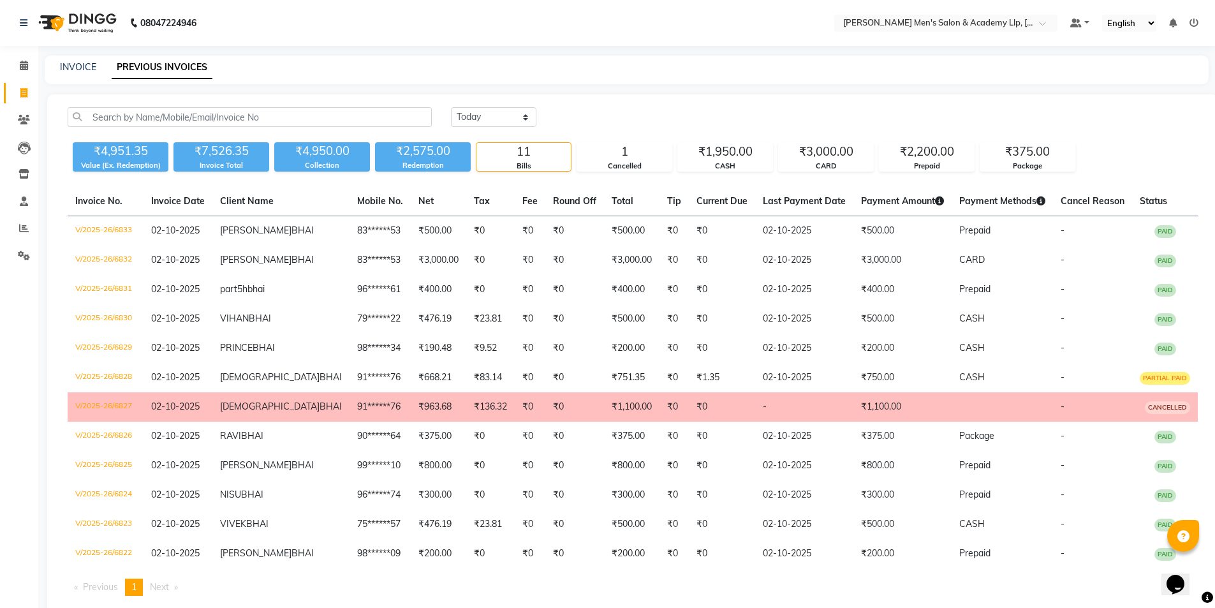
drag, startPoint x: 94, startPoint y: 94, endPoint x: 12, endPoint y: 78, distance: 83.8
click at [85, 92] on main "INVOICE PREVIOUS INVOICES [DATE] [DATE] Custom Range ₹4,951.35 Value (Ex. Redem…" at bounding box center [626, 346] width 1177 height 582
click at [78, 66] on link "INVOICE" at bounding box center [78, 66] width 36 height 11
select select "service"
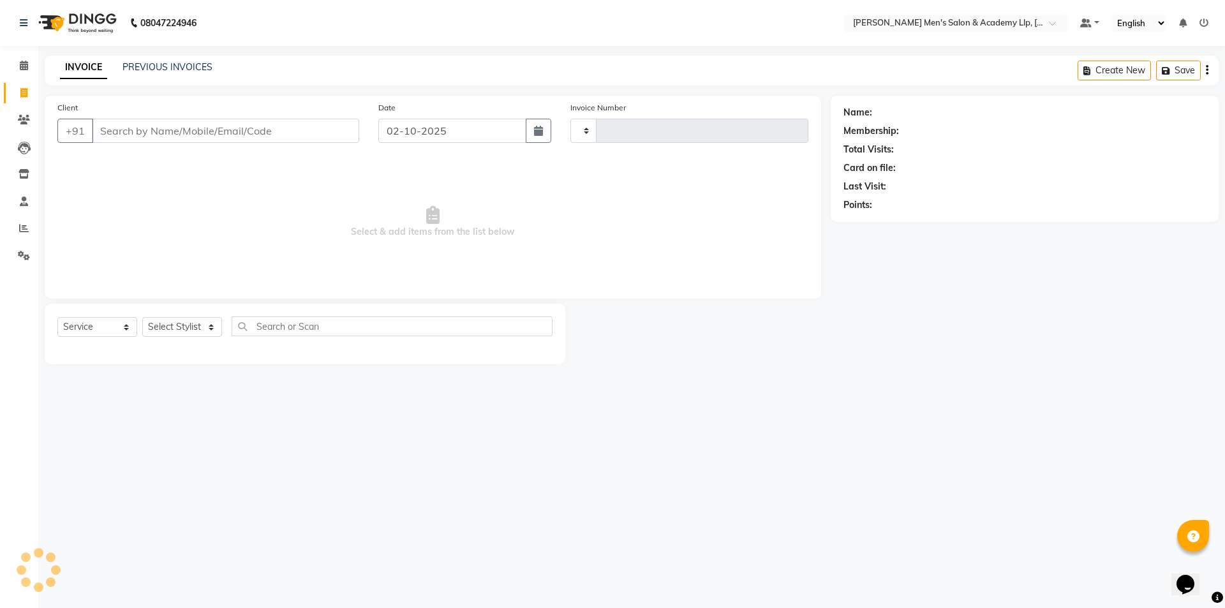
type input "6834"
select select "8248"
click at [166, 68] on link "PREVIOUS INVOICES" at bounding box center [167, 66] width 90 height 11
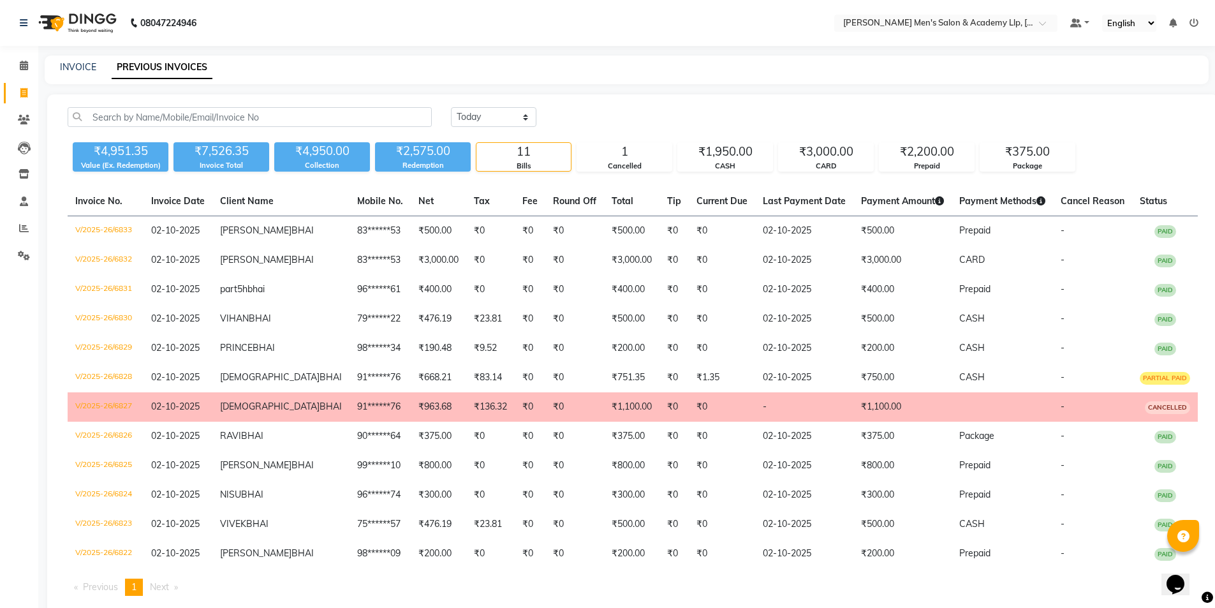
click at [249, 84] on div "INVOICE PREVIOUS INVOICES" at bounding box center [627, 69] width 1164 height 29
click at [77, 66] on link "INVOICE" at bounding box center [78, 66] width 36 height 11
select select "service"
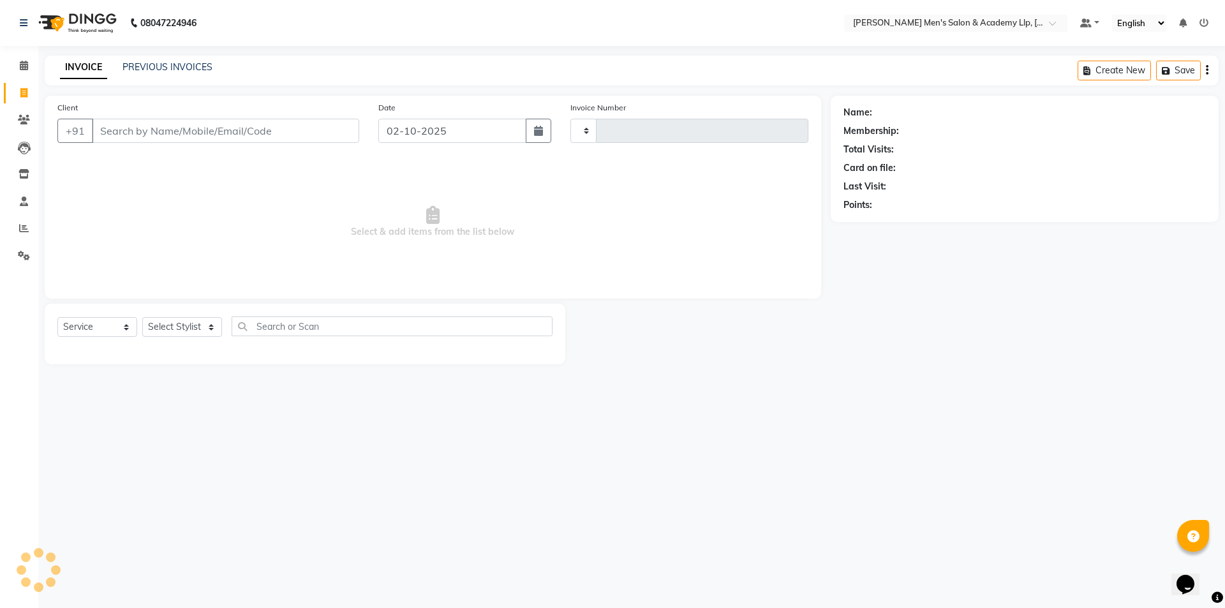
type input "6834"
select select "8248"
click at [166, 67] on link "PREVIOUS INVOICES" at bounding box center [167, 66] width 90 height 11
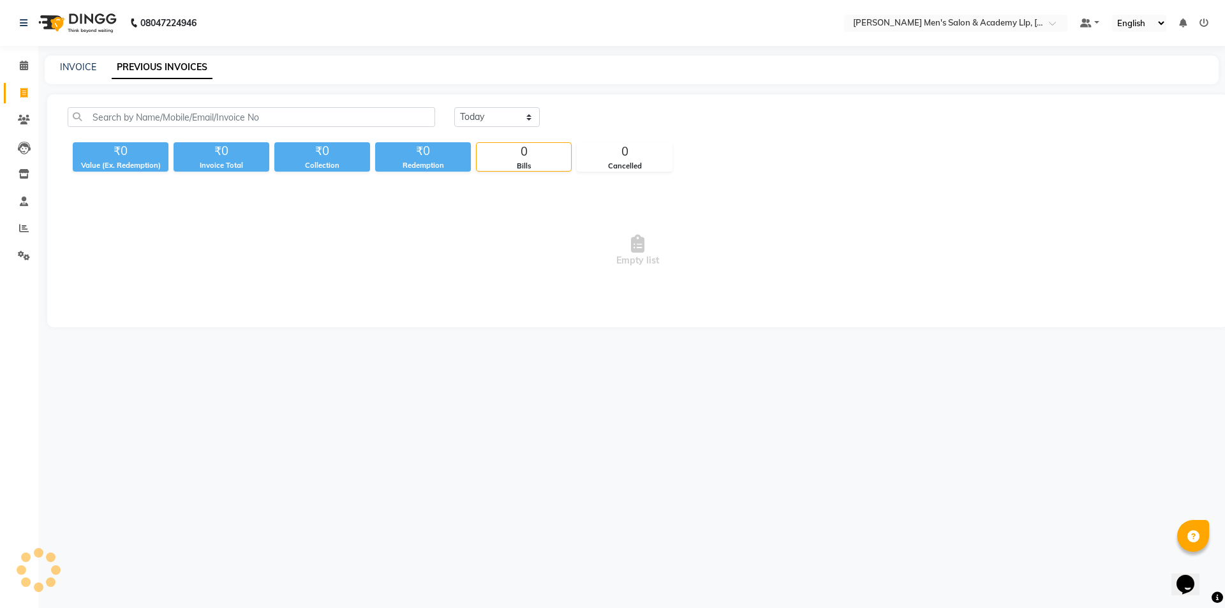
click at [166, 67] on link "PREVIOUS INVOICES" at bounding box center [162, 67] width 101 height 23
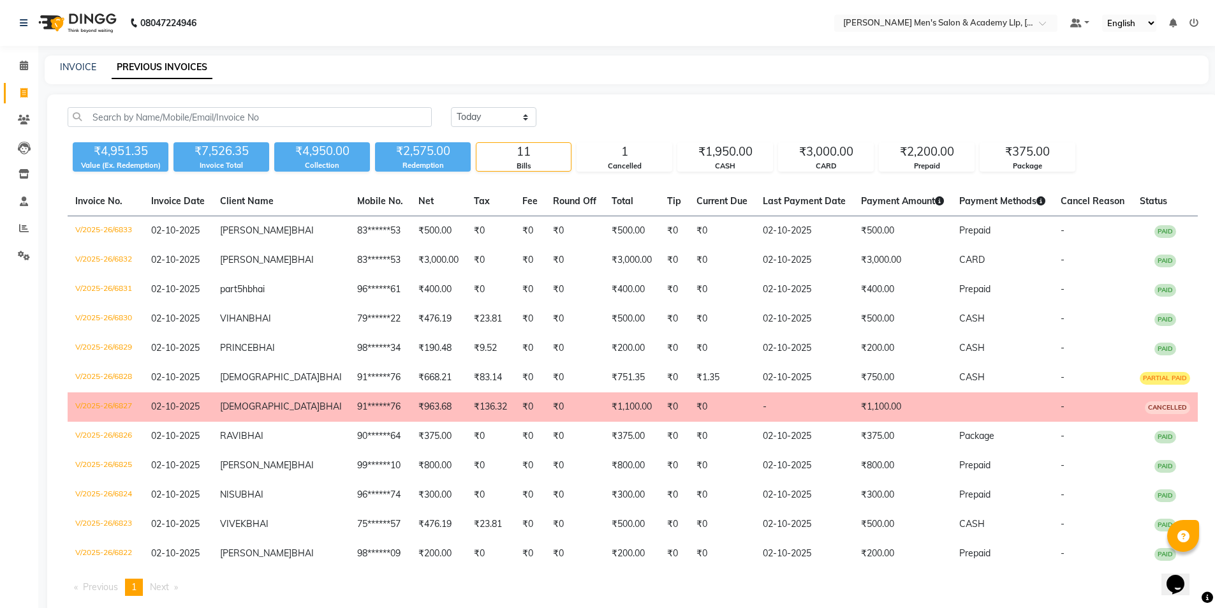
click at [198, 99] on div "[DATE] [DATE] Custom Range ₹4,951.35 Value (Ex. Redemption) ₹7,526.35 Invoice T…" at bounding box center [632, 356] width 1171 height 524
click at [77, 68] on link "INVOICE" at bounding box center [78, 66] width 36 height 11
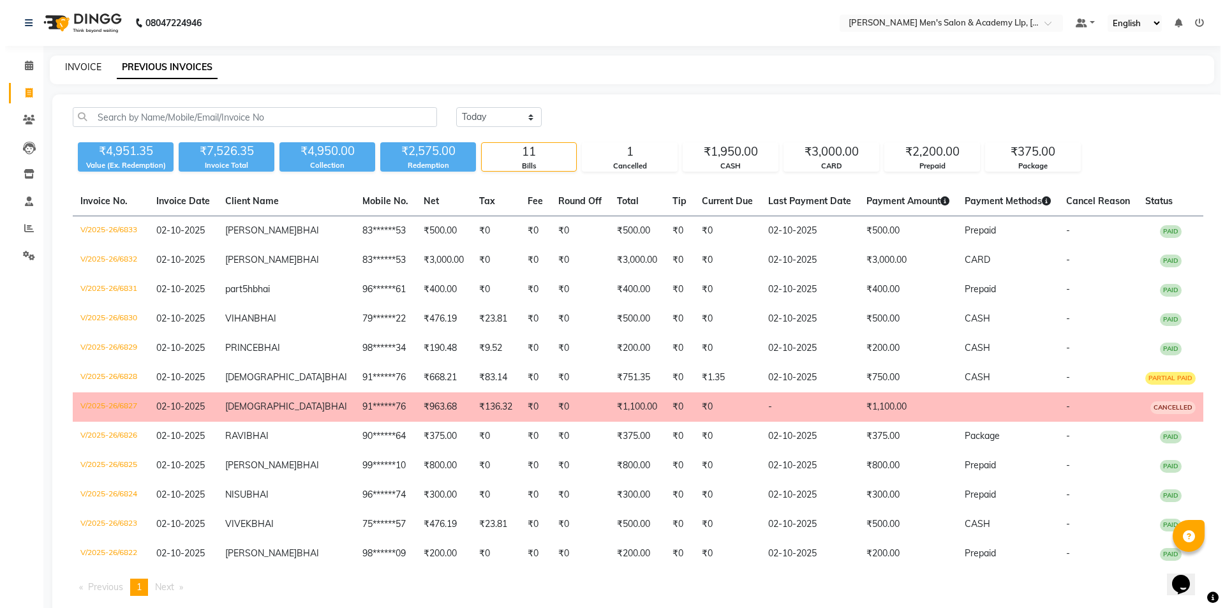
select select "8248"
select select "service"
